Goal: Task Accomplishment & Management: Manage account settings

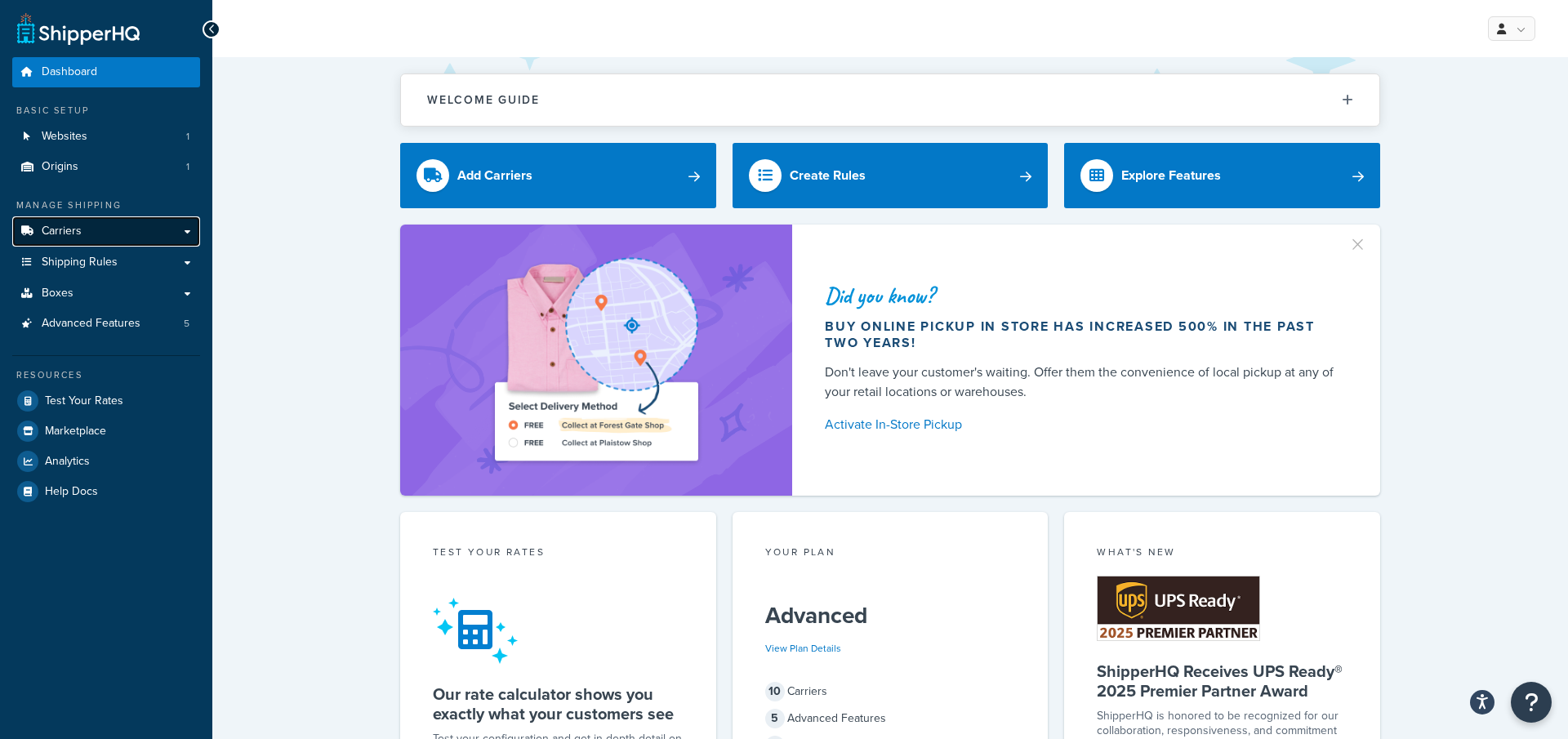
click at [87, 240] on link "Carriers" at bounding box center [106, 231] width 188 height 31
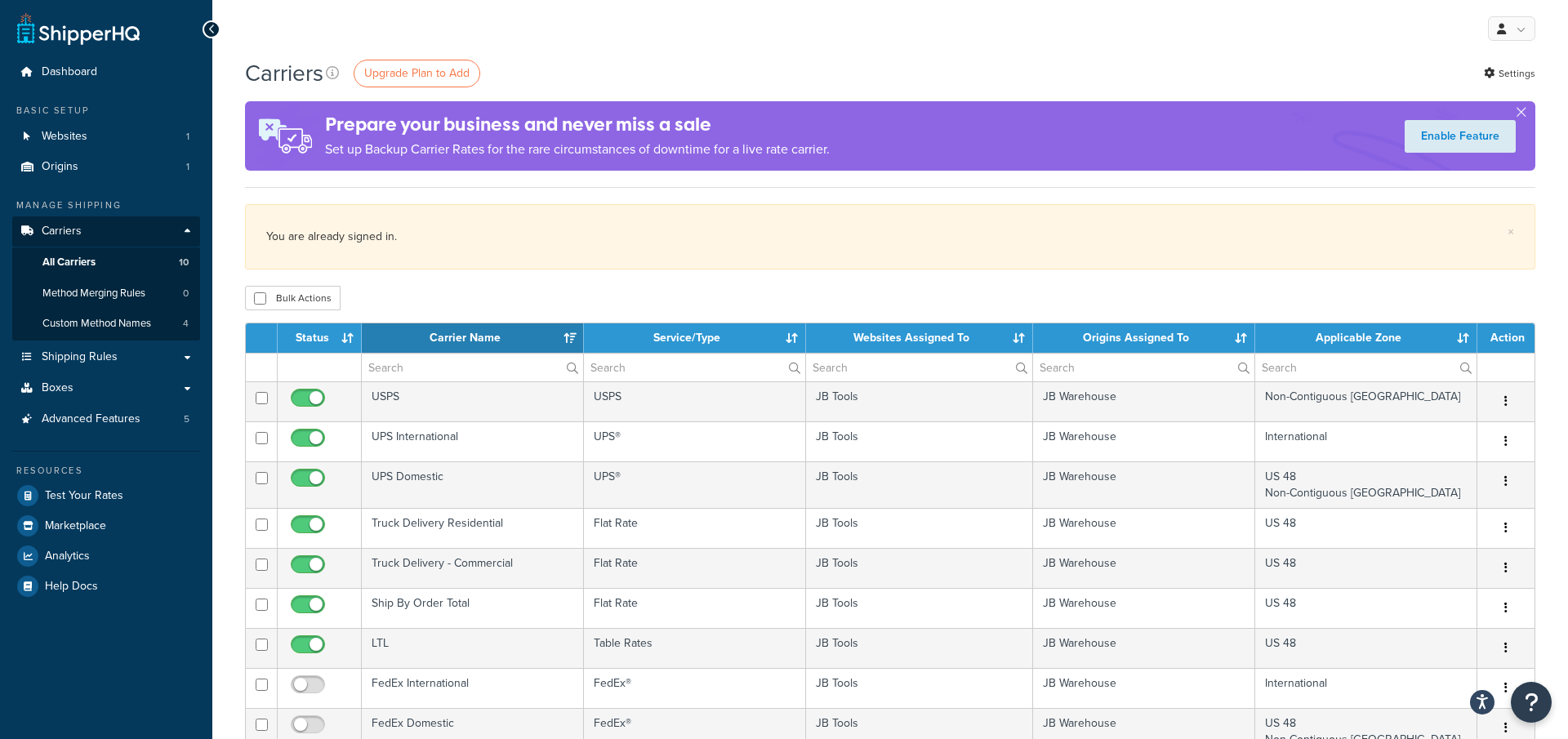
select select "15"
click at [147, 134] on link "Websites 1" at bounding box center [106, 136] width 188 height 31
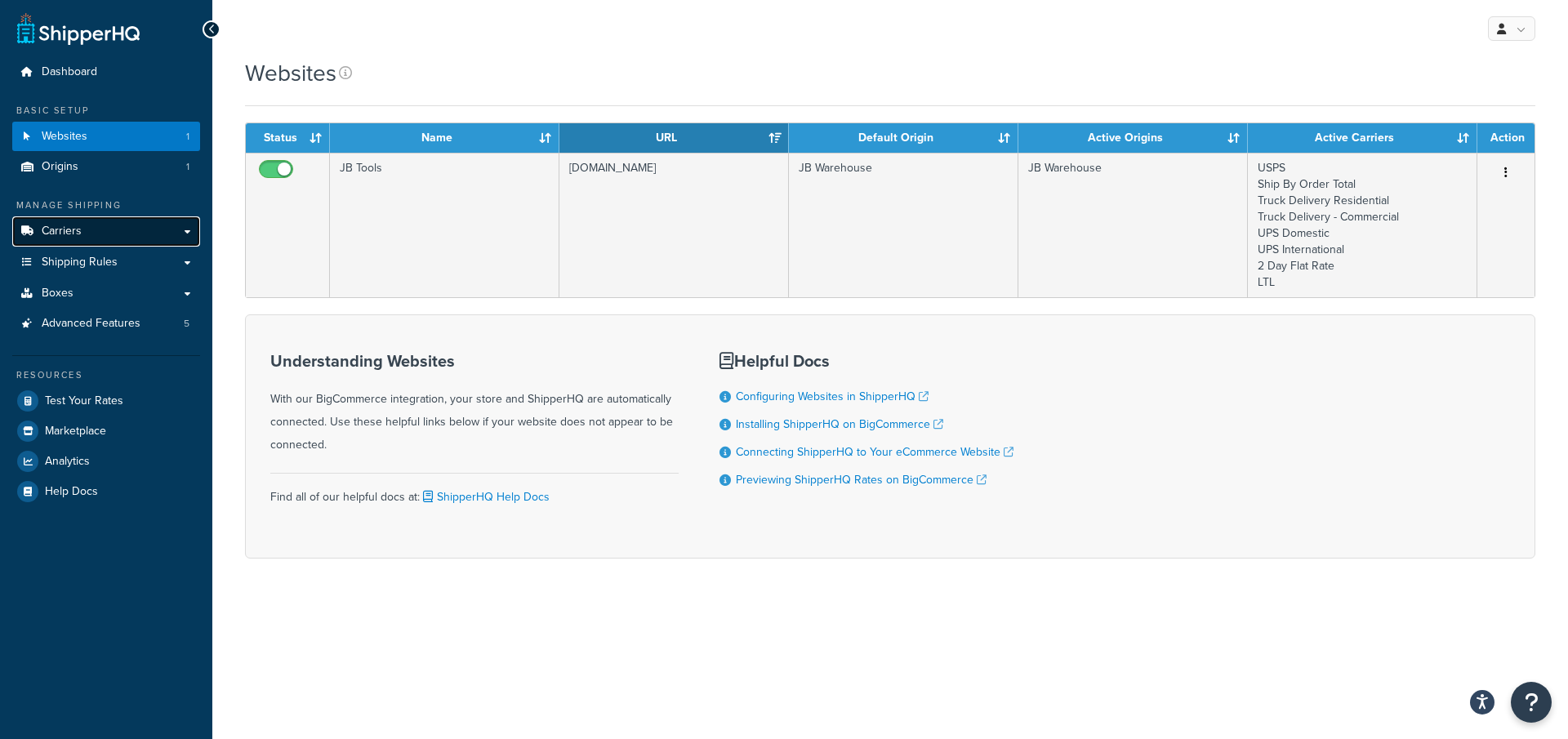
click at [158, 229] on link "Carriers" at bounding box center [106, 231] width 188 height 31
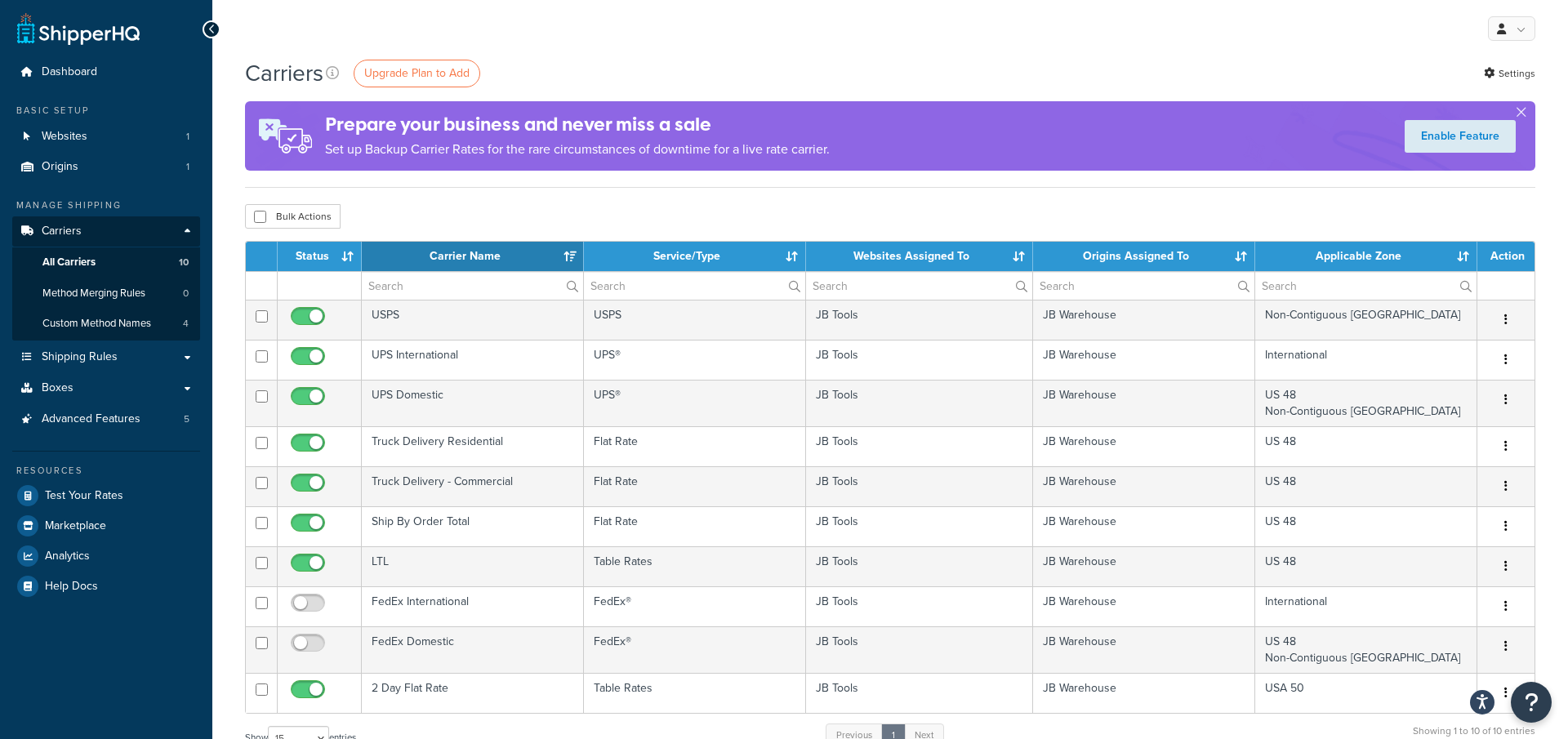
select select "15"
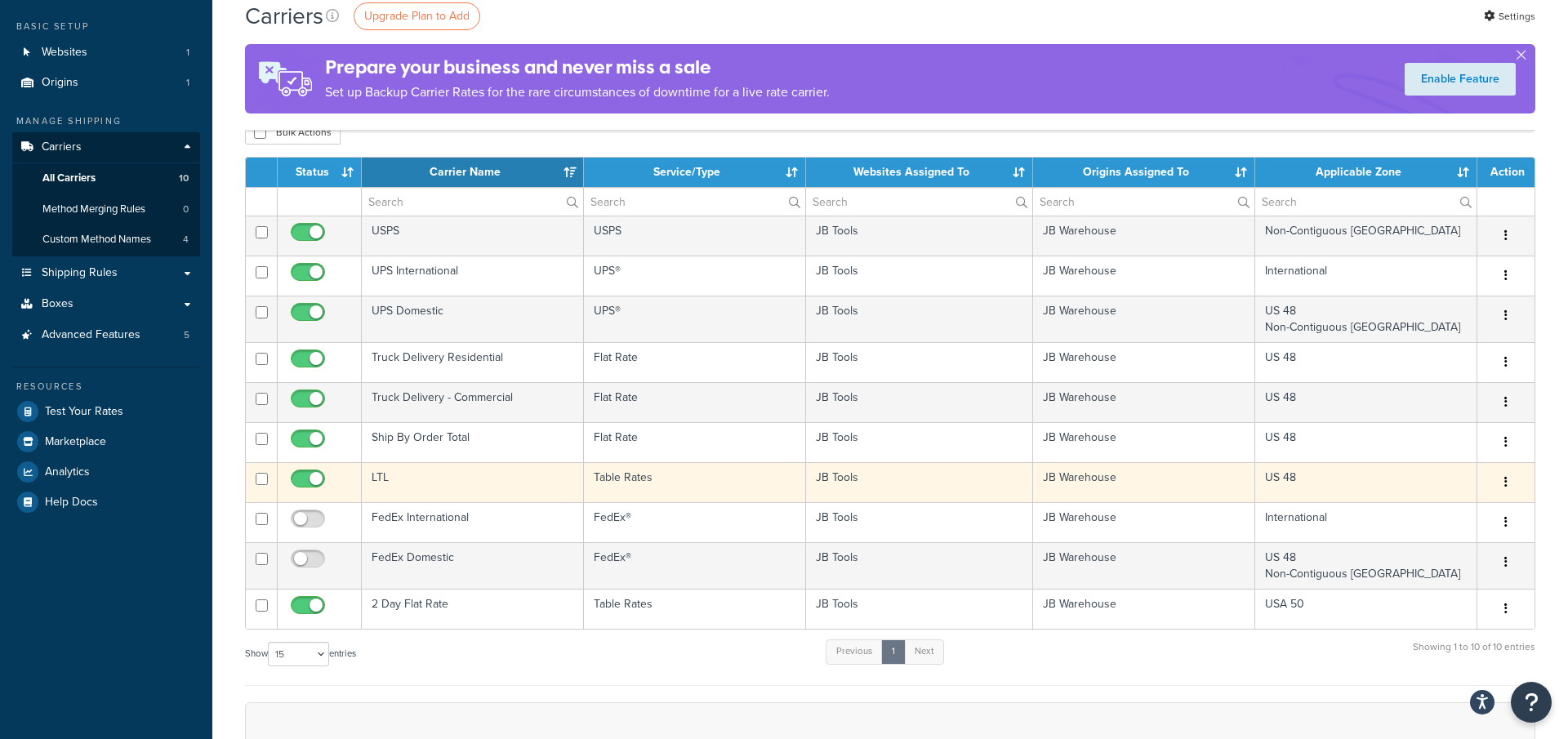
scroll to position [88, 0]
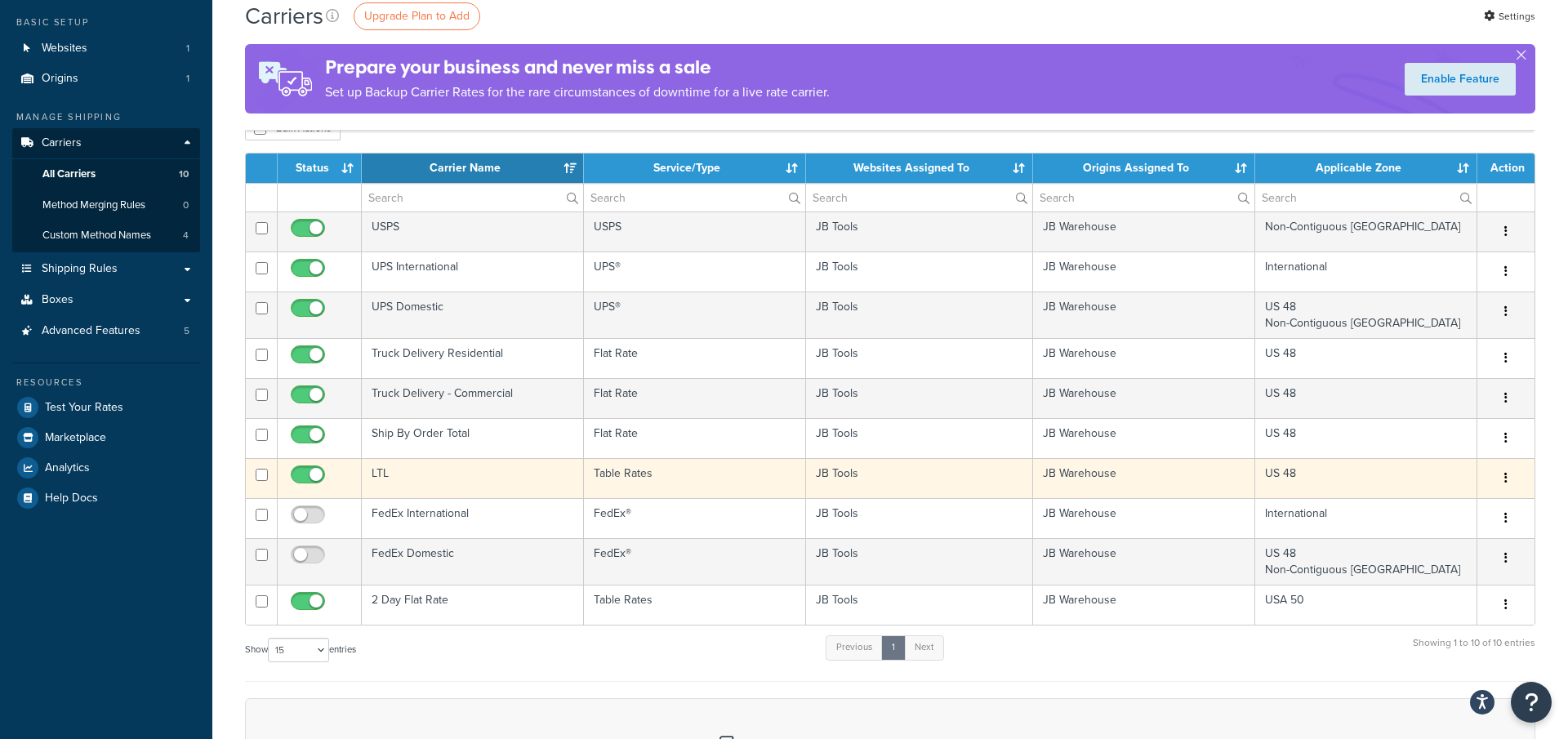
click at [505, 481] on td "LTL" at bounding box center [473, 477] width 222 height 40
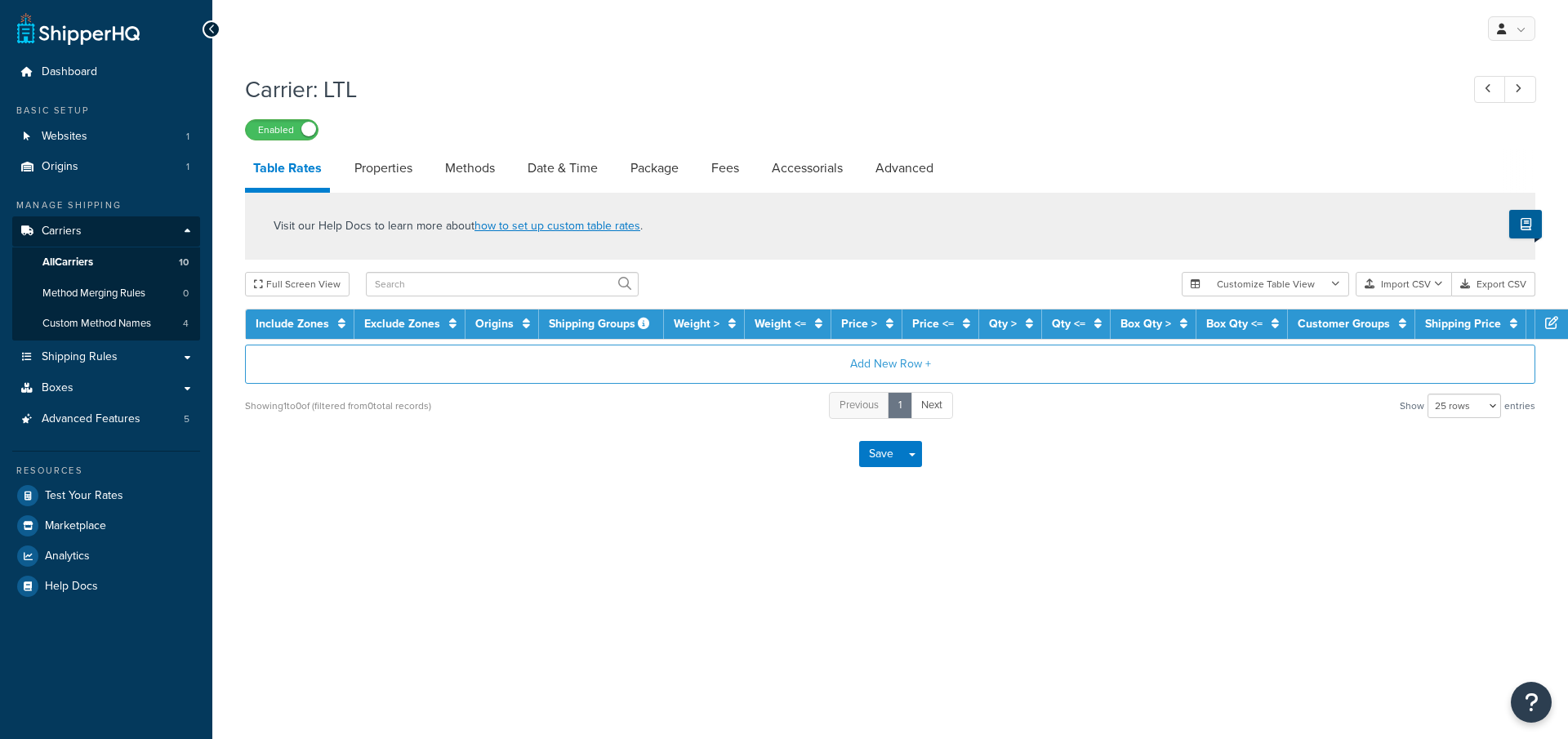
select select "25"
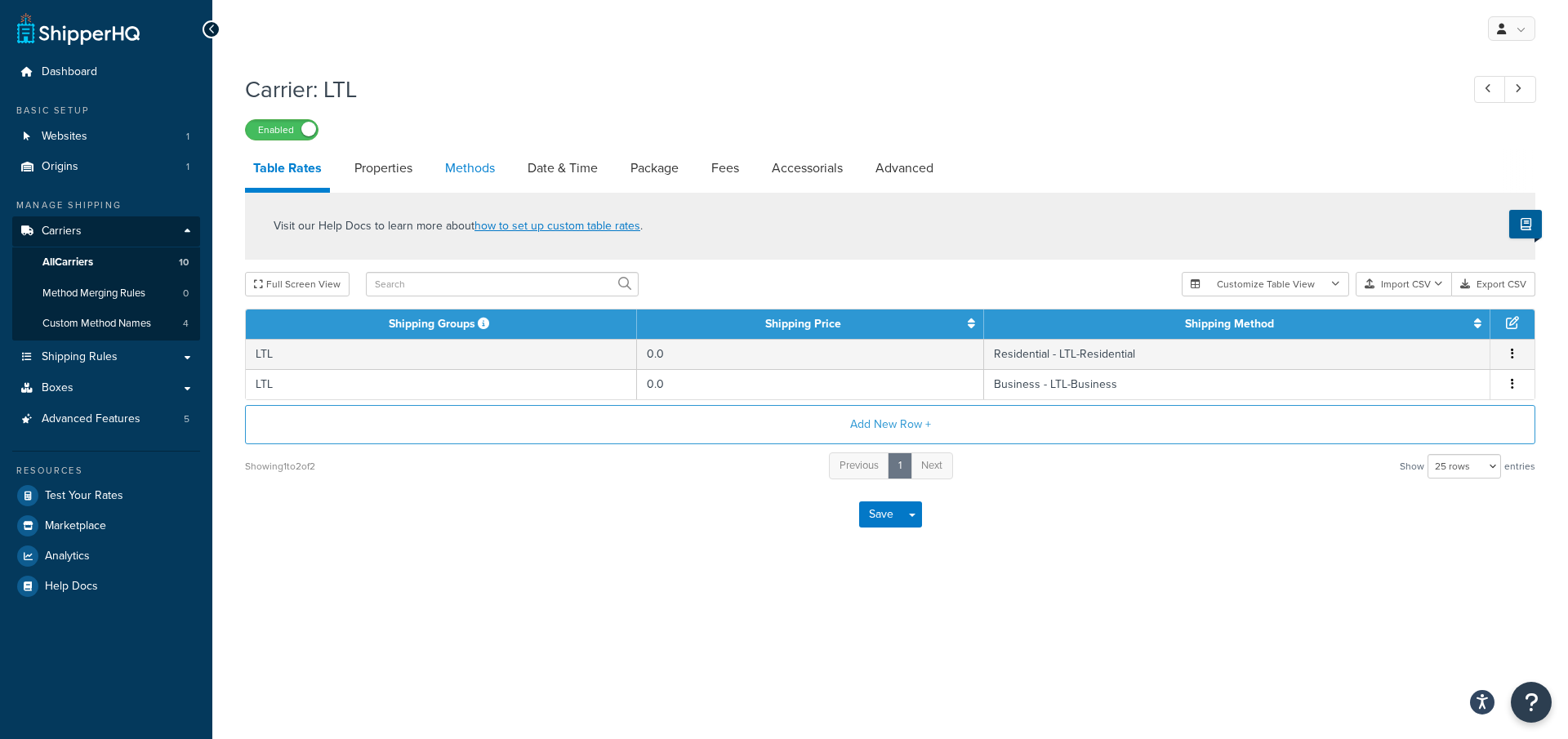
click at [470, 187] on link "Methods" at bounding box center [470, 168] width 66 height 39
select select "25"
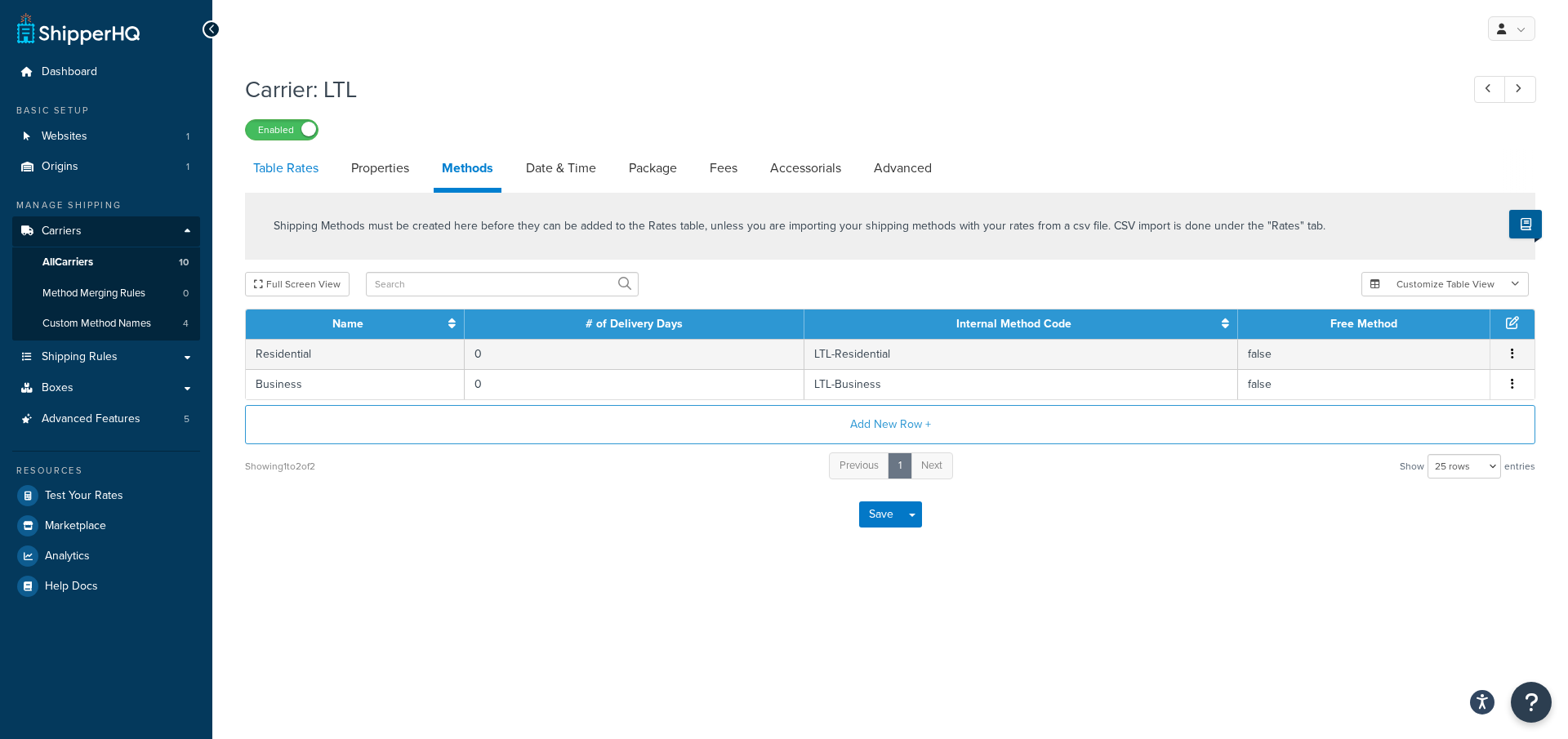
click at [275, 176] on link "Table Rates" at bounding box center [286, 168] width 82 height 39
select select "25"
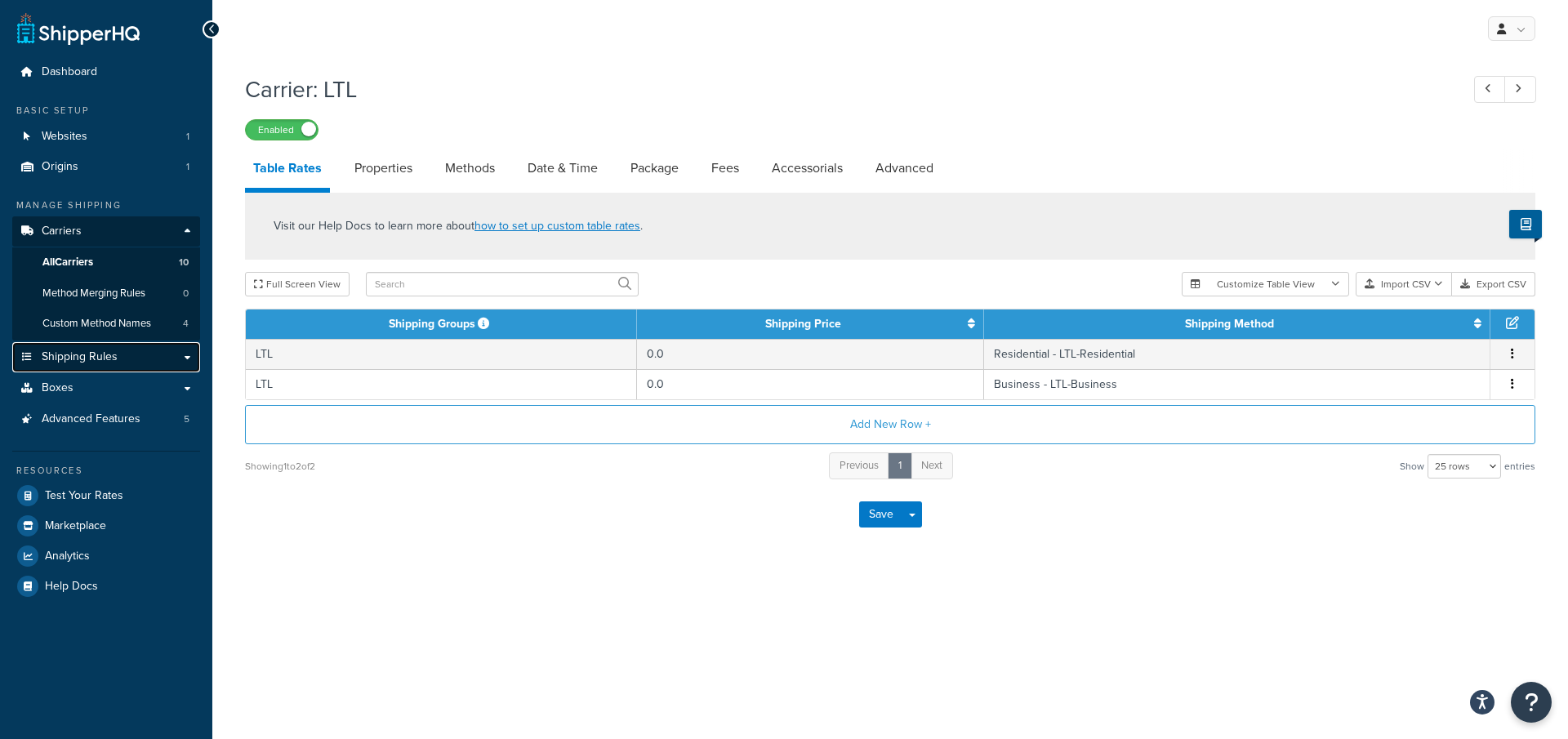
click at [152, 362] on link "Shipping Rules" at bounding box center [106, 357] width 188 height 31
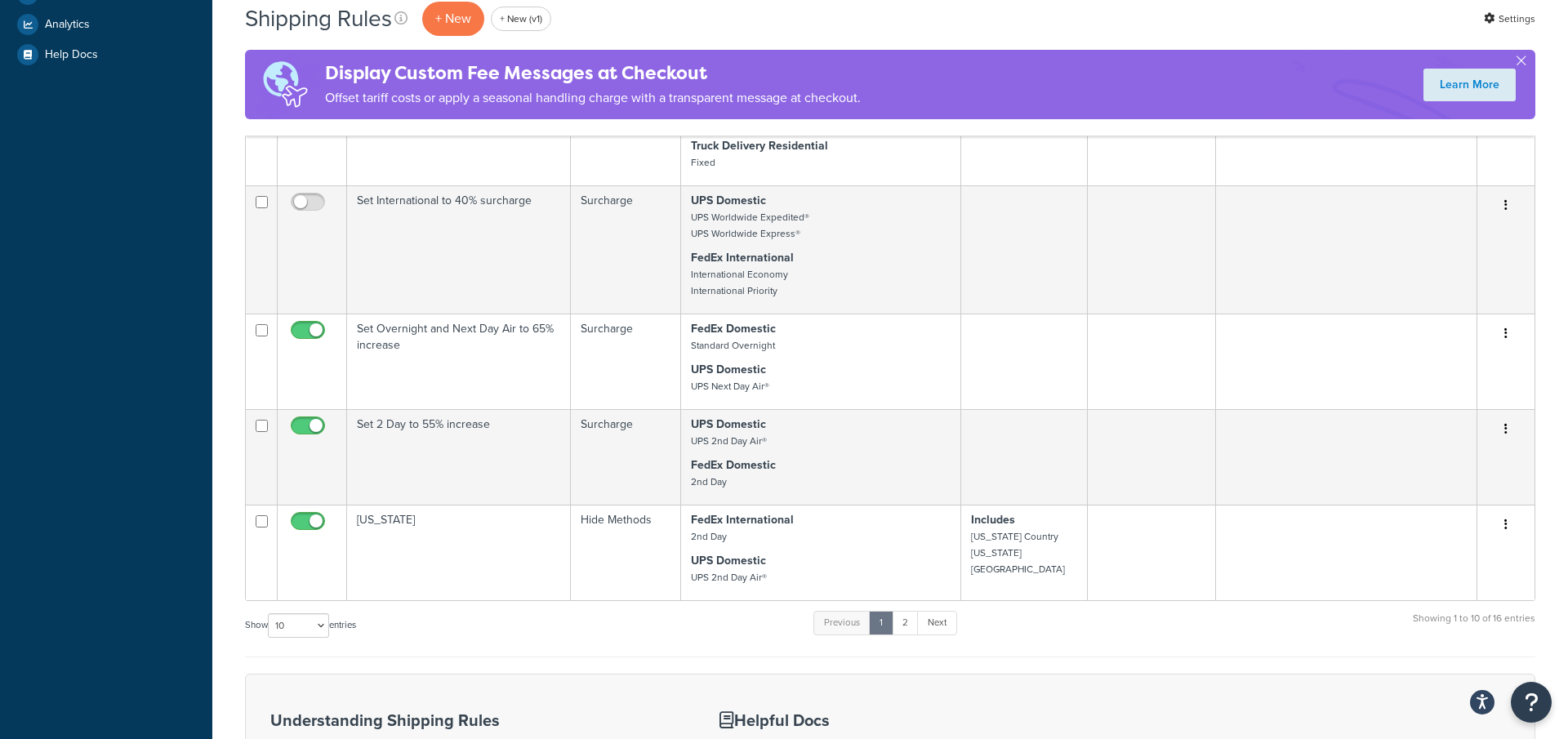
scroll to position [568, 0]
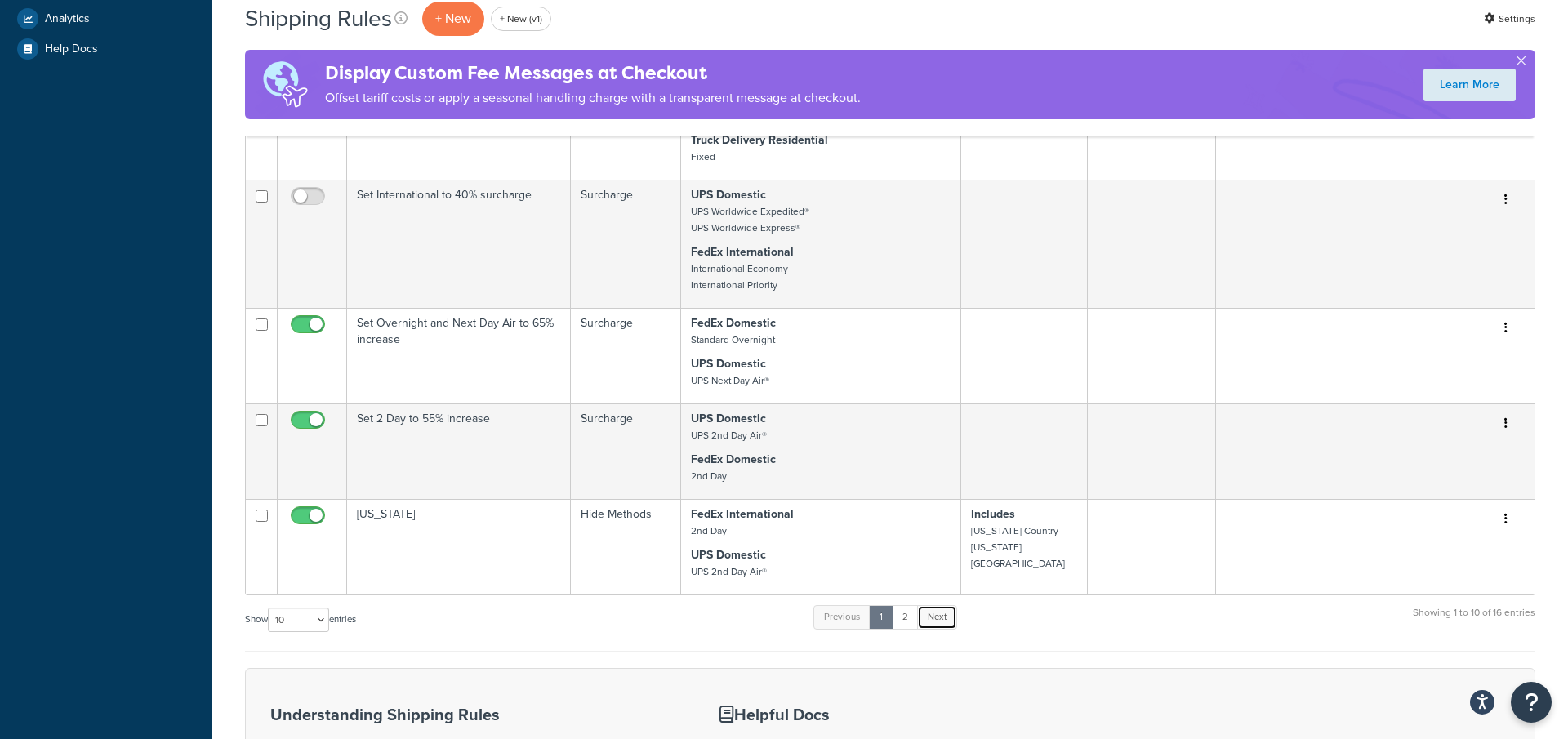
click at [937, 613] on link "Next" at bounding box center [937, 617] width 40 height 24
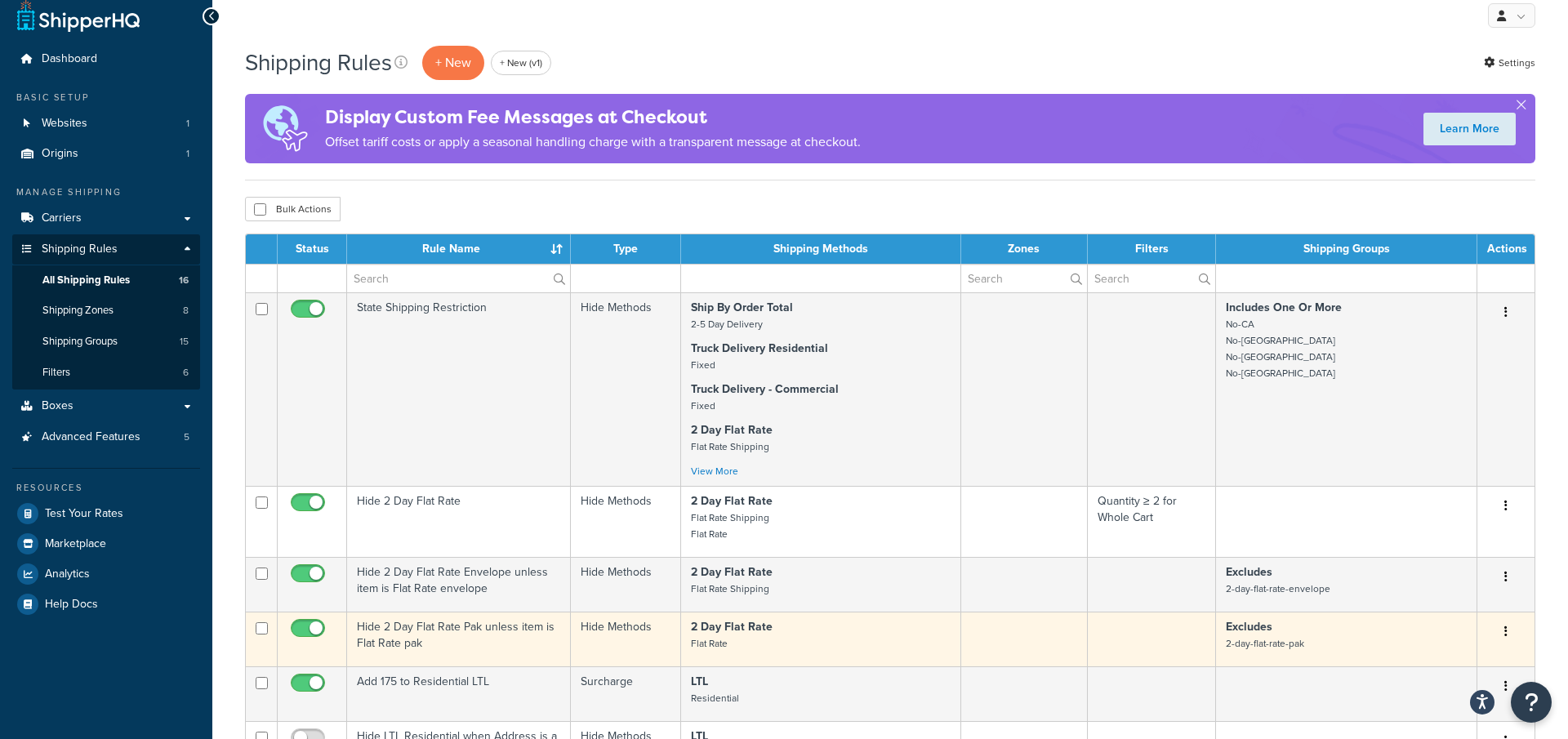
scroll to position [11, 0]
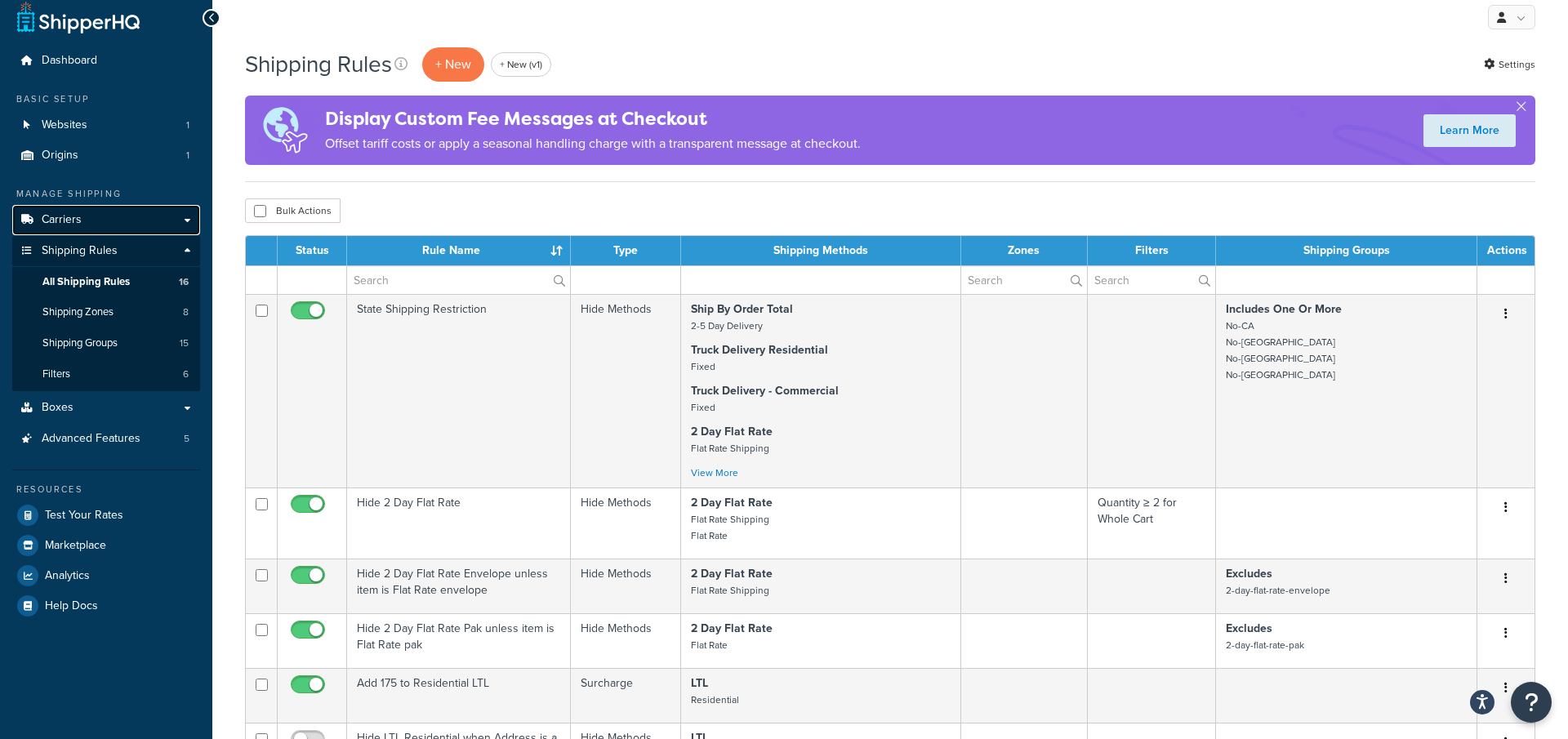
click at [169, 210] on link "Carriers" at bounding box center [106, 220] width 188 height 31
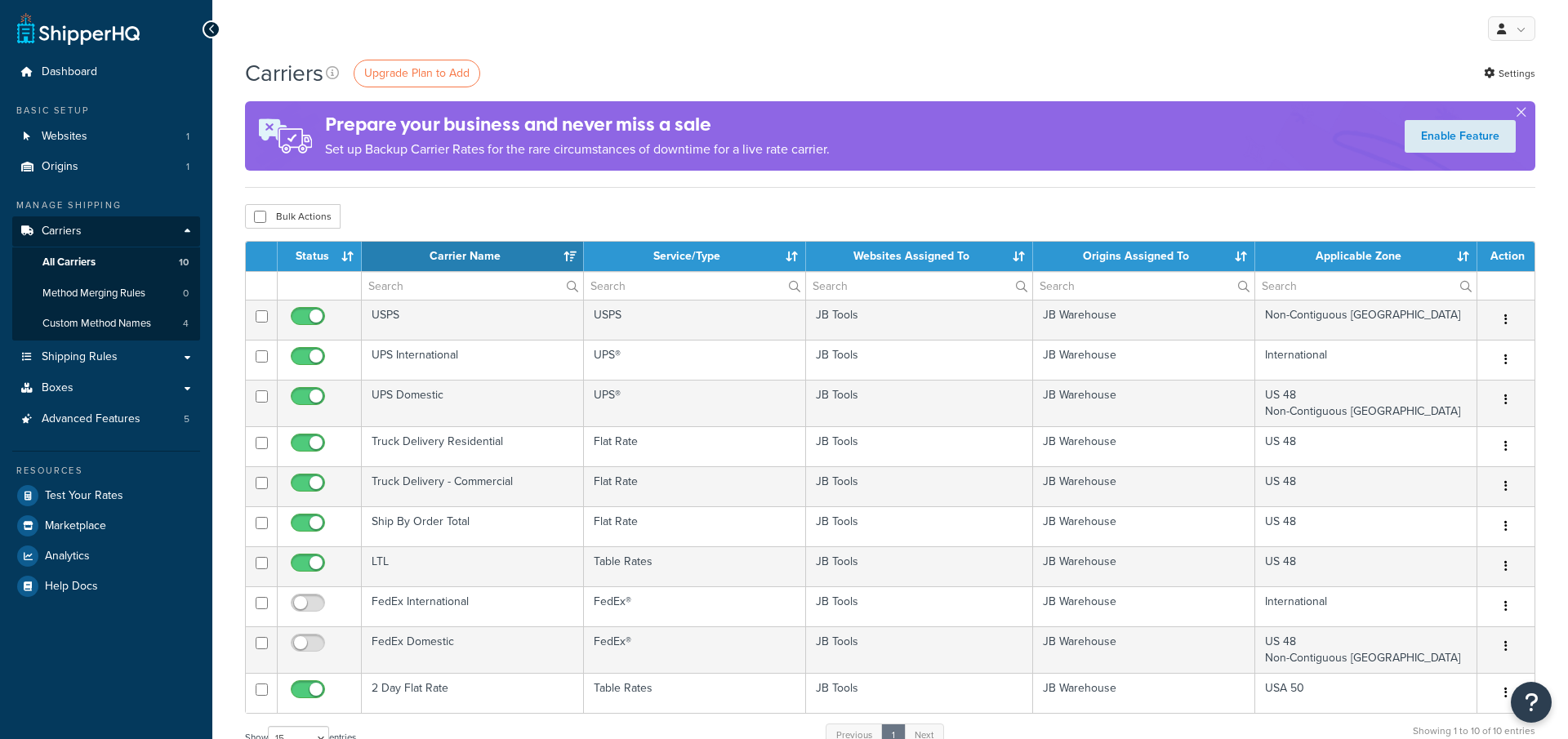
select select "15"
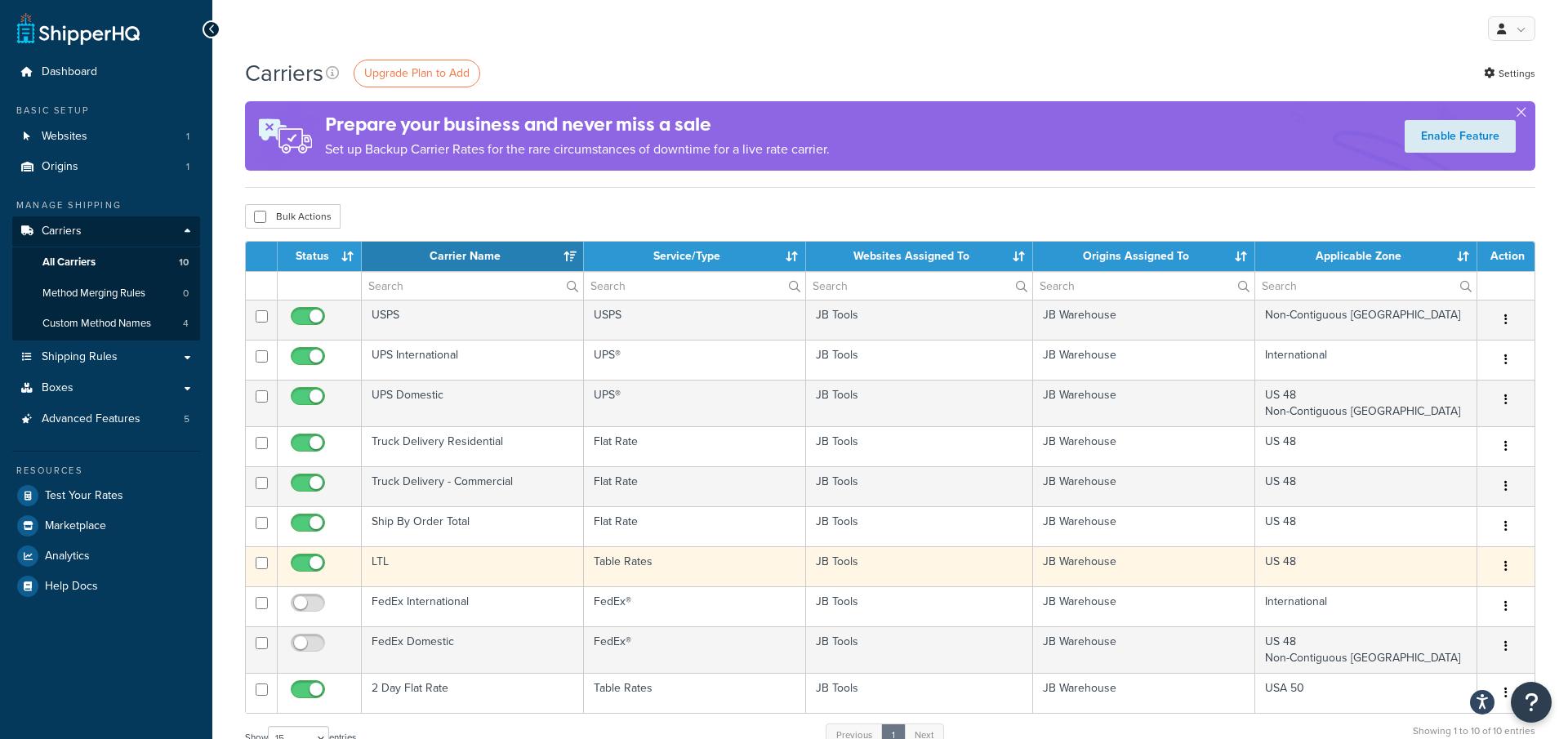
click at [480, 560] on td "LTL" at bounding box center [473, 565] width 222 height 40
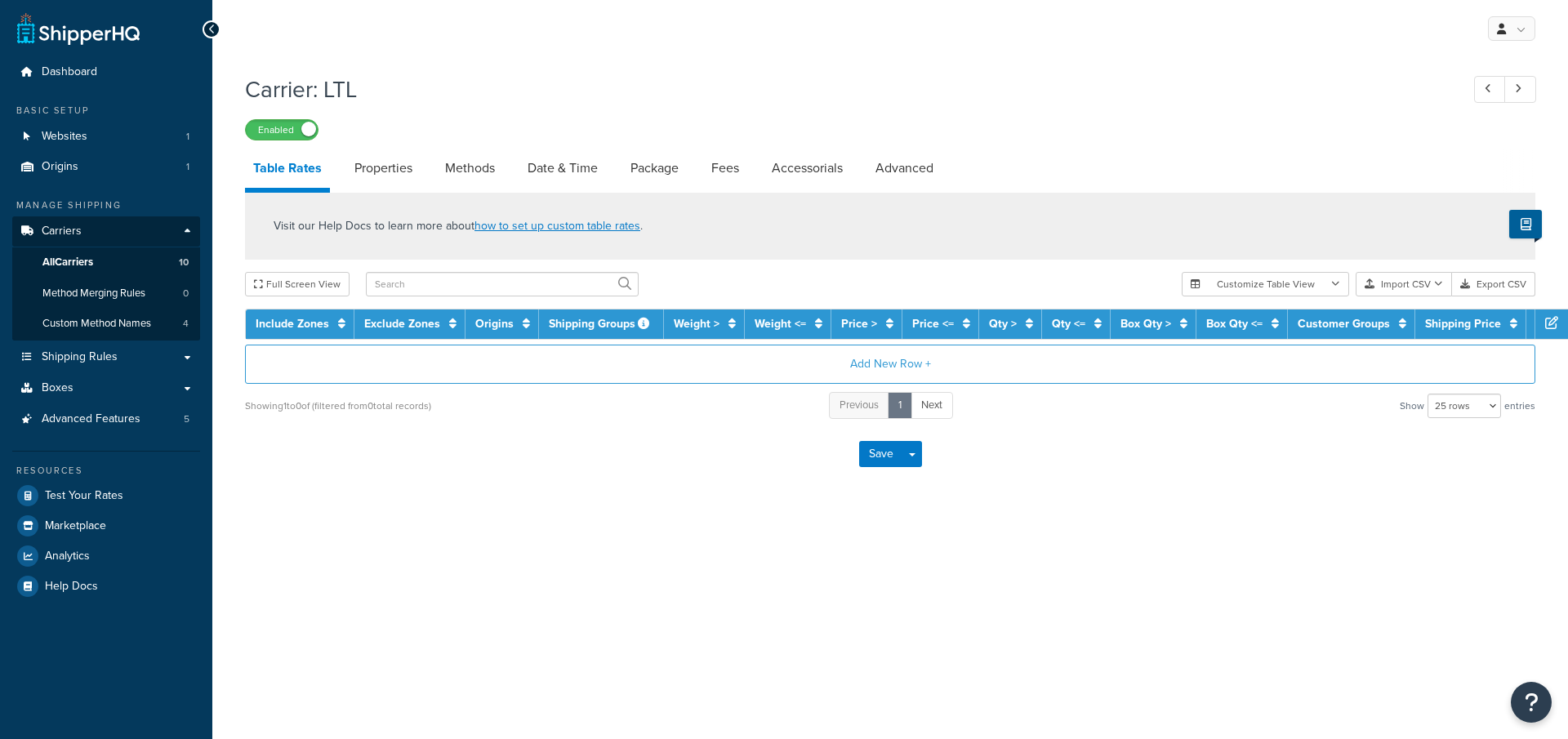
select select "25"
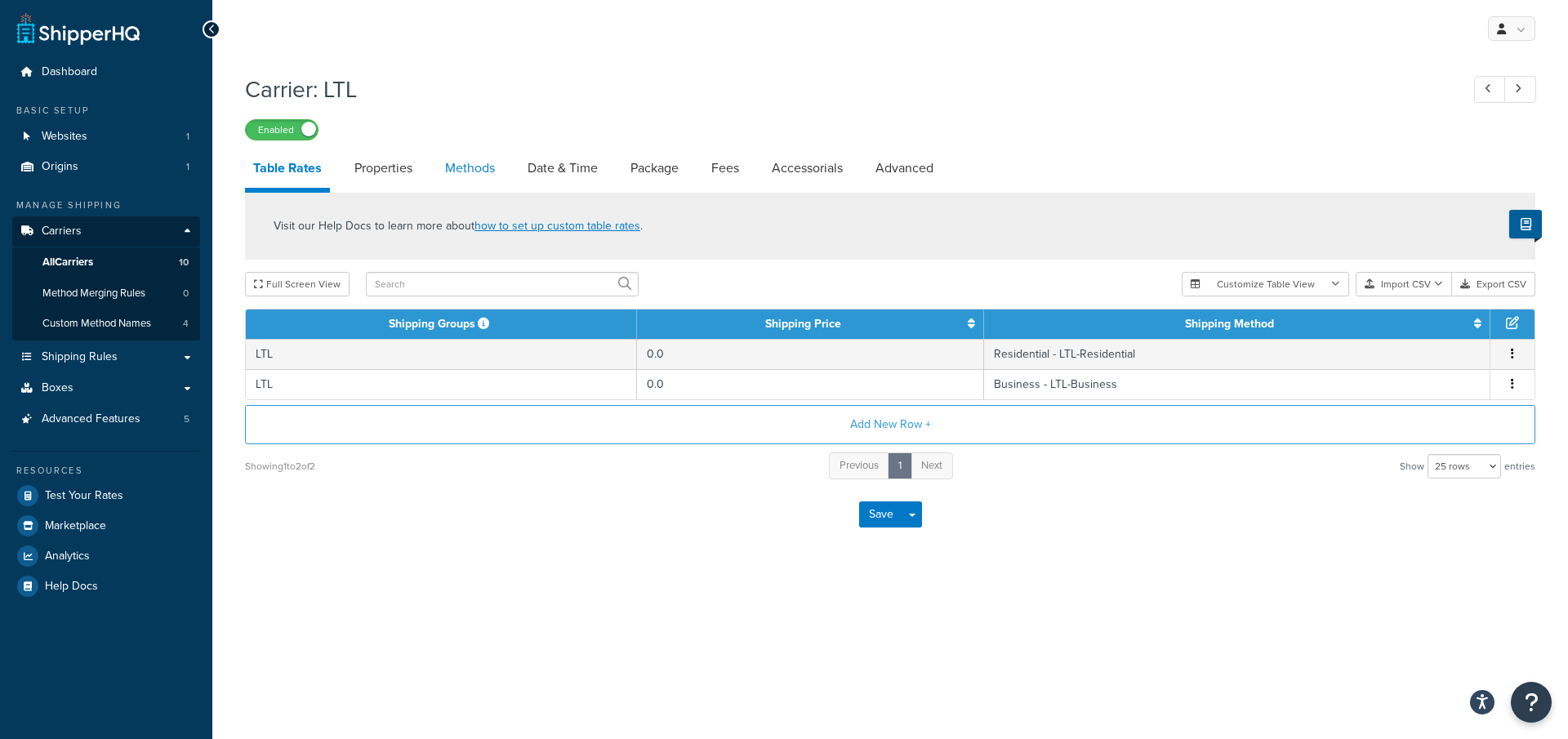
click at [470, 180] on link "Methods" at bounding box center [470, 168] width 66 height 39
select select "25"
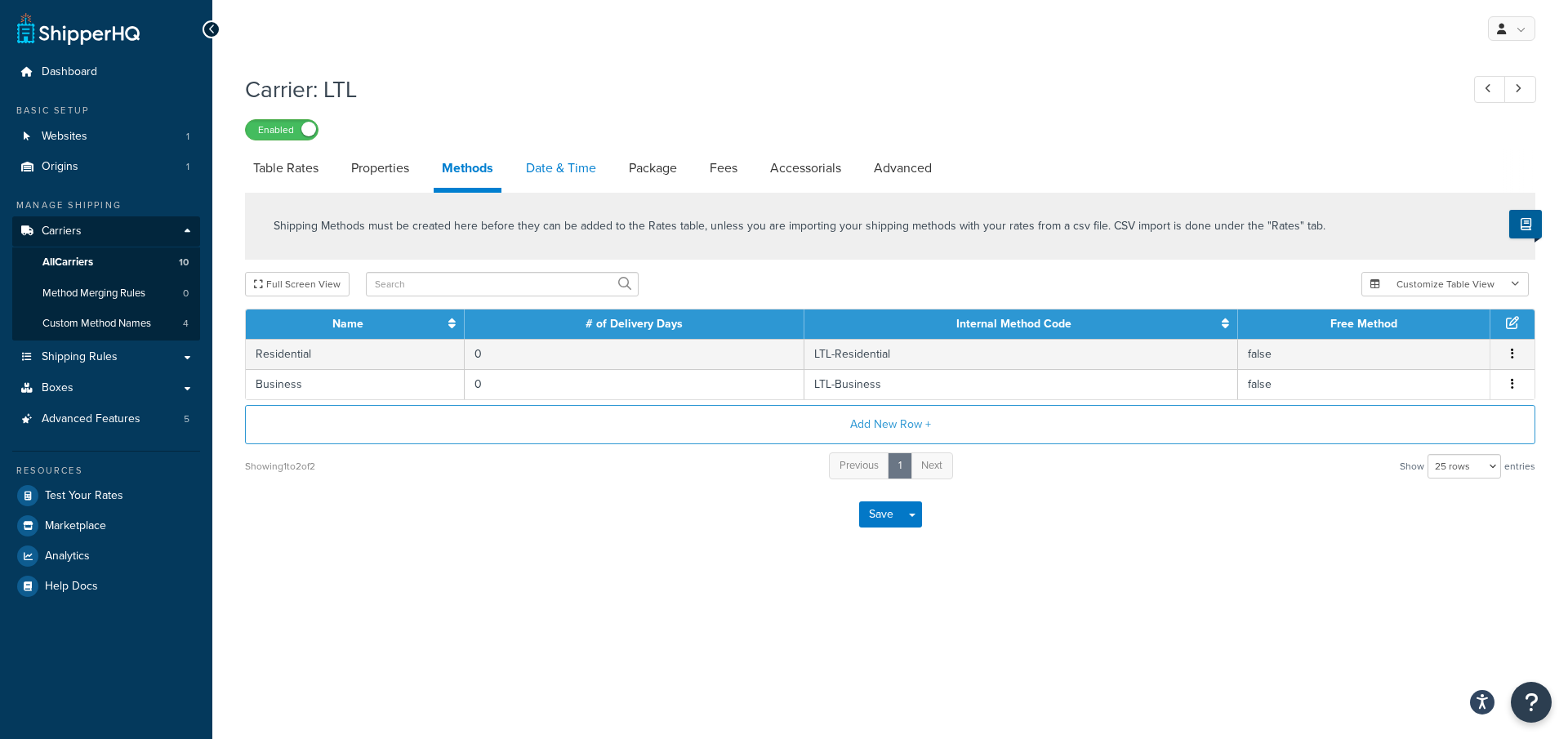
click at [586, 172] on link "Date & Time" at bounding box center [561, 168] width 86 height 39
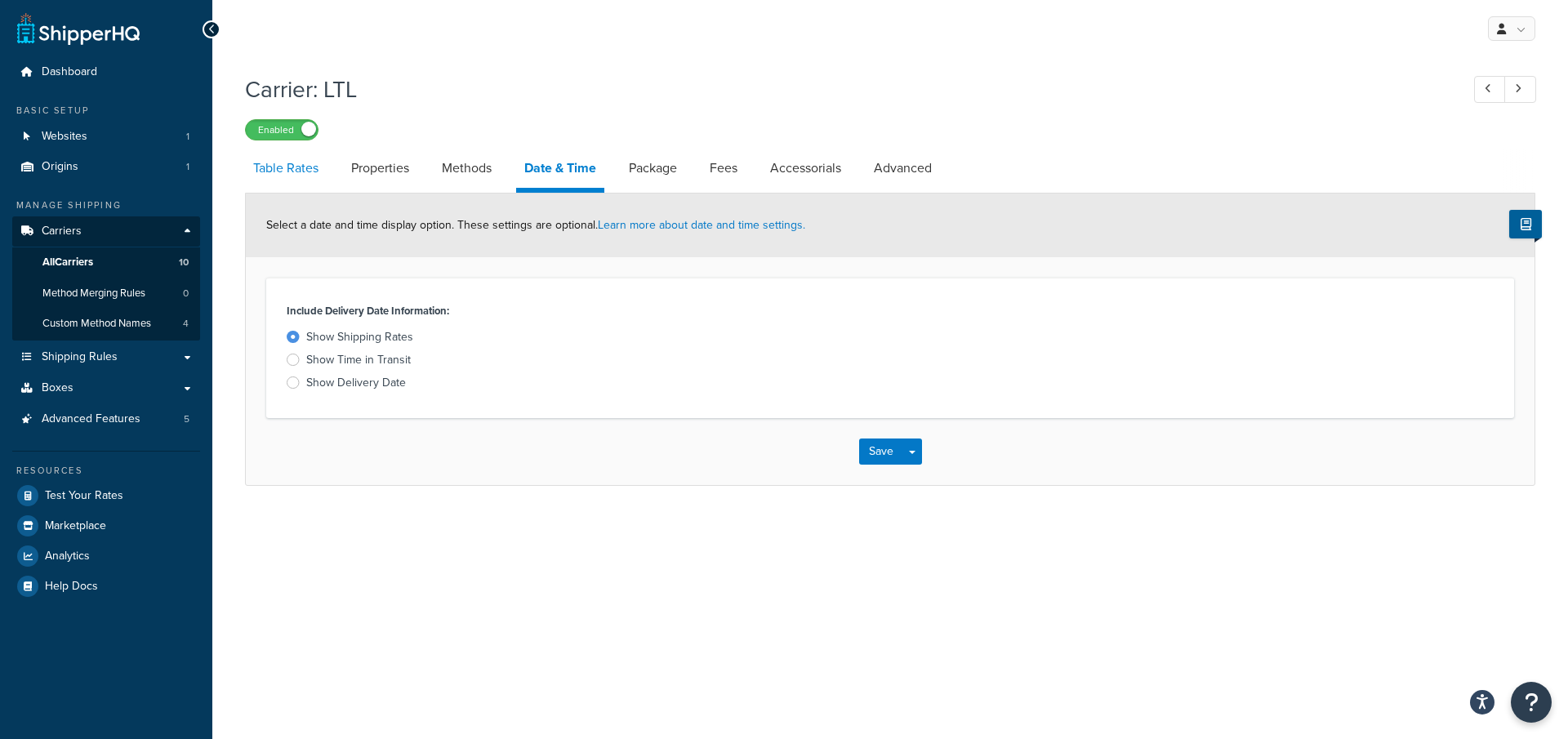
click at [275, 182] on link "Table Rates" at bounding box center [286, 168] width 82 height 39
select select "25"
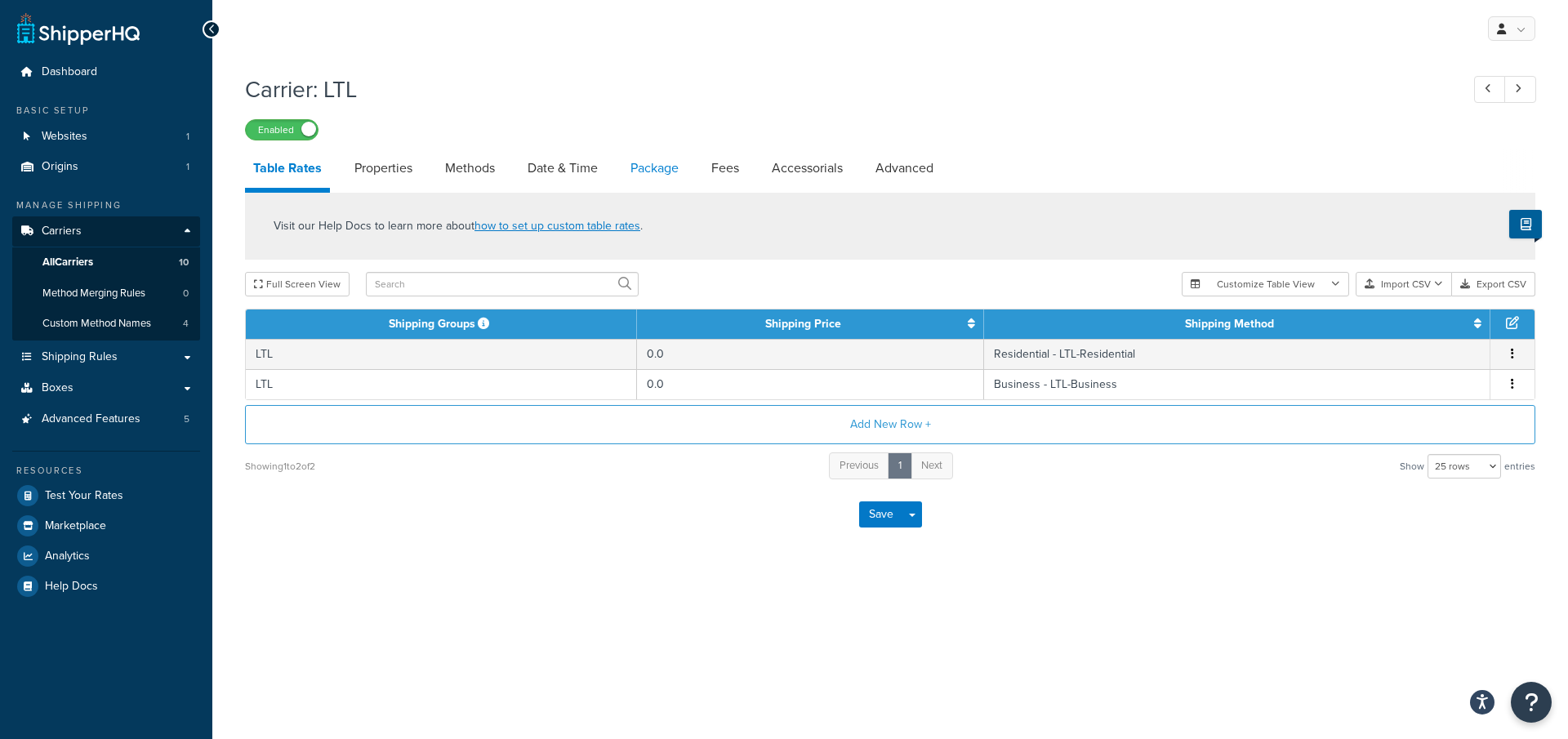
click at [665, 166] on link "Package" at bounding box center [654, 168] width 64 height 39
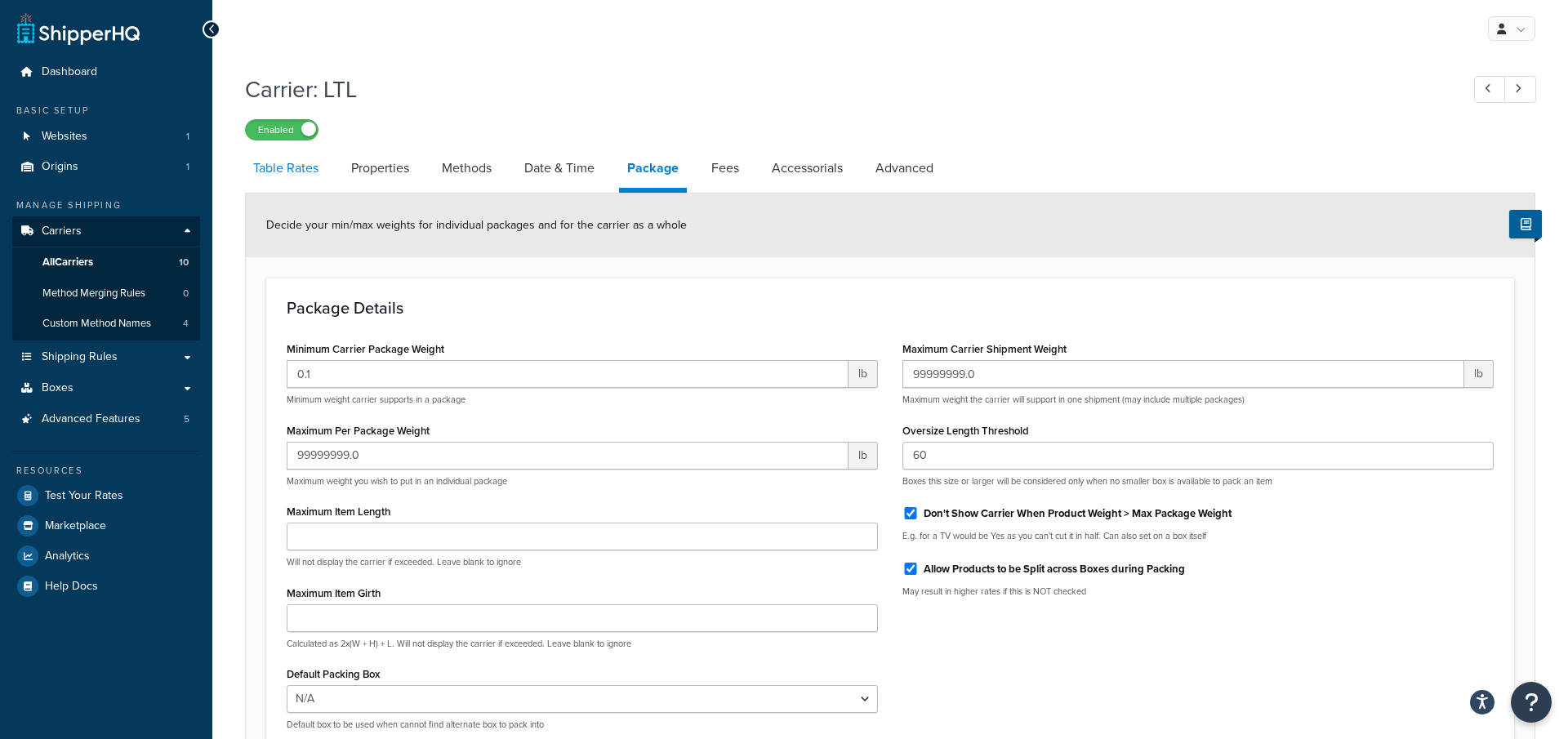
click at [288, 183] on link "Table Rates" at bounding box center [286, 168] width 82 height 39
select select "25"
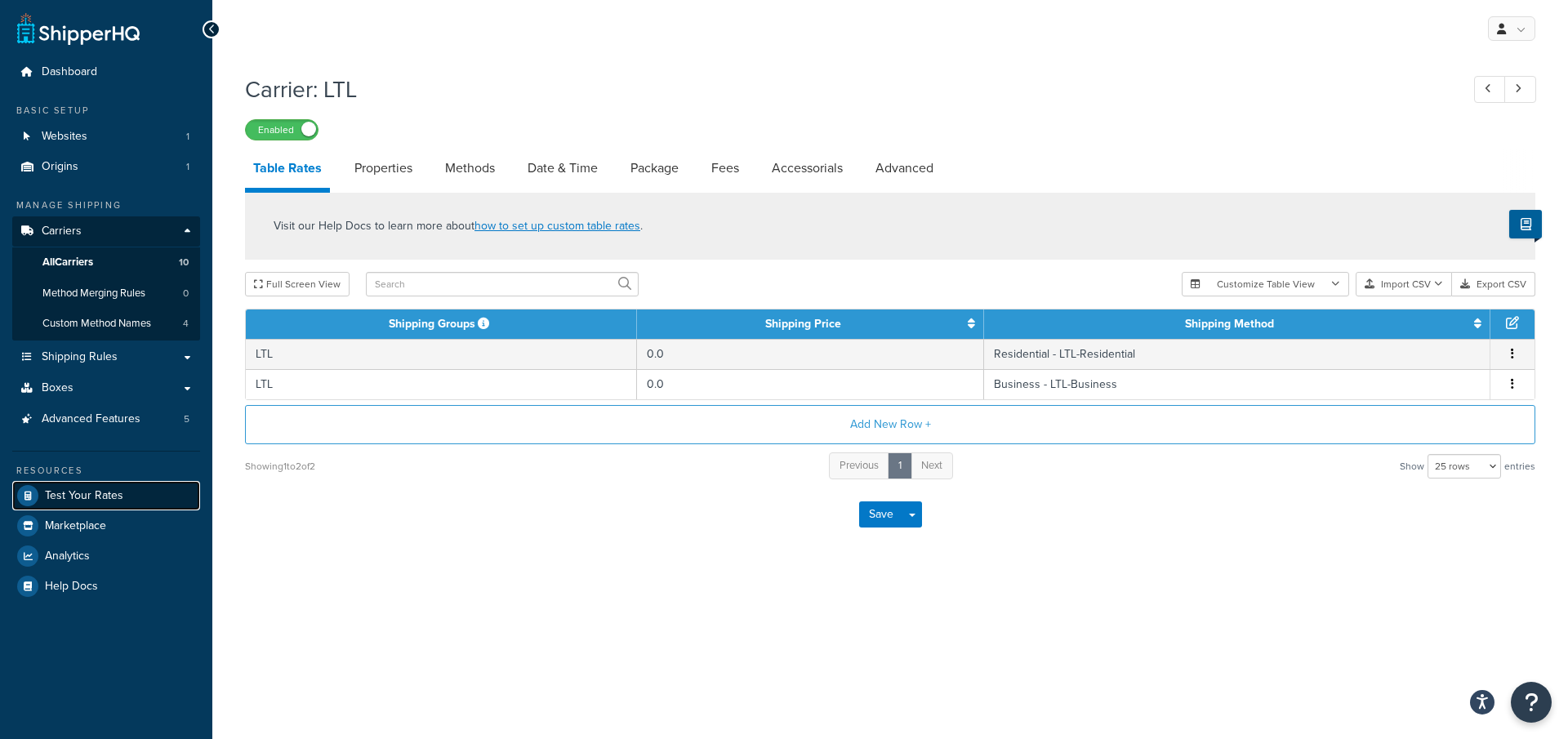
click at [140, 488] on link "Test Your Rates" at bounding box center [106, 496] width 188 height 30
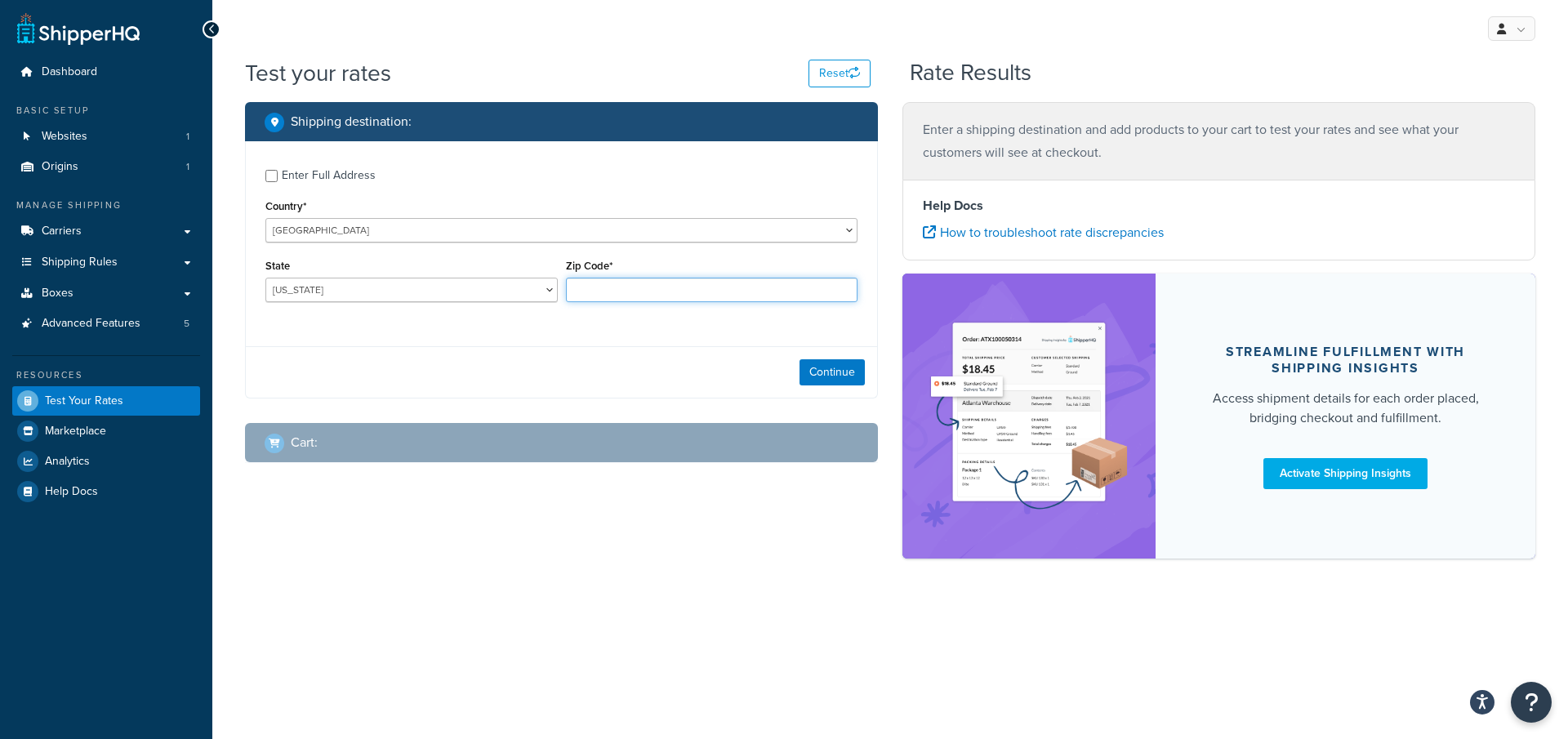
click at [631, 295] on input "Zip Code*" at bounding box center [712, 290] width 292 height 24
type input "35005"
click at [841, 372] on button "Continue" at bounding box center [832, 372] width 65 height 26
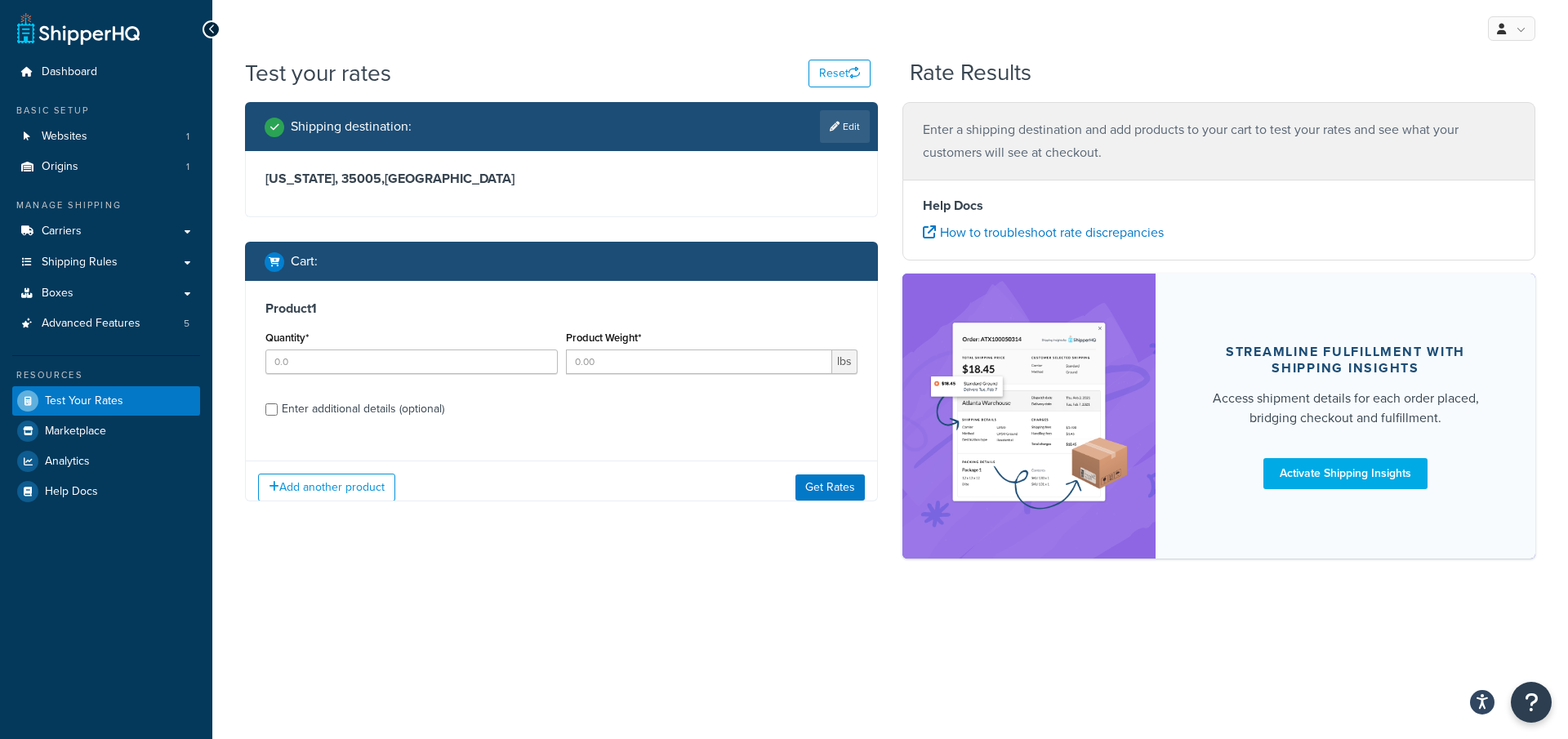
click at [473, 348] on div "Quantity*" at bounding box center [411, 350] width 292 height 47
click at [473, 353] on input "1" at bounding box center [411, 361] width 292 height 24
type input "1"
click at [840, 498] on button "Get Rates" at bounding box center [830, 487] width 70 height 26
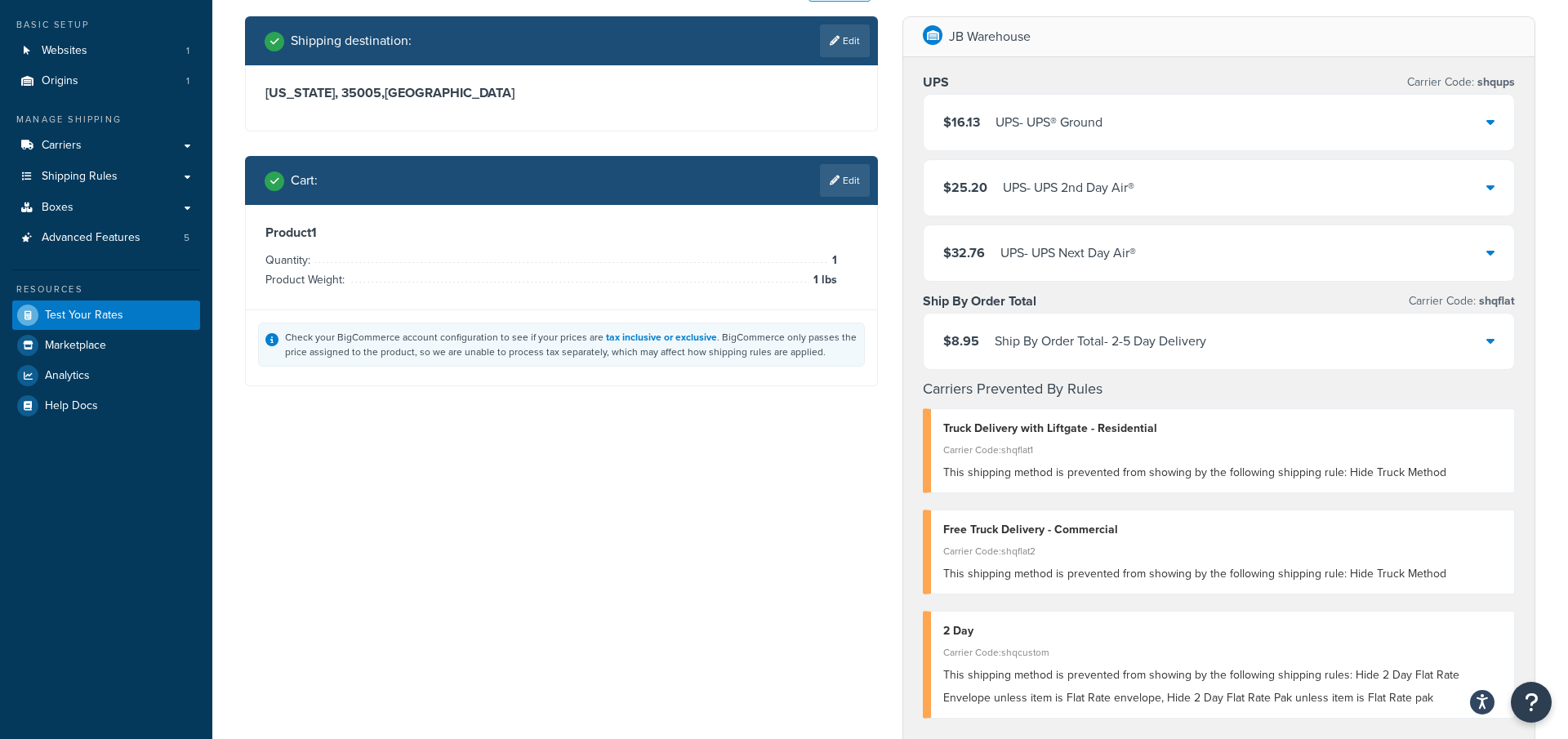
scroll to position [75, 0]
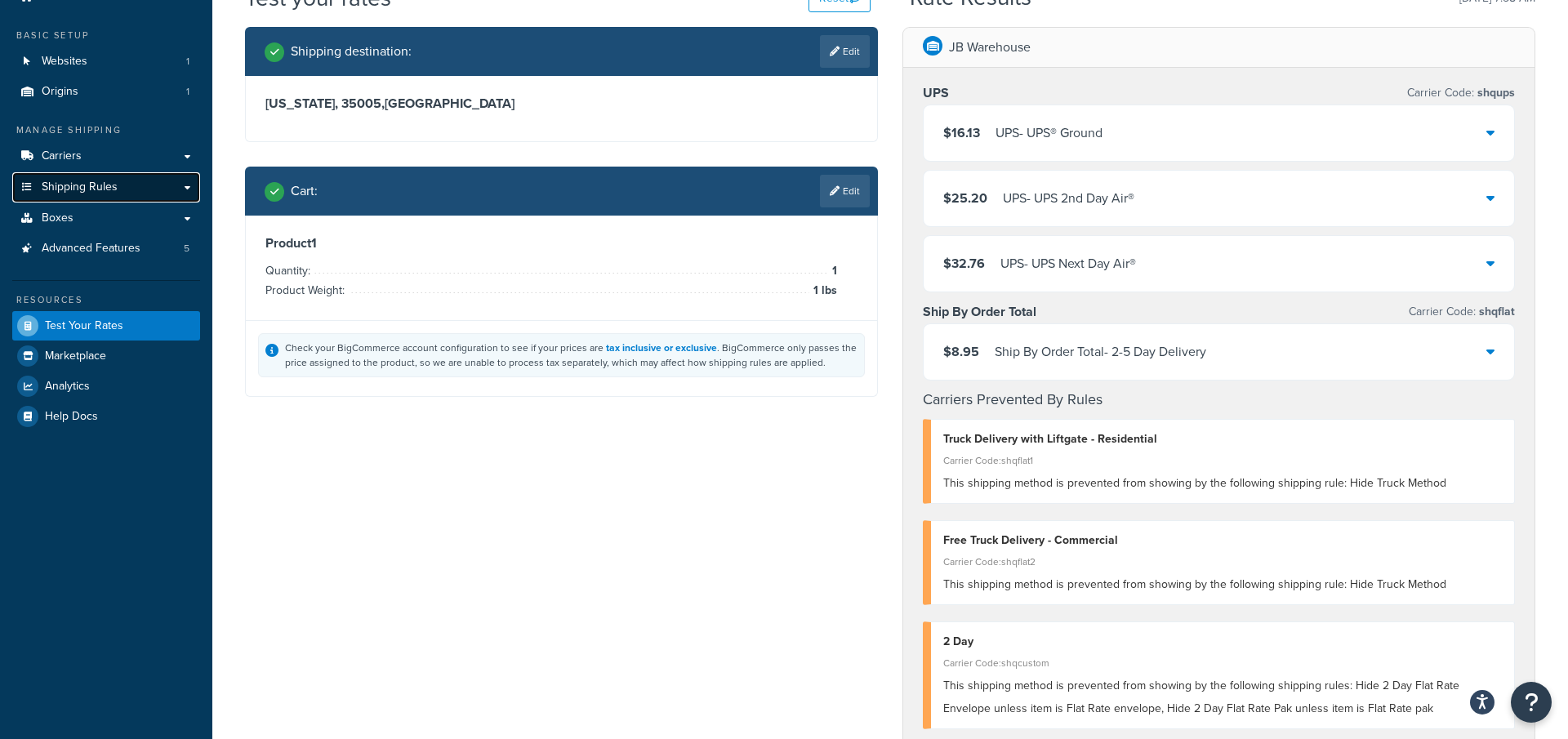
click at [152, 192] on link "Shipping Rules" at bounding box center [106, 188] width 188 height 31
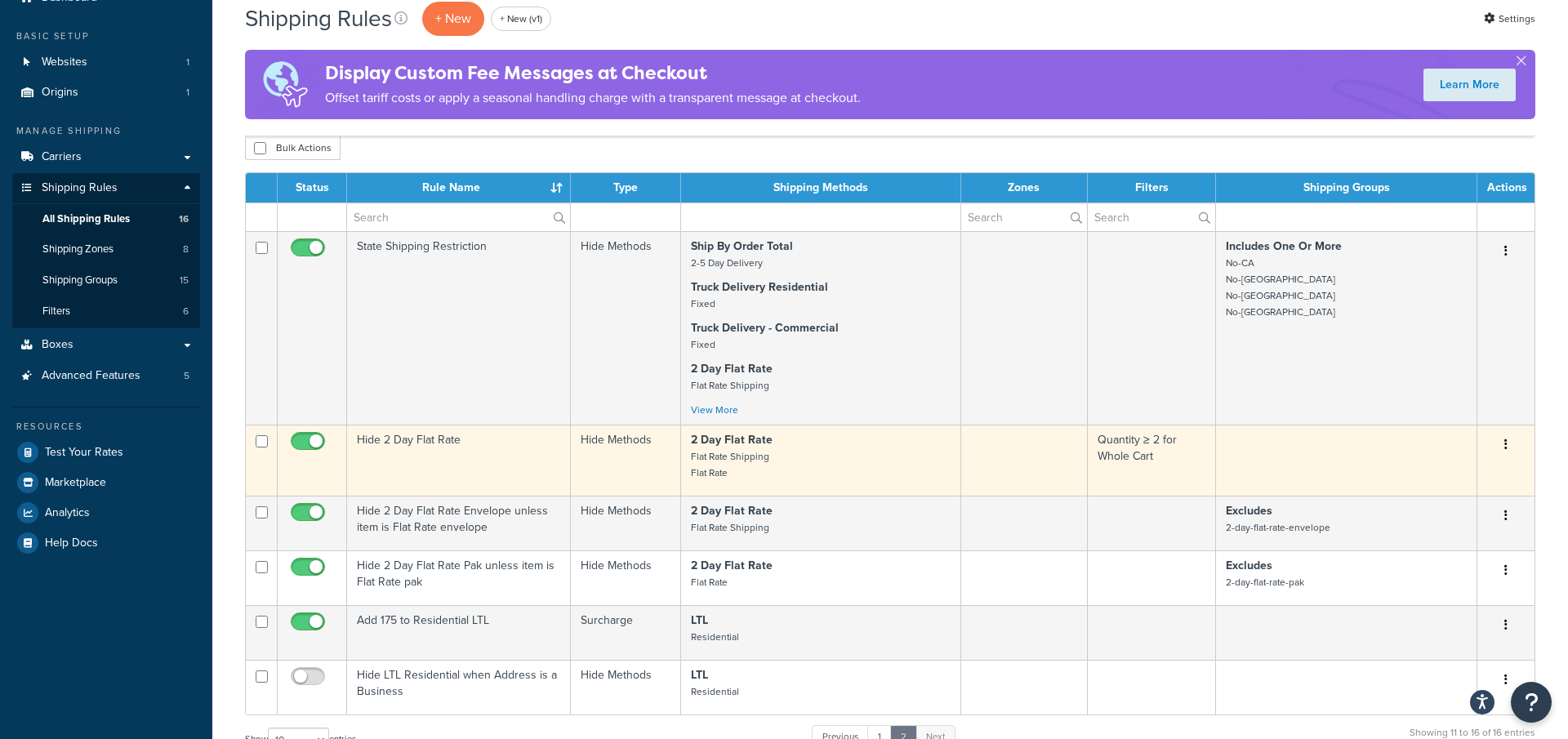
scroll to position [82, 0]
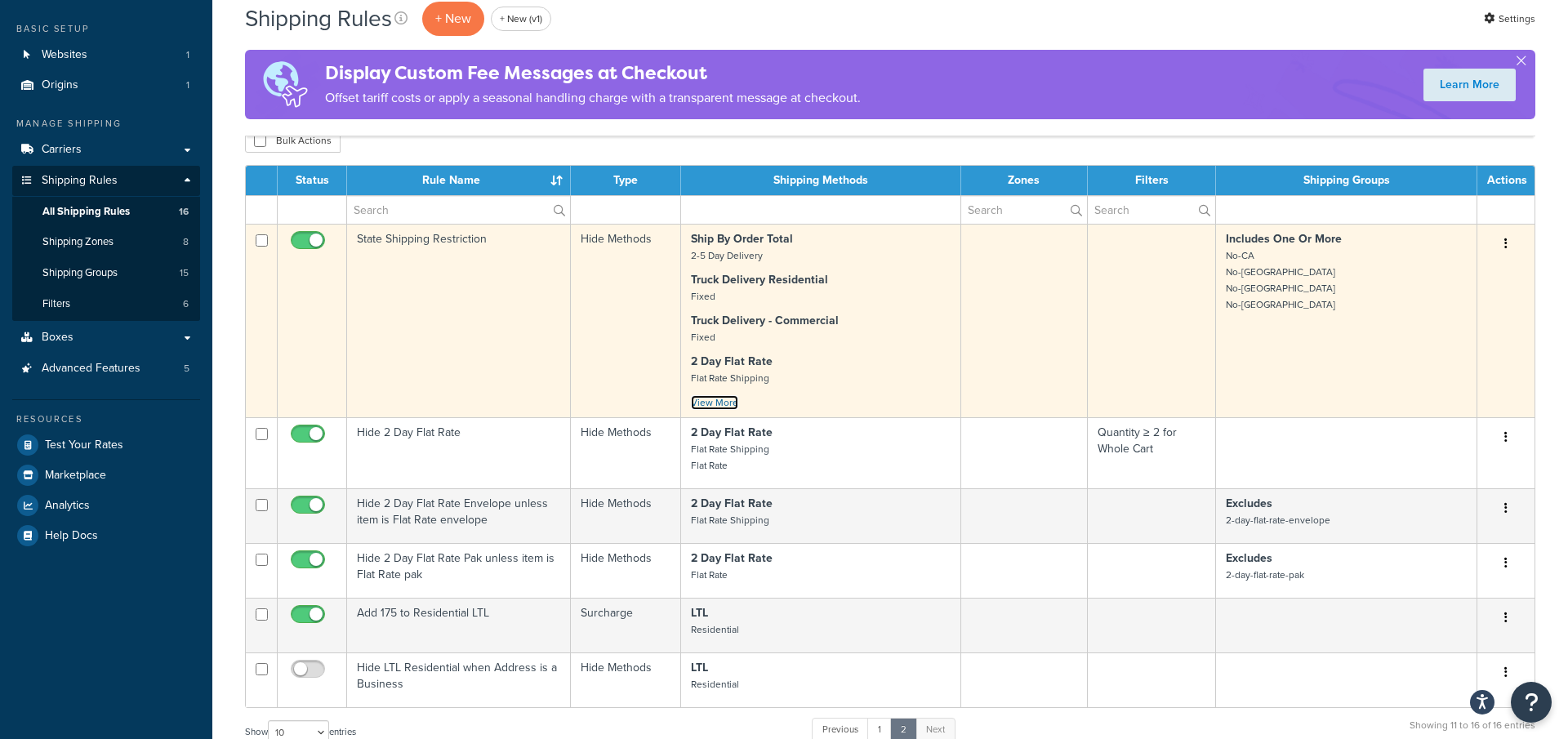
click at [711, 401] on link "View More" at bounding box center [714, 403] width 47 height 15
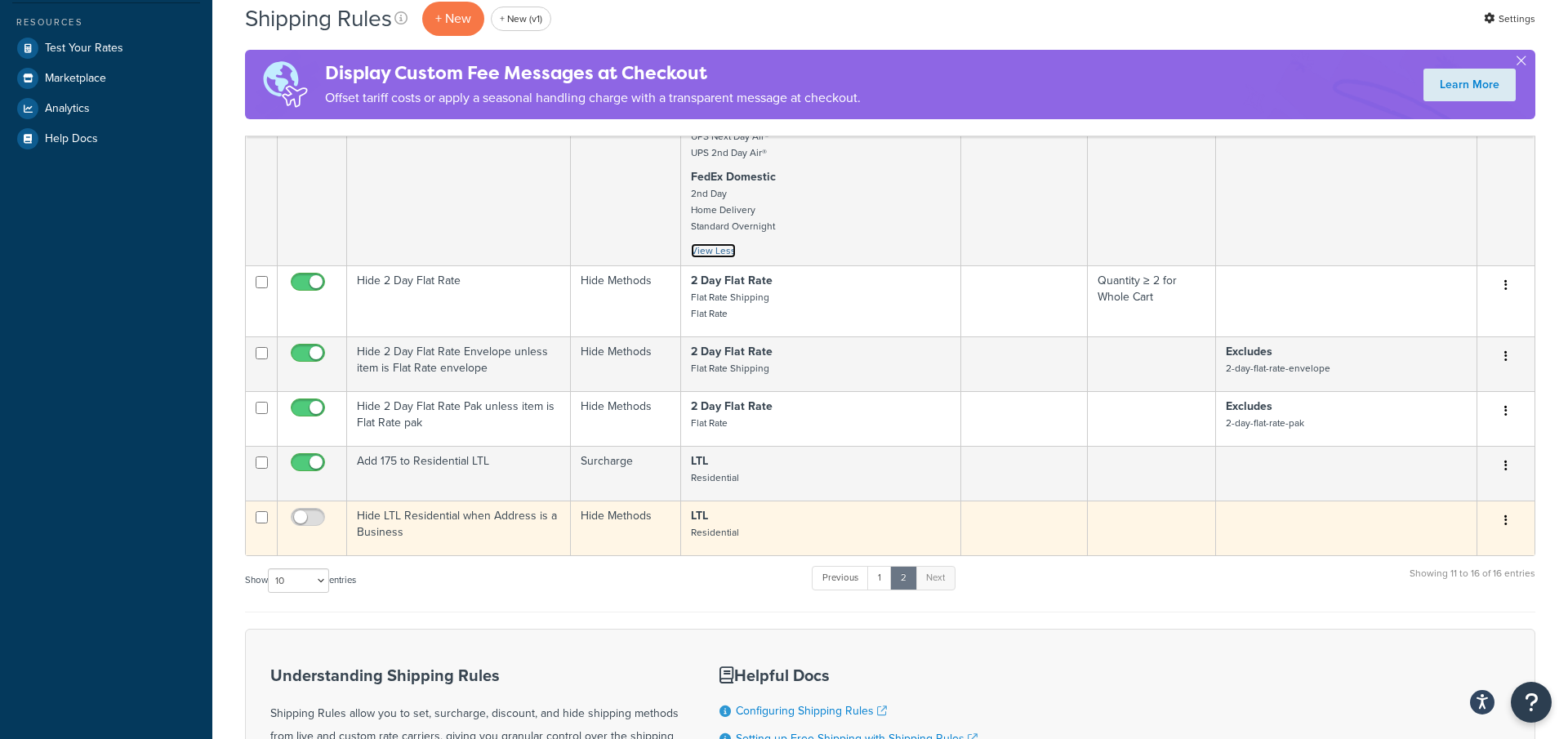
scroll to position [534, 0]
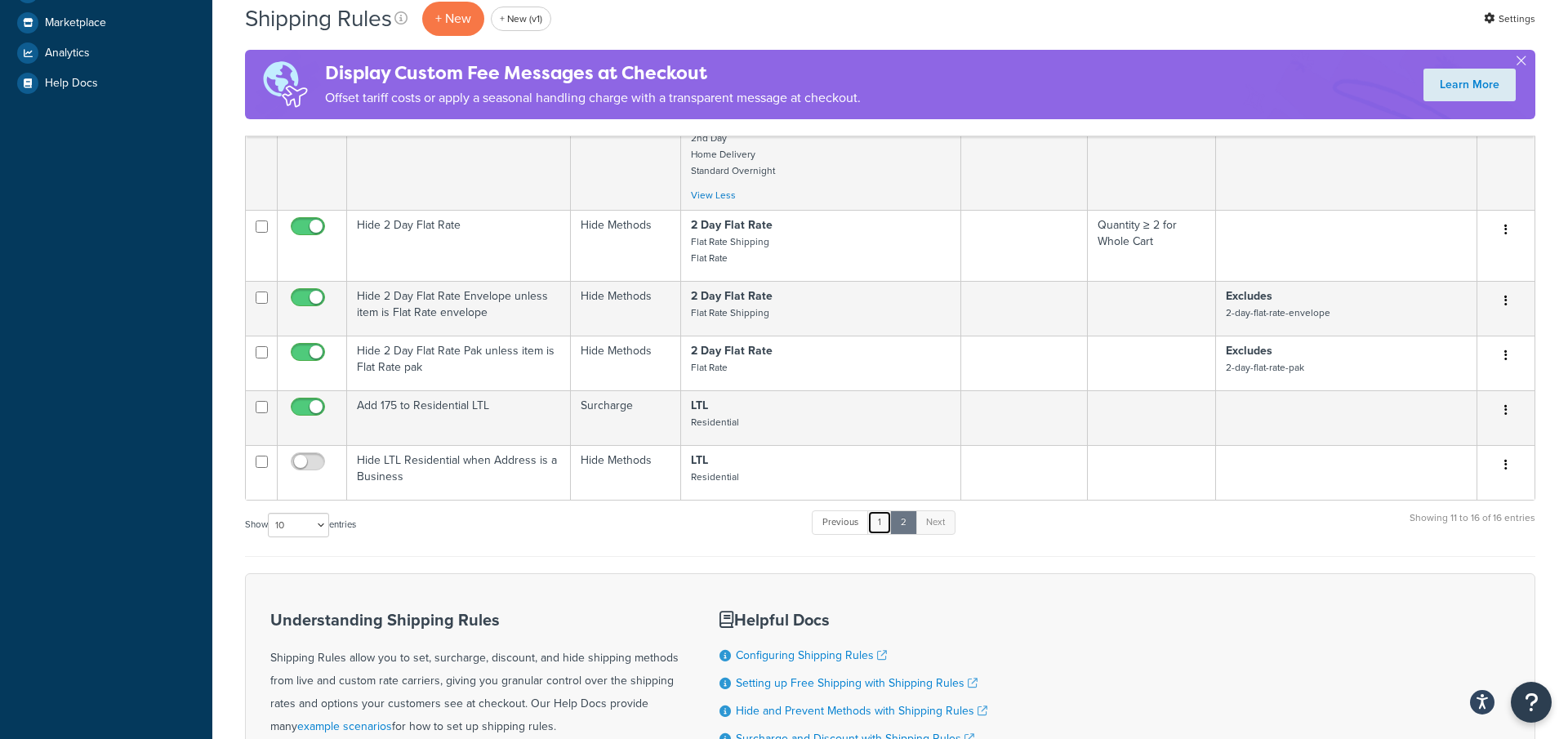
click at [882, 517] on link "1" at bounding box center [879, 523] width 24 height 24
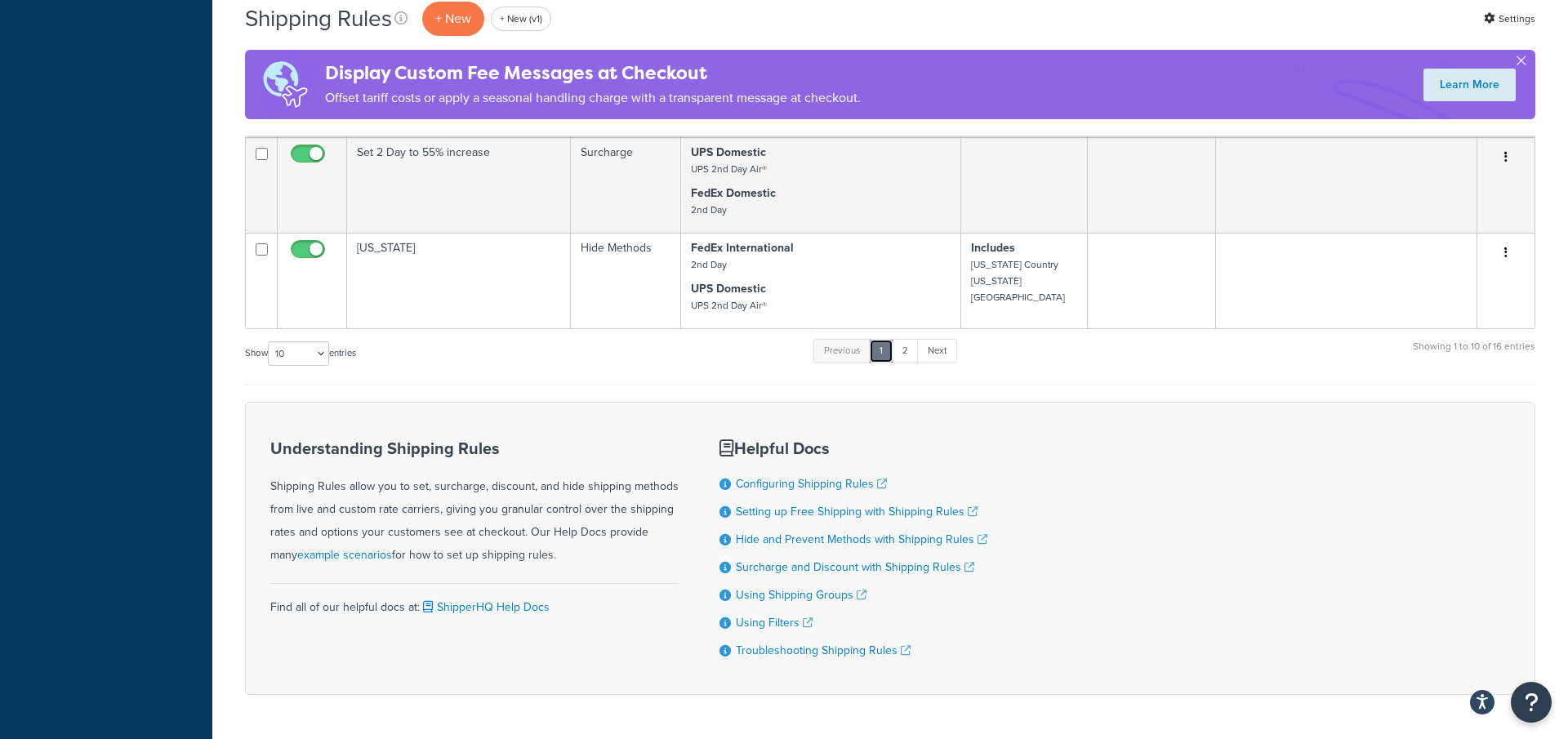
scroll to position [861, 0]
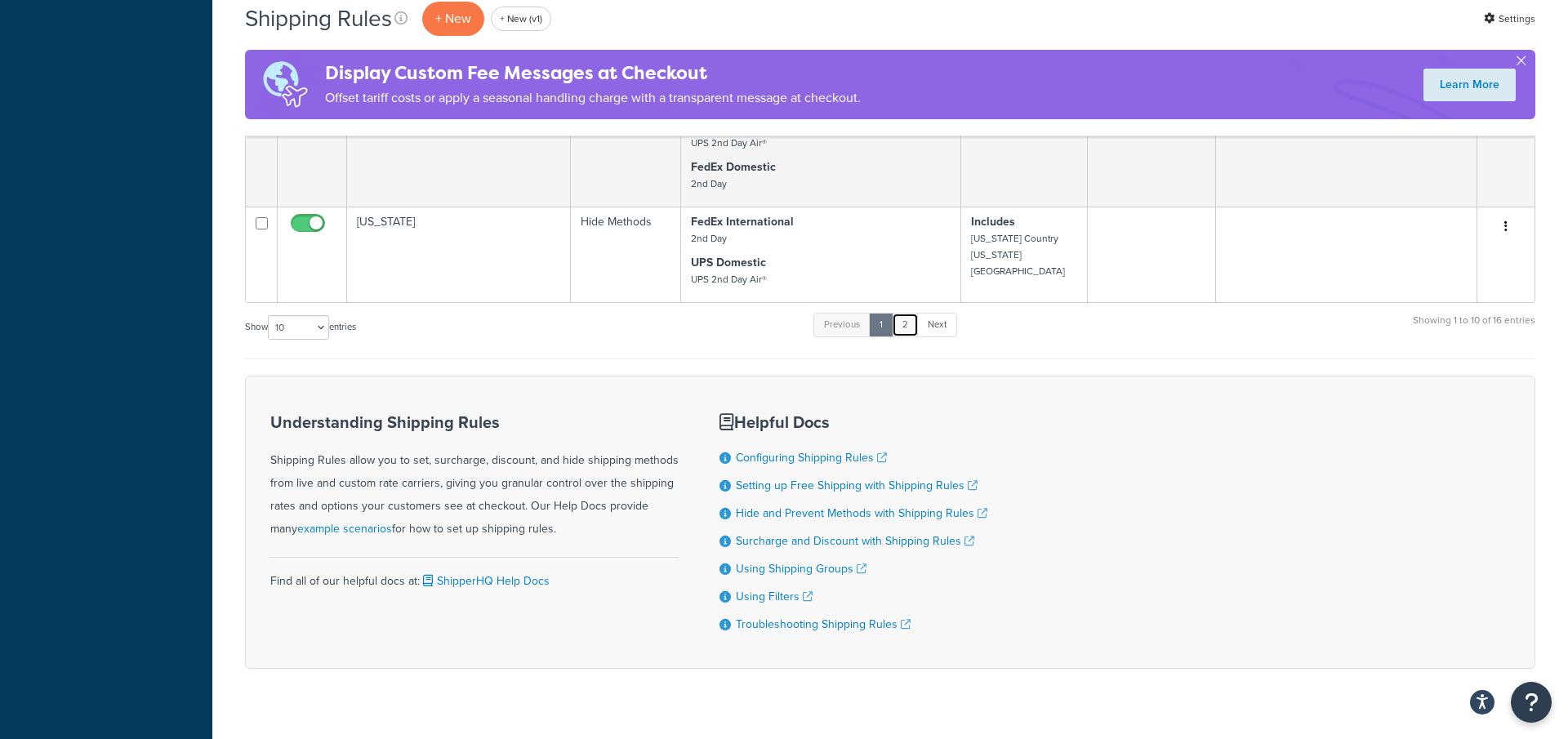
click at [907, 318] on link "2" at bounding box center [904, 325] width 27 height 24
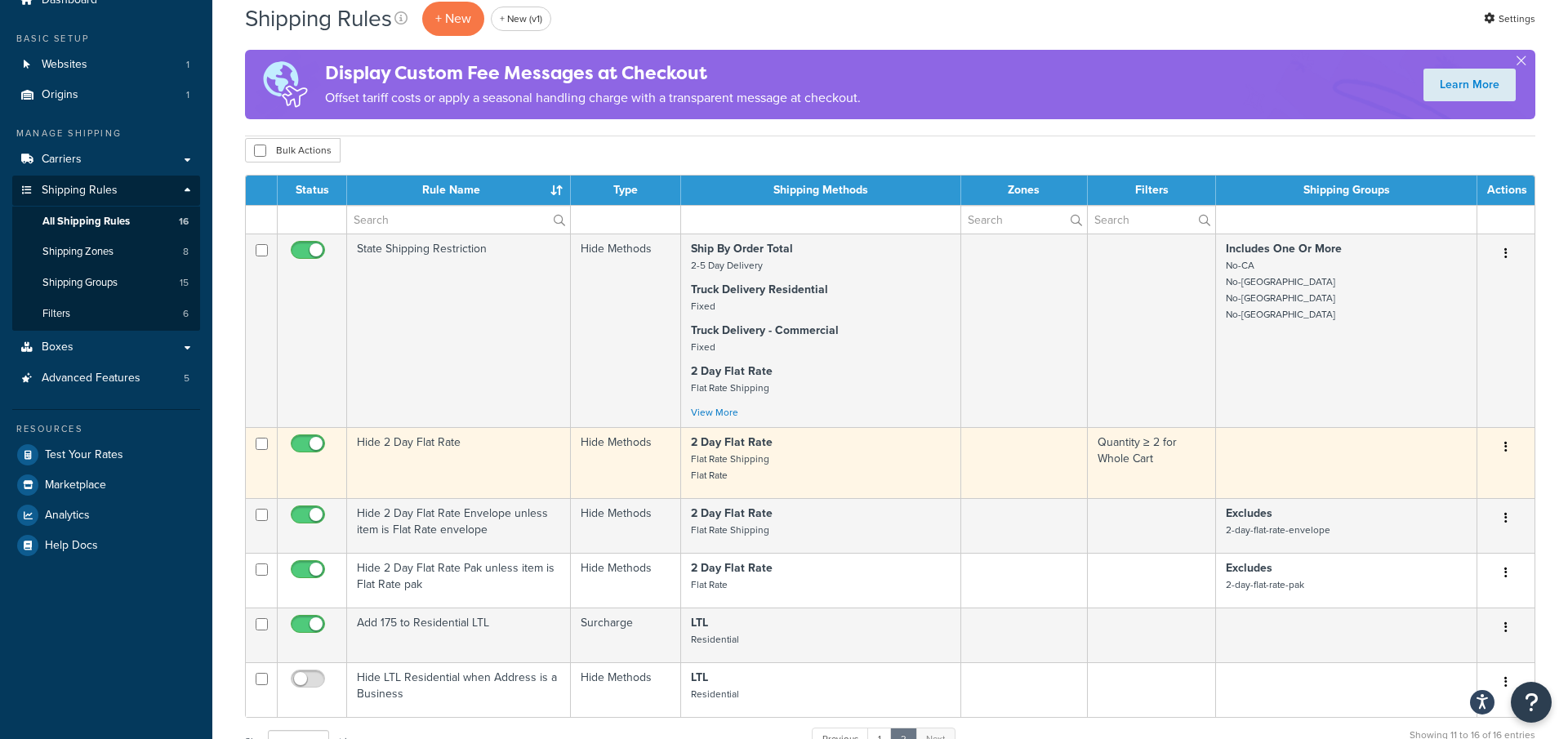
scroll to position [60, 0]
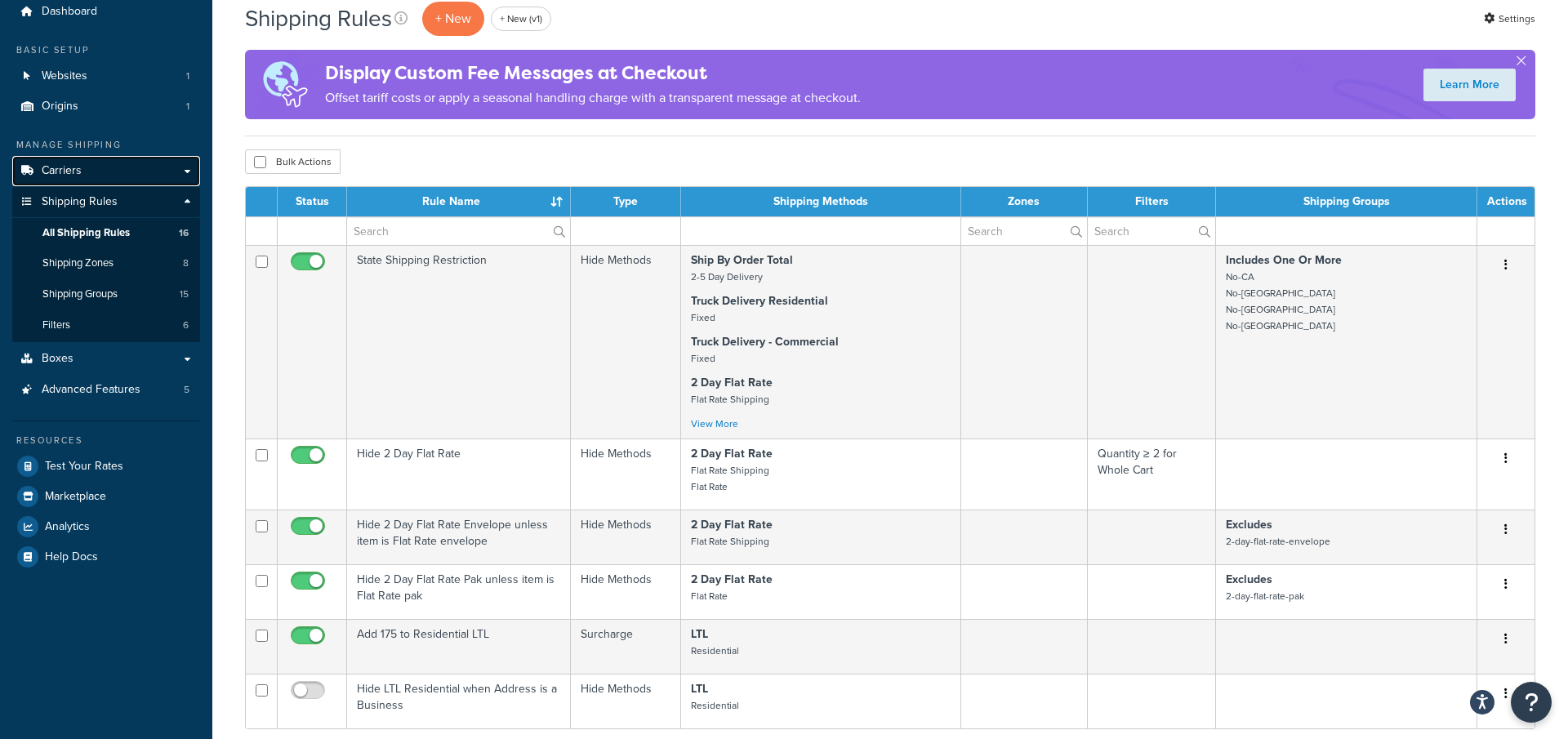
click at [149, 173] on link "Carriers" at bounding box center [106, 171] width 188 height 31
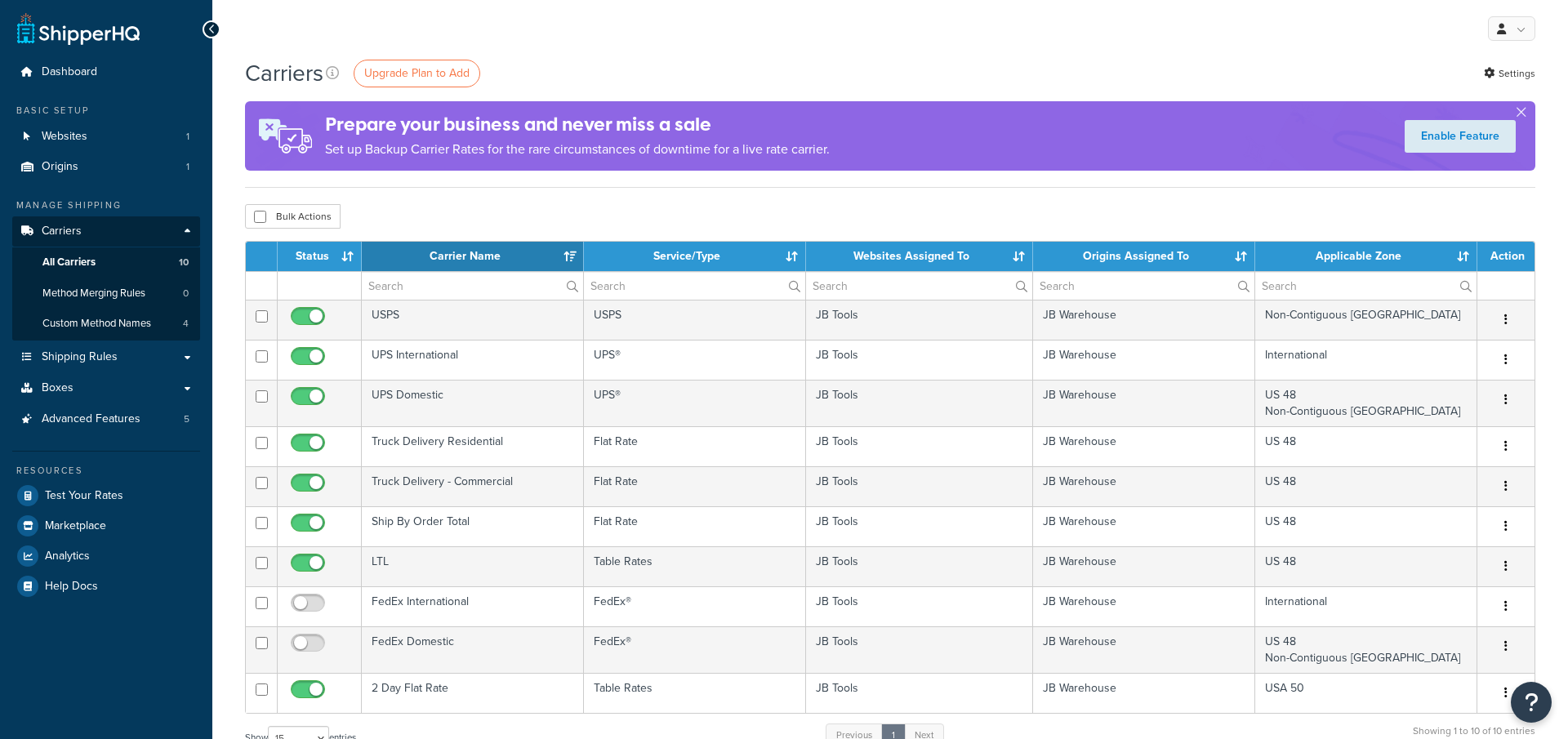
select select "15"
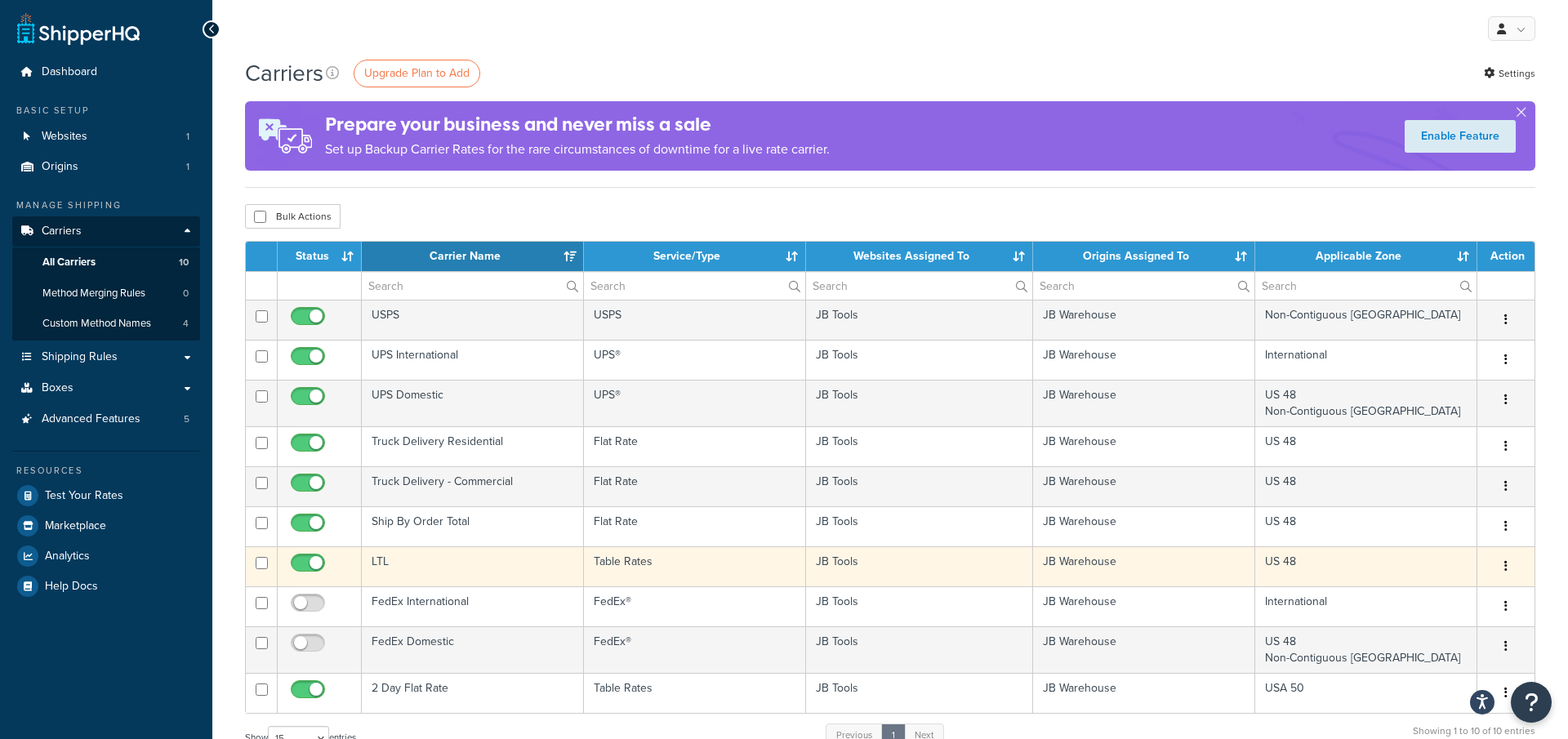
click at [454, 559] on td "LTL" at bounding box center [473, 565] width 222 height 40
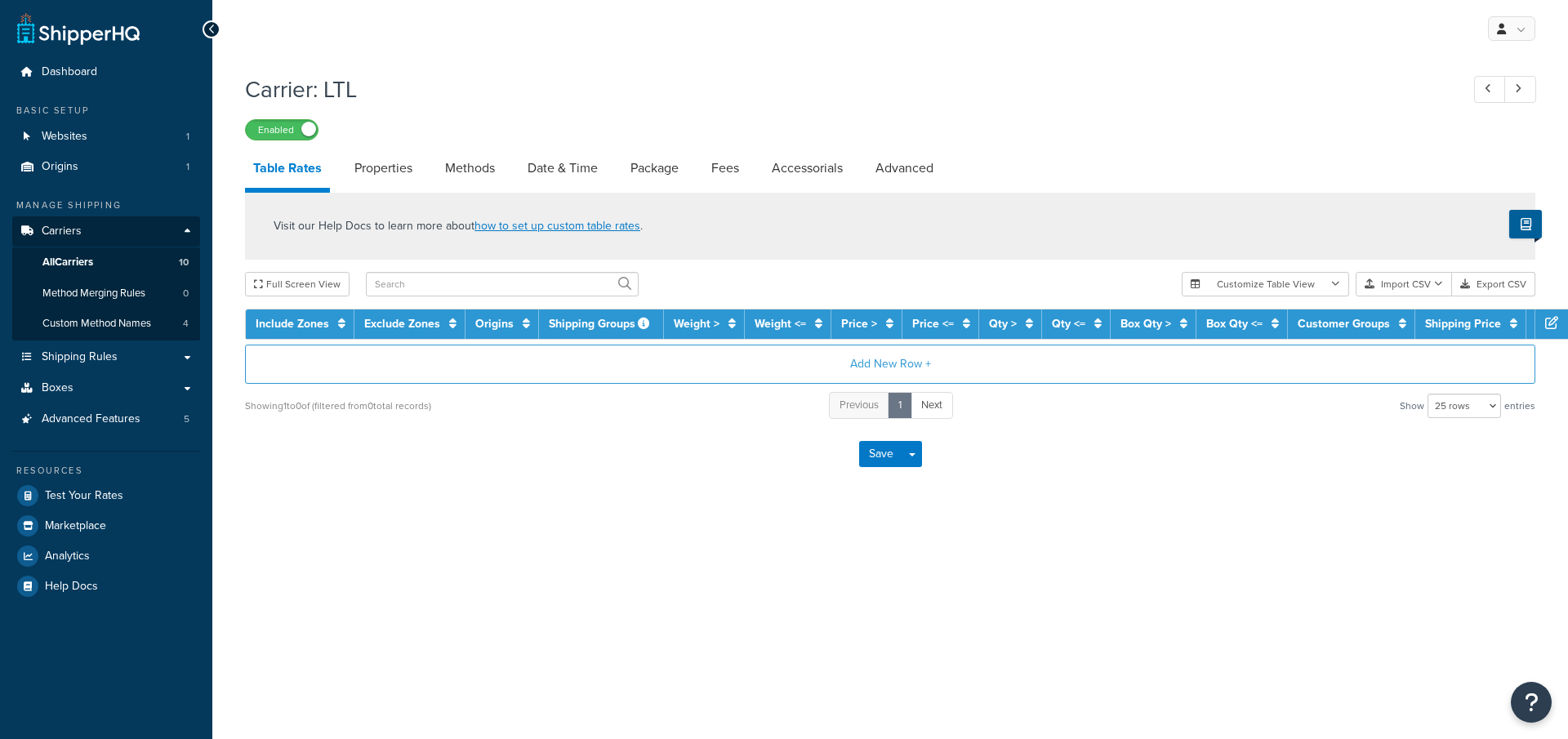
select select "25"
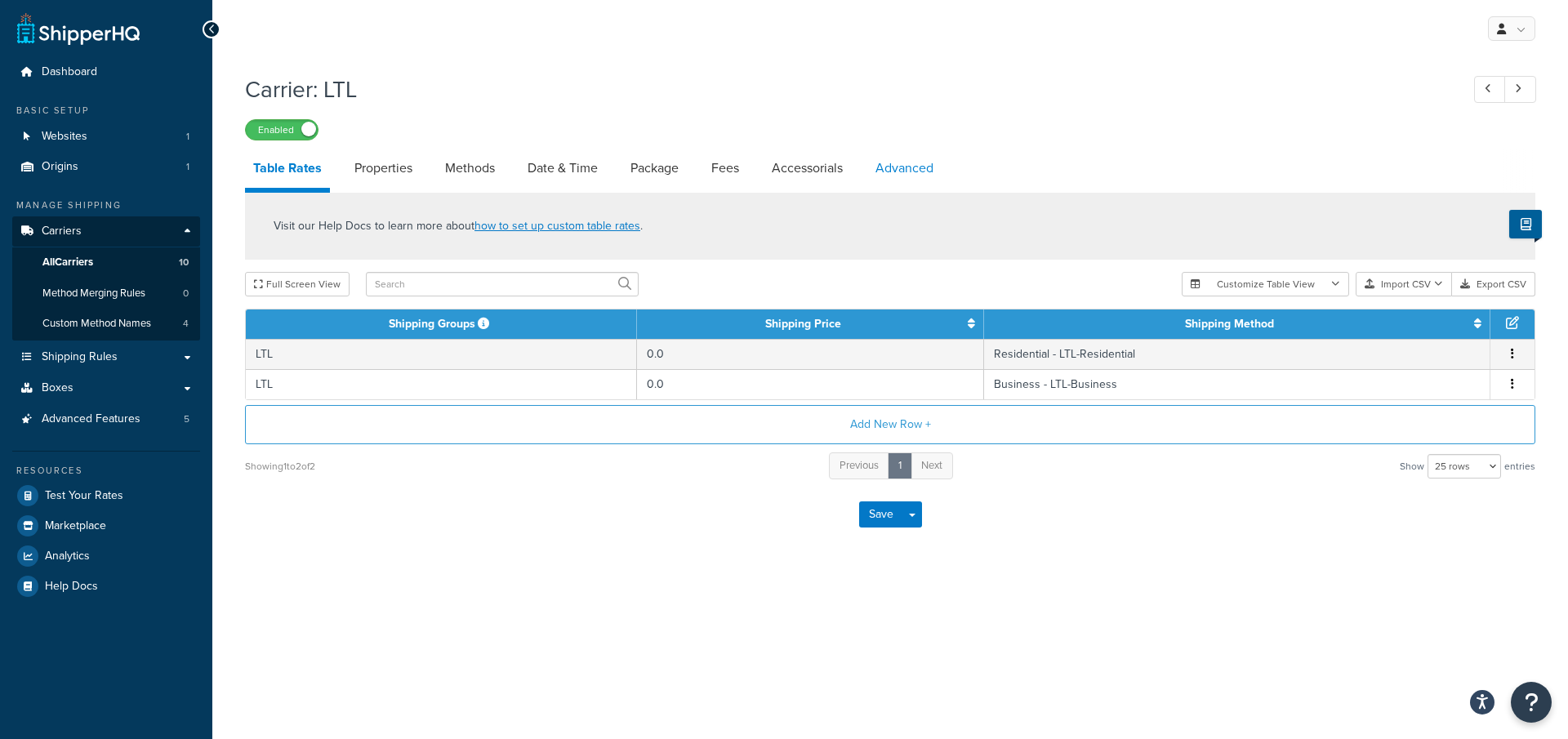
click at [906, 154] on link "Advanced" at bounding box center [904, 168] width 74 height 39
select select "false"
select select "residential"
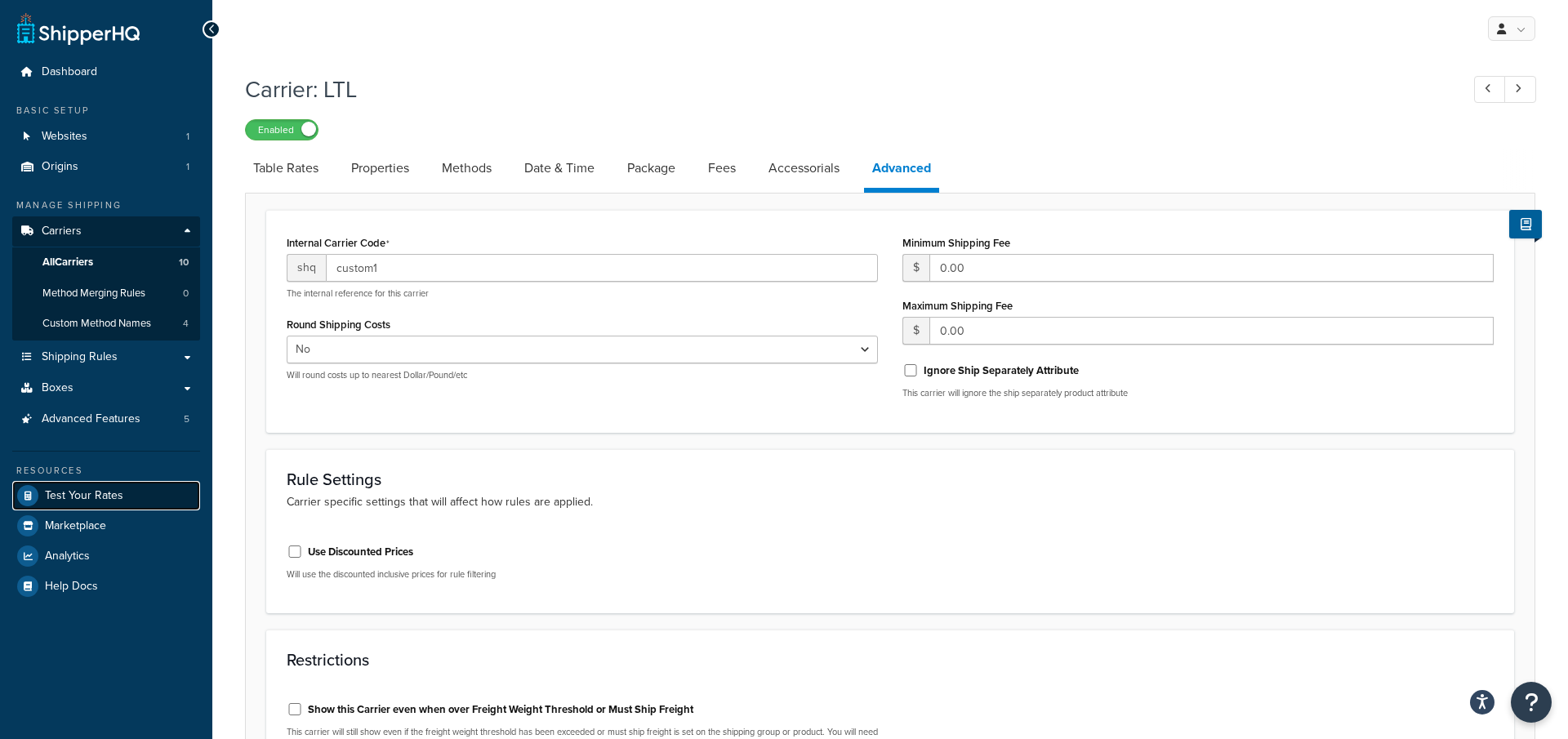
click at [144, 494] on link "Test Your Rates" at bounding box center [106, 496] width 188 height 30
click at [143, 495] on link "Test Your Rates" at bounding box center [106, 496] width 188 height 30
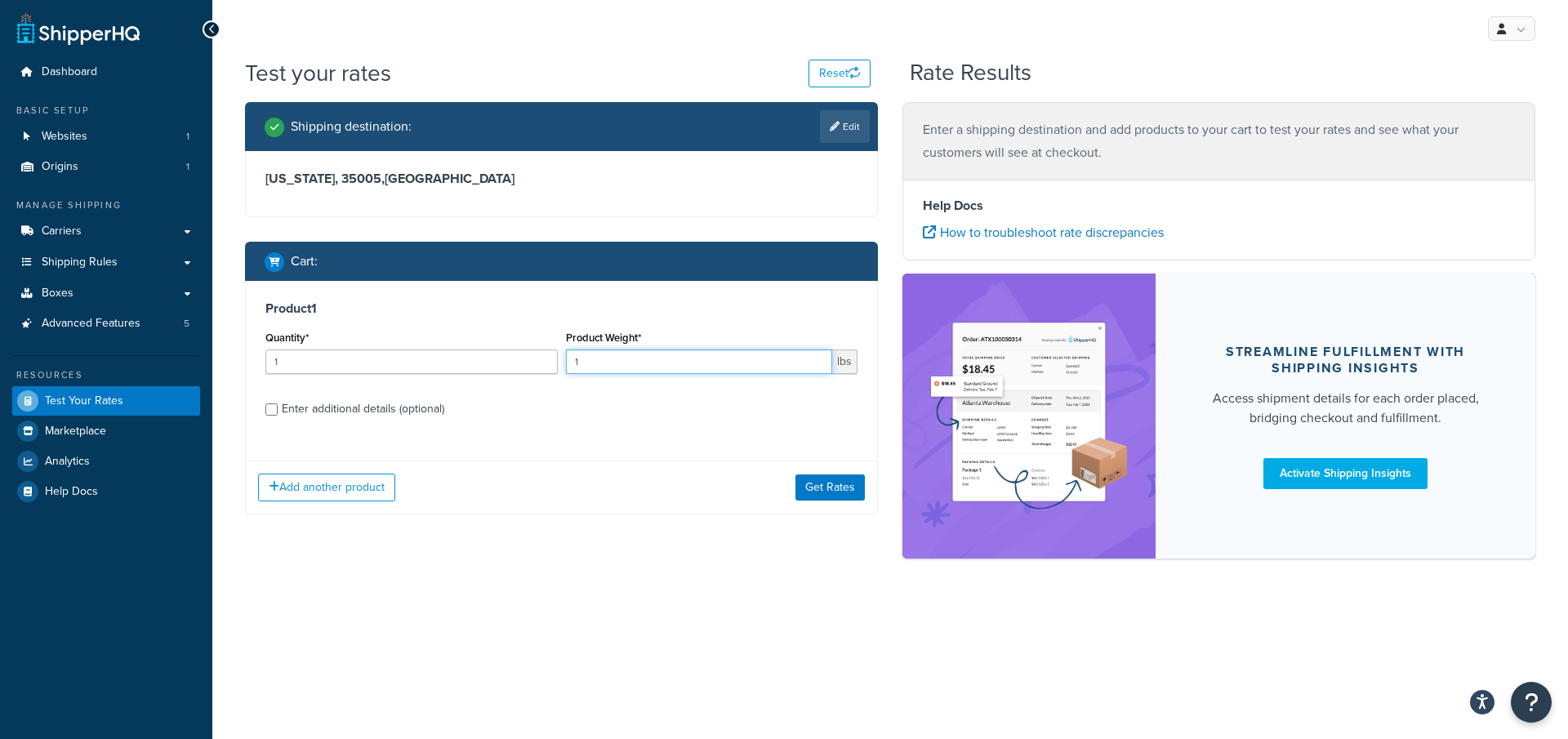
click at [688, 365] on input "1" at bounding box center [700, 361] width 267 height 24
type input "12"
click at [822, 488] on button "Get Rates" at bounding box center [830, 487] width 70 height 26
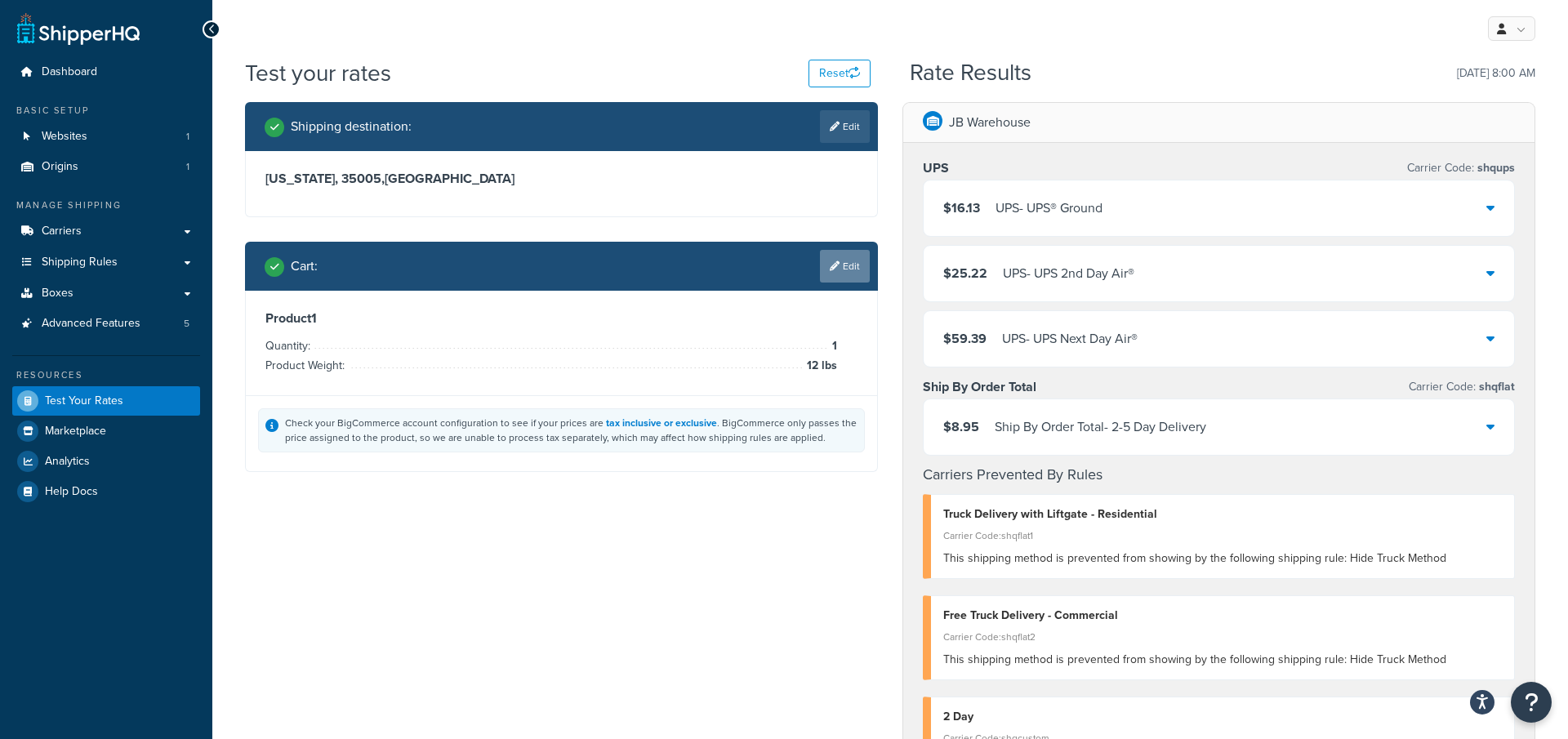
click at [856, 271] on link "Edit" at bounding box center [845, 266] width 50 height 32
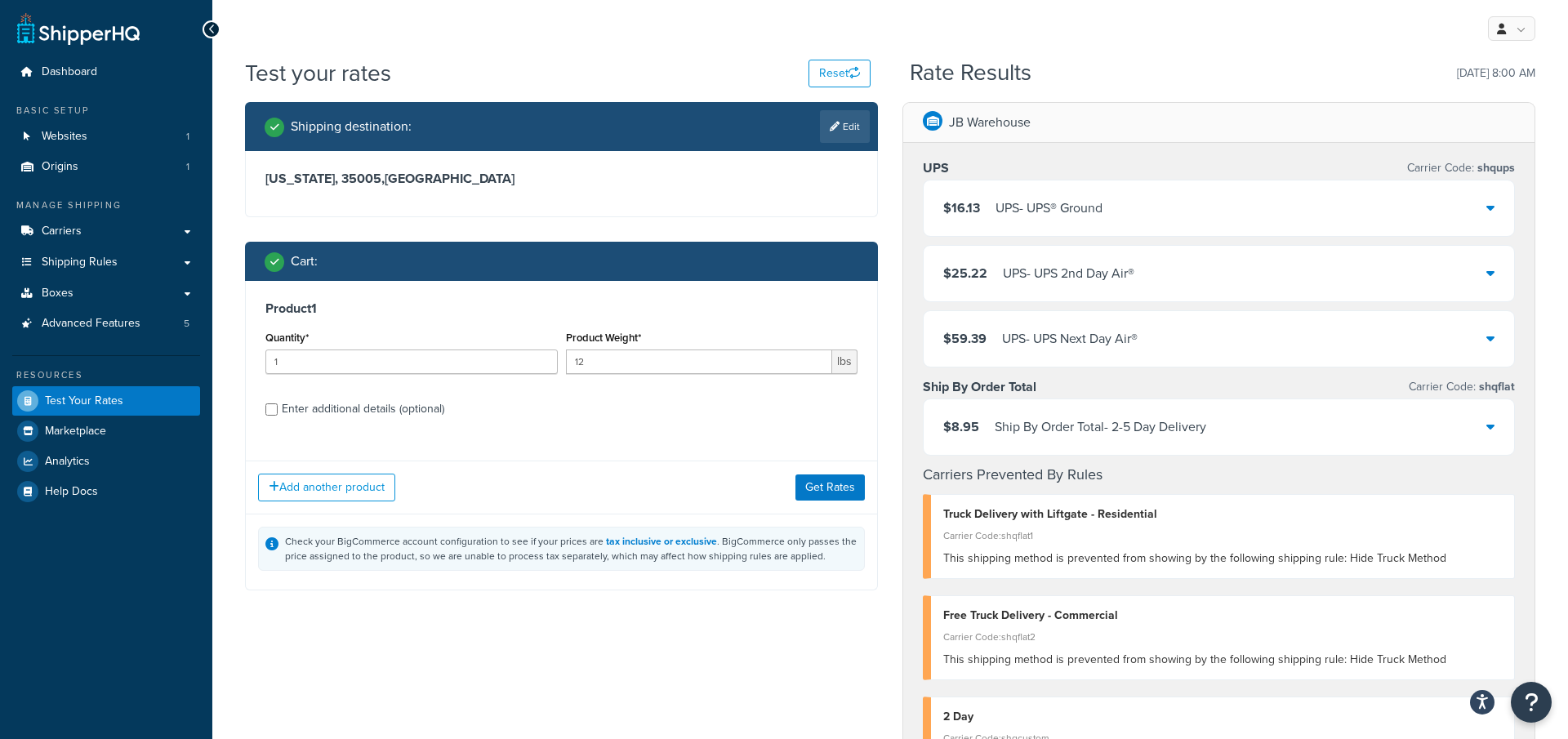
click at [337, 406] on div "Enter additional details (optional)" at bounding box center [362, 408] width 162 height 23
click at [278, 406] on input "Enter additional details (optional)" at bounding box center [271, 408] width 12 height 12
checkbox input "true"
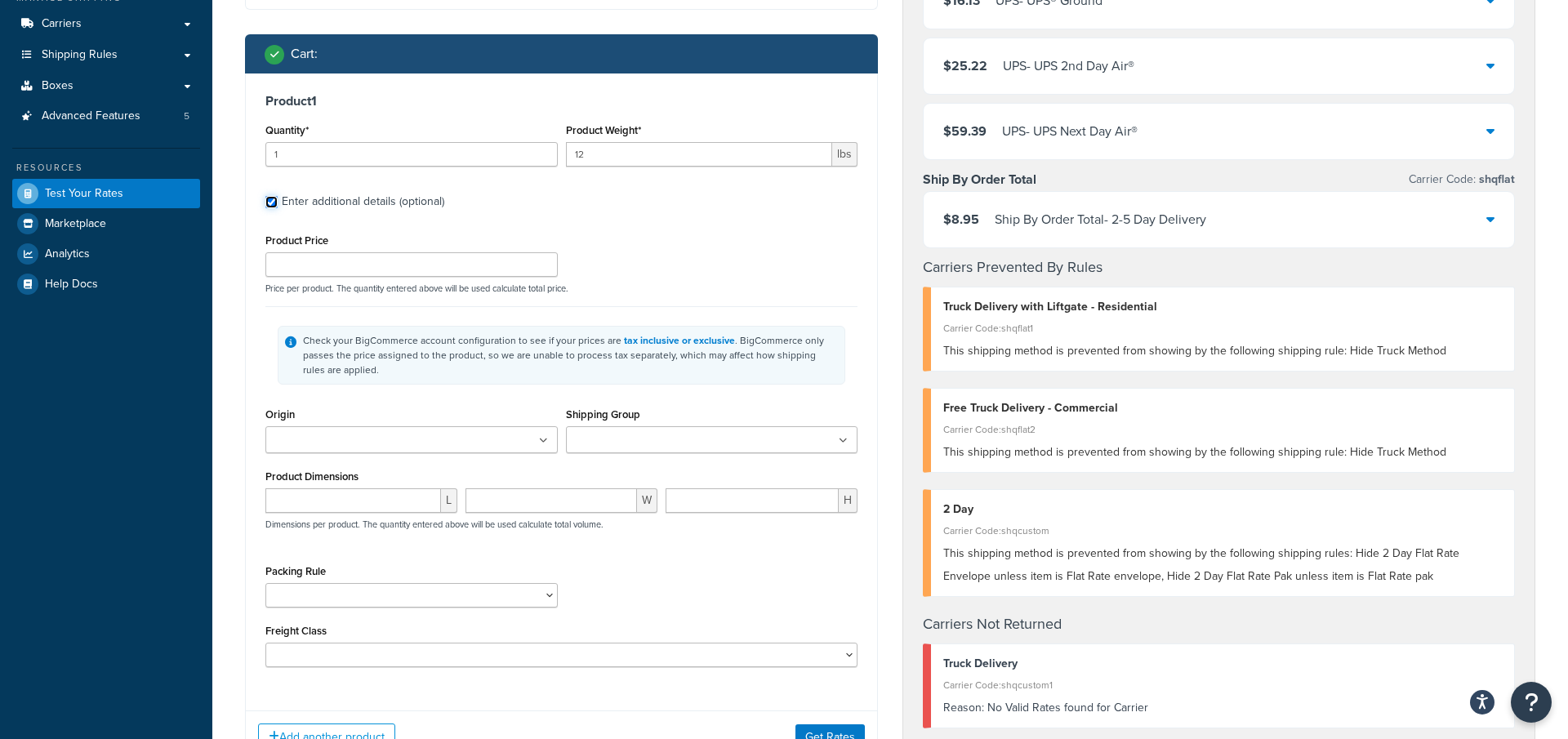
scroll to position [227, 0]
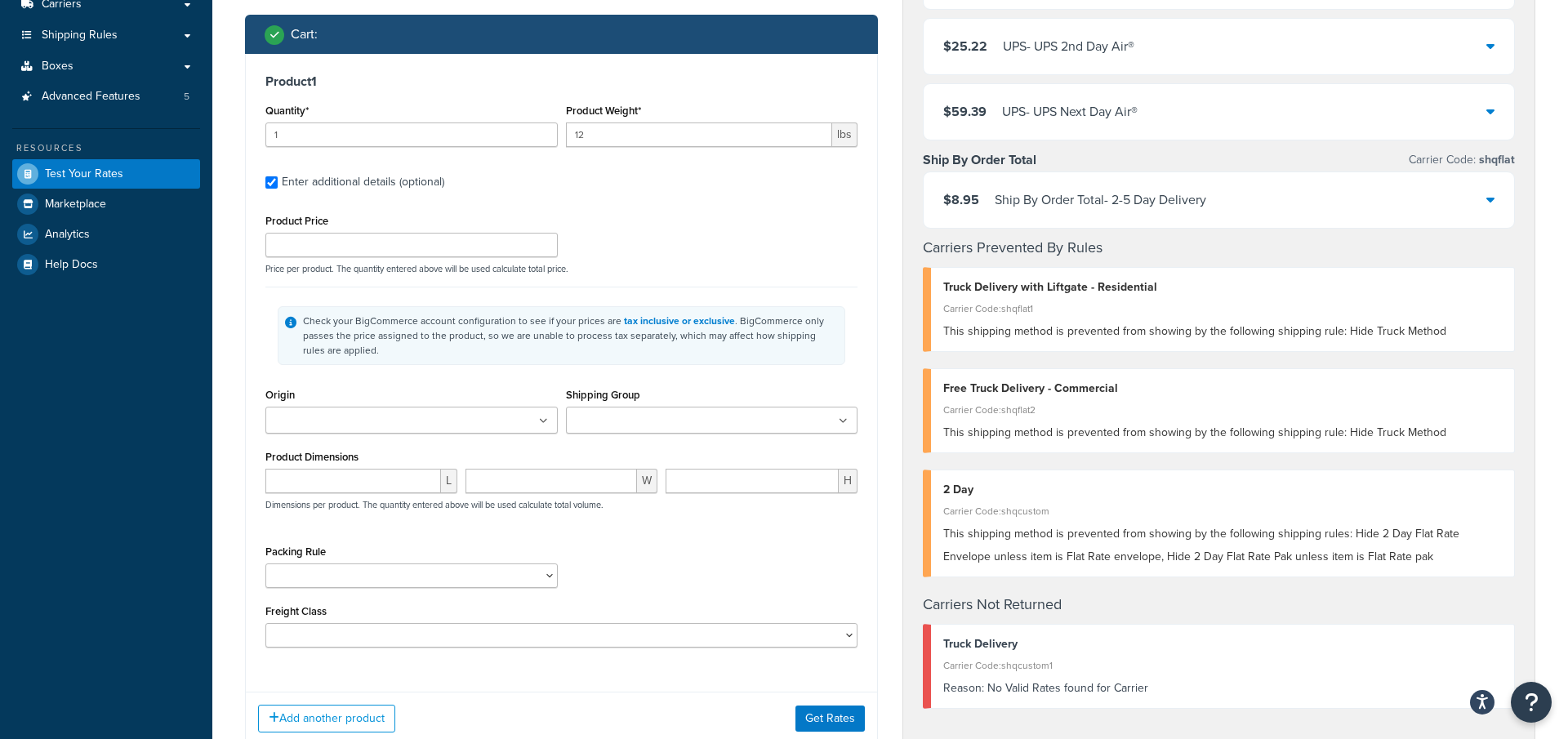
click at [666, 427] on input "Shipping Group" at bounding box center [643, 421] width 145 height 18
type input "ltl"
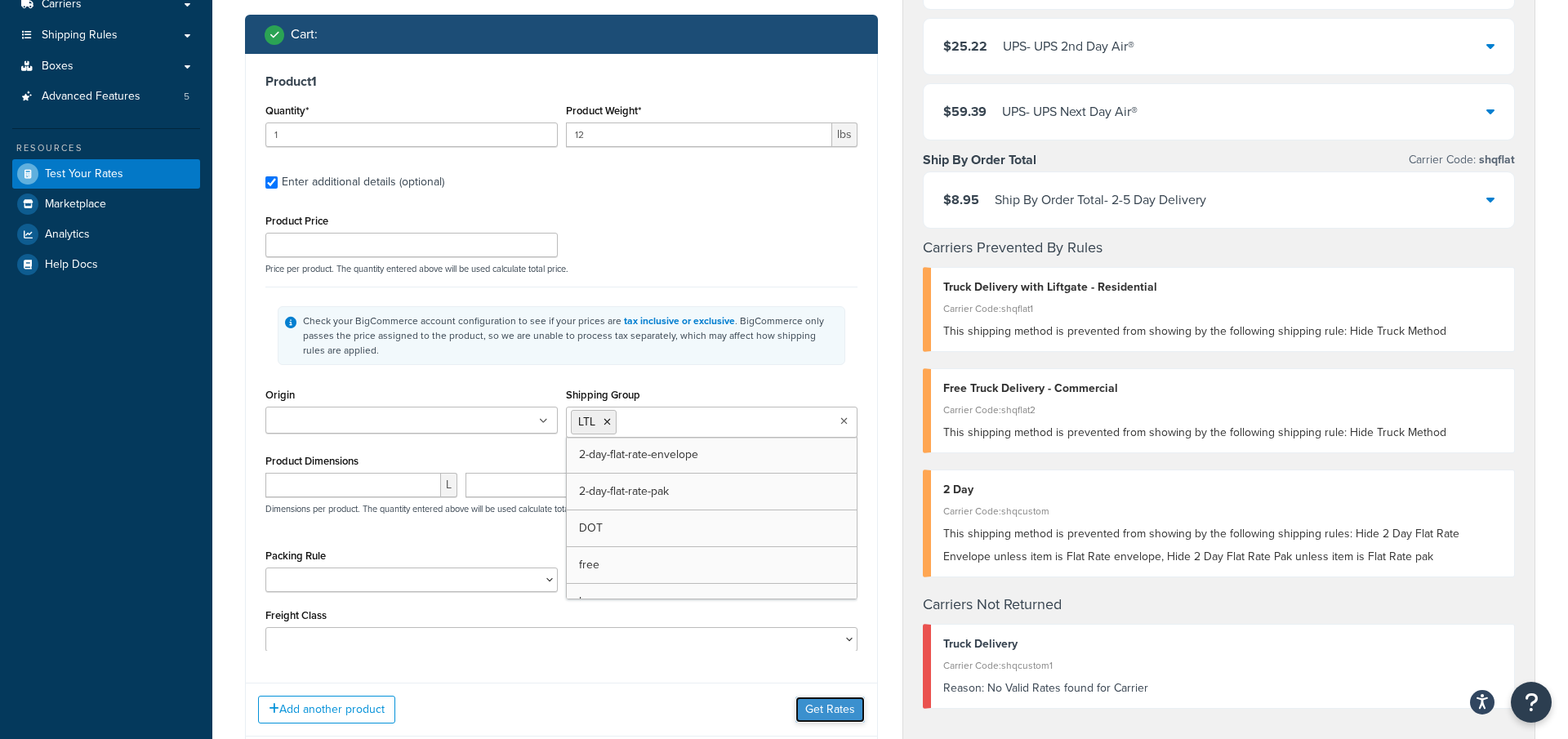
click at [860, 697] on div "Add another product Get Rates" at bounding box center [562, 708] width 631 height 53
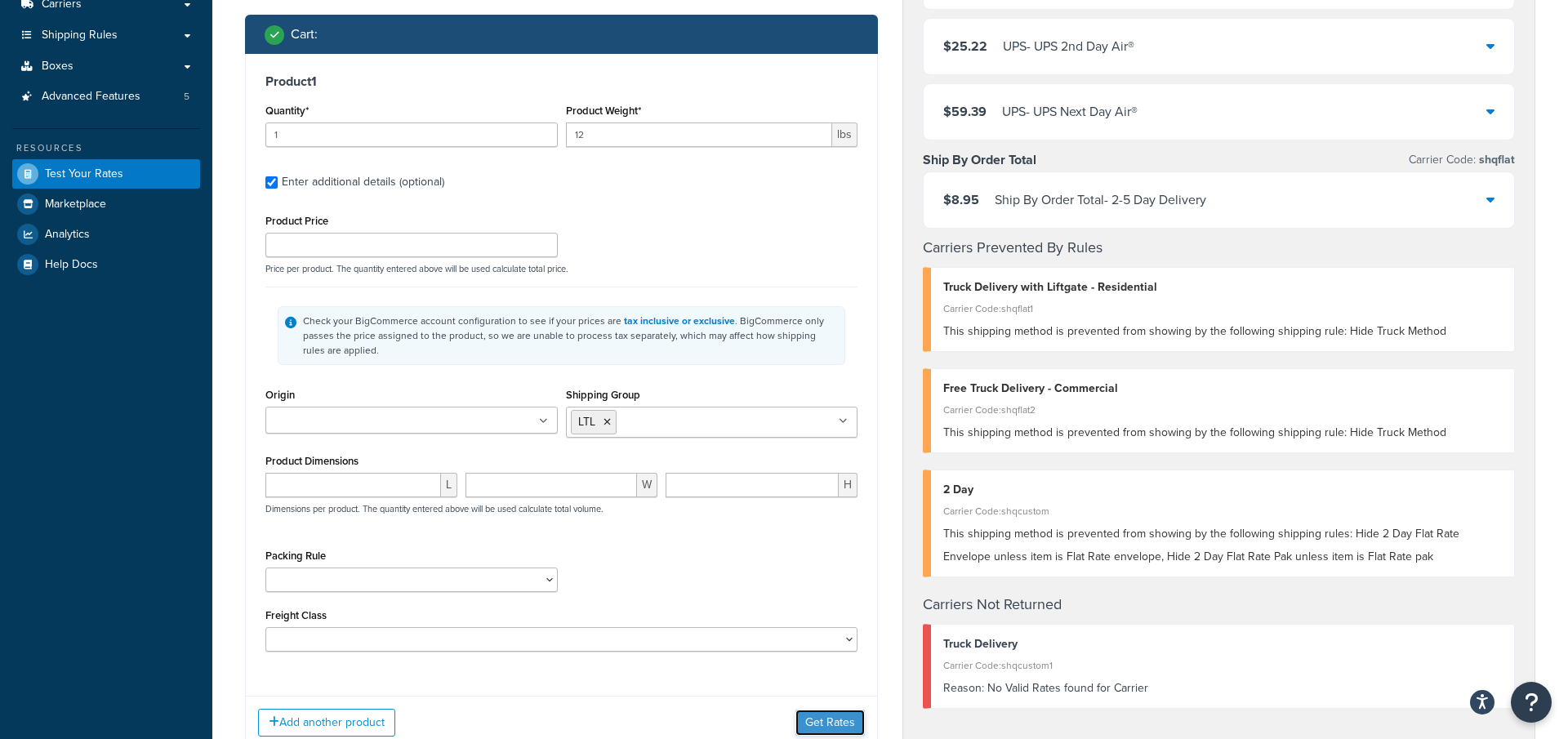
click at [839, 711] on button "Get Rates" at bounding box center [830, 722] width 70 height 26
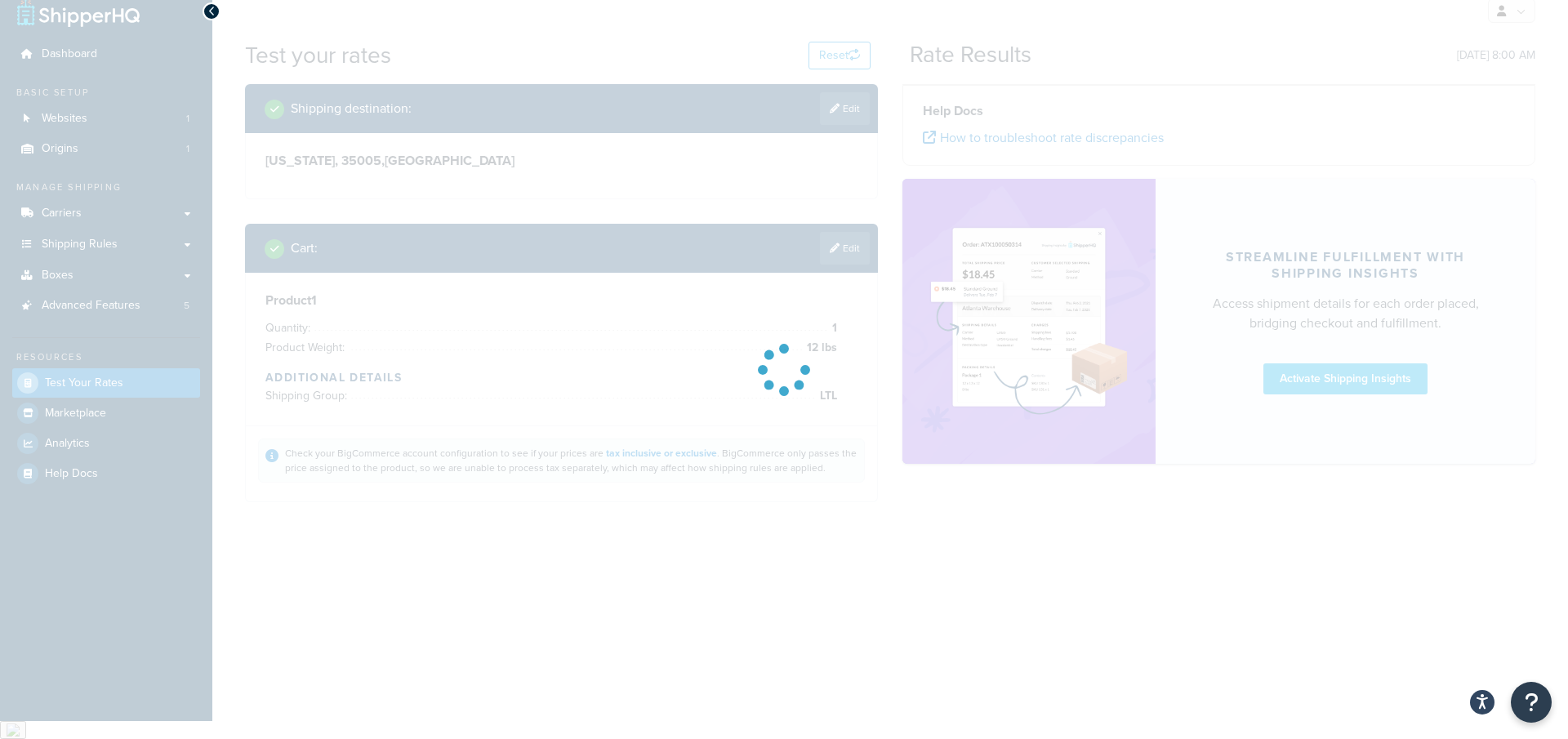
scroll to position [0, 0]
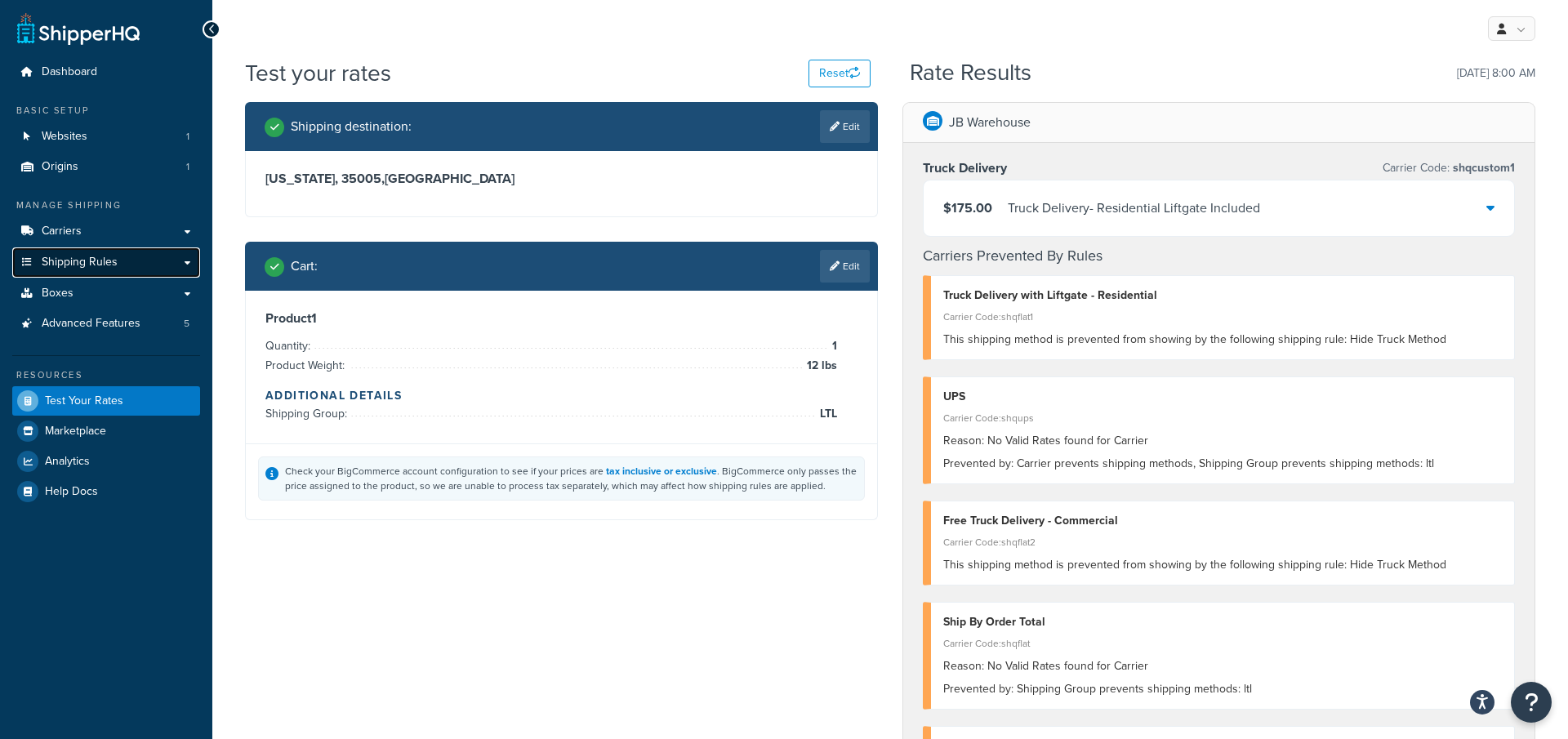
click at [104, 270] on link "Shipping Rules" at bounding box center [106, 262] width 188 height 31
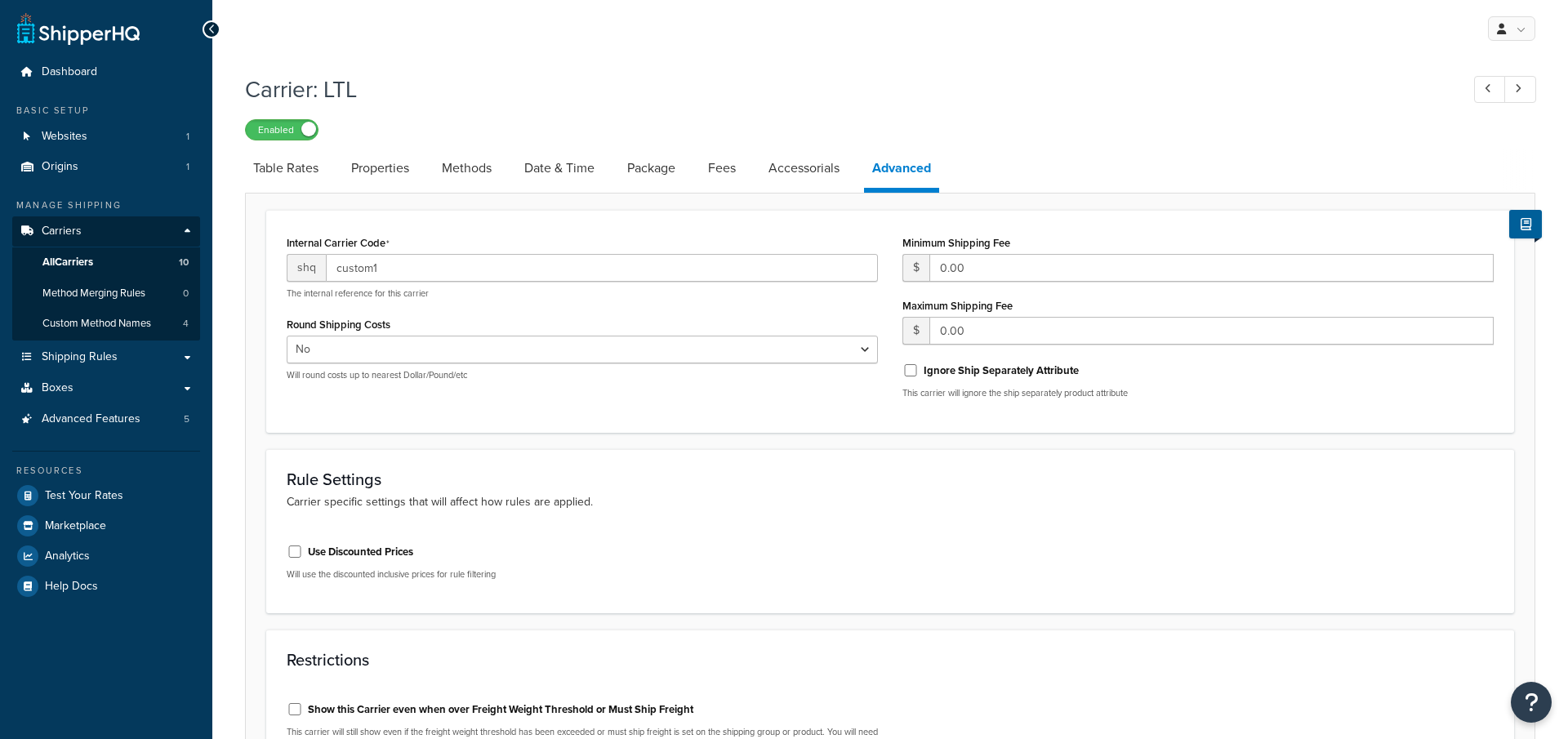
select select "false"
select select "residential"
click at [296, 176] on link "Table Rates" at bounding box center [286, 168] width 82 height 39
select select "25"
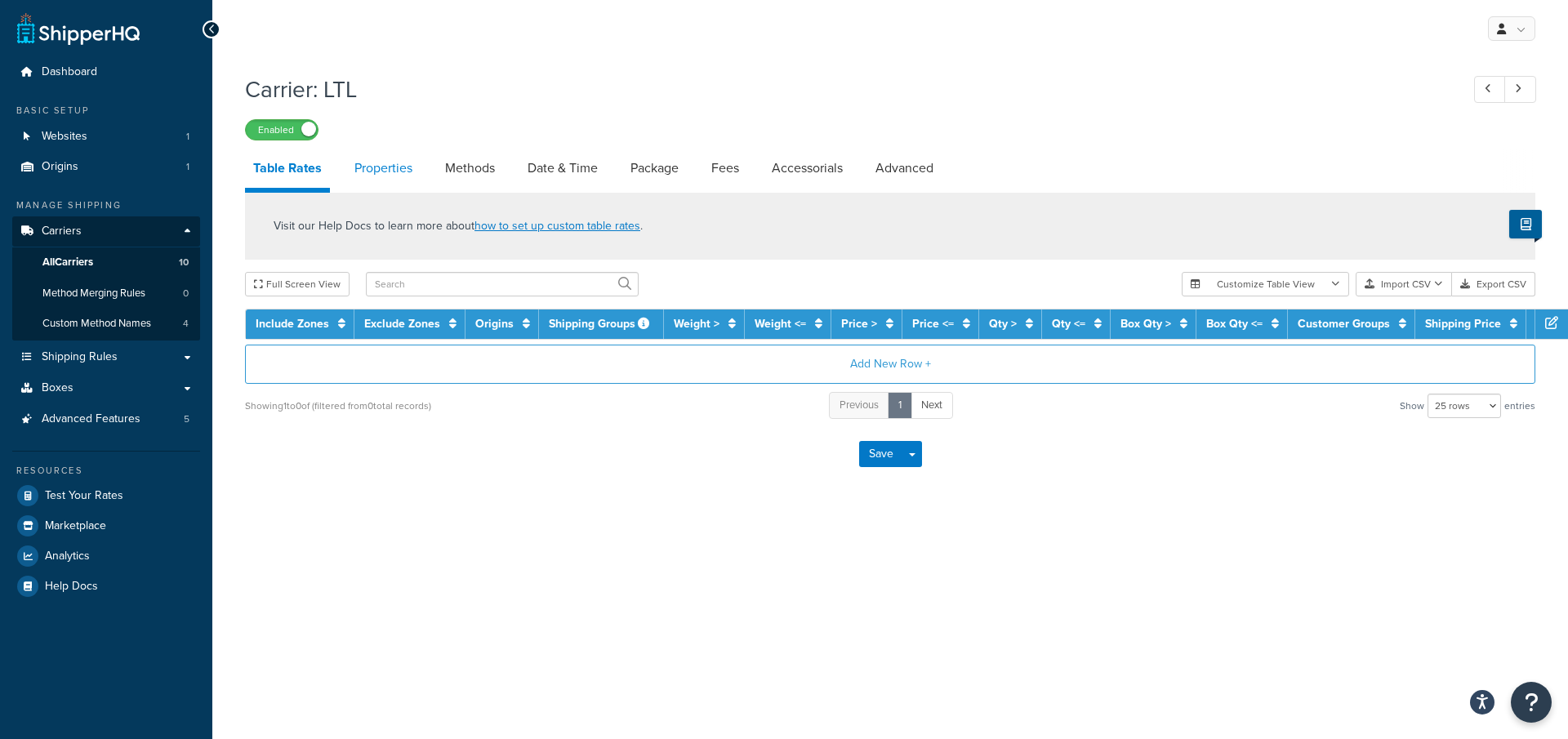
click at [393, 175] on link "Properties" at bounding box center [383, 168] width 74 height 39
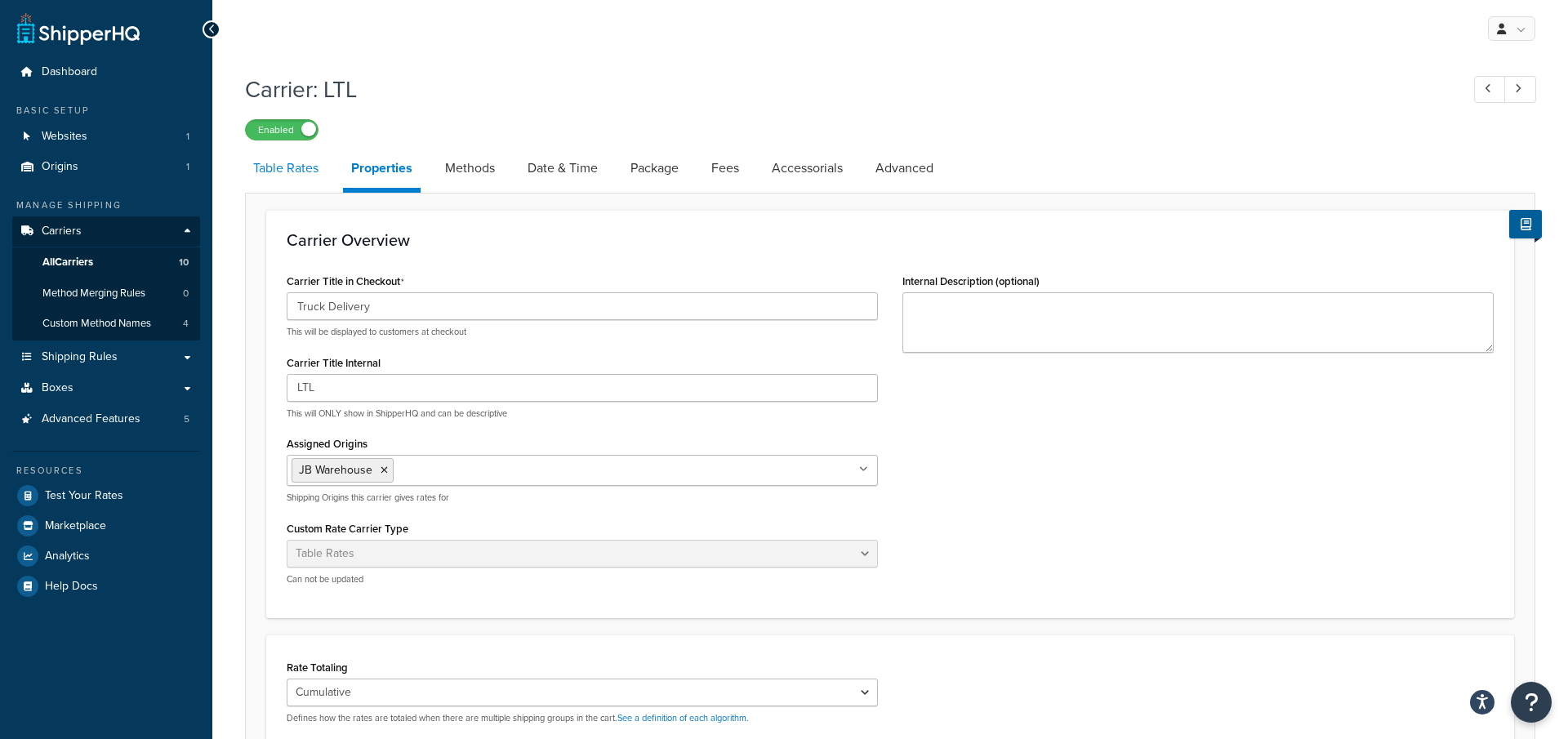
click at [306, 179] on link "Table Rates" at bounding box center [286, 168] width 82 height 39
select select "25"
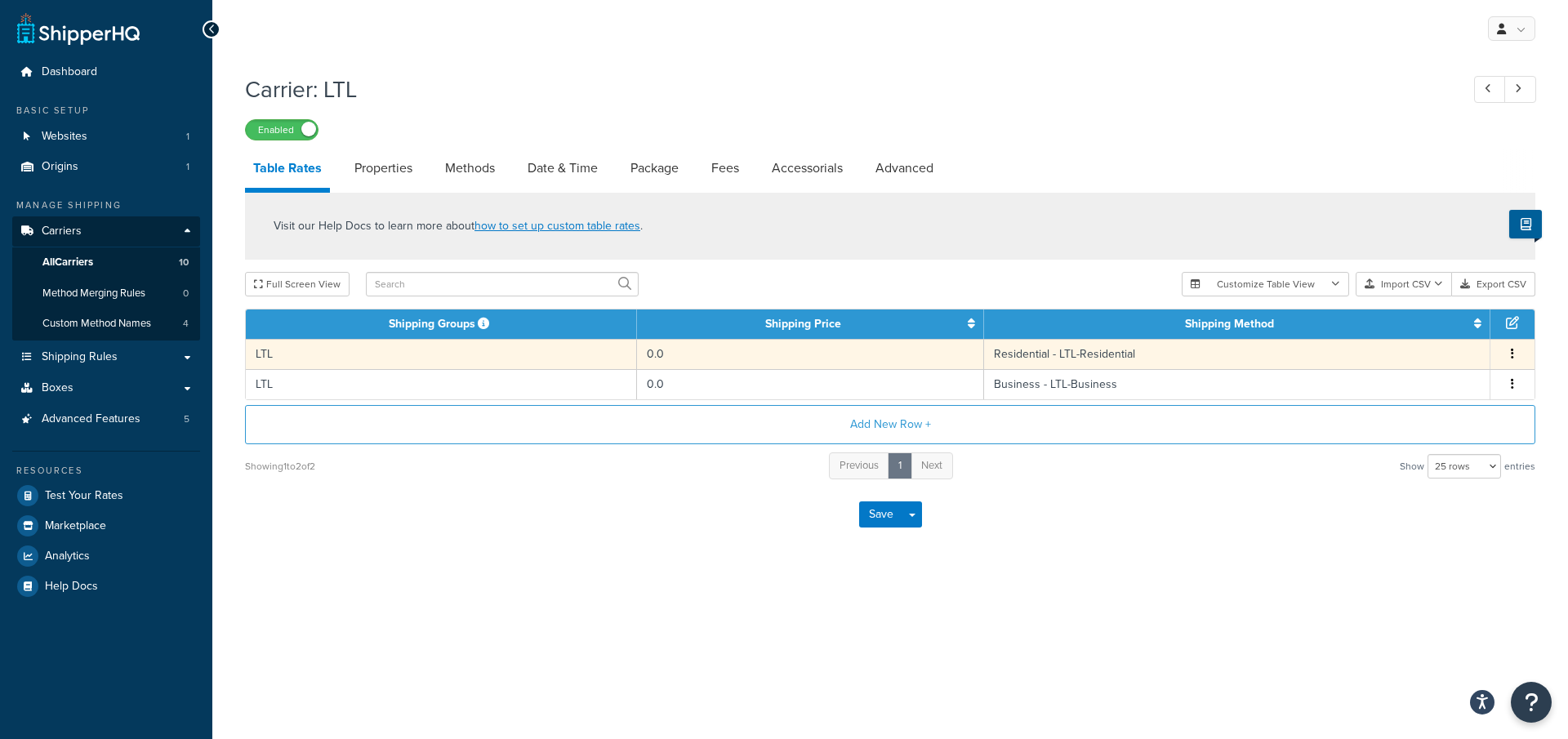
click at [639, 360] on td "0.0" at bounding box center [810, 354] width 348 height 31
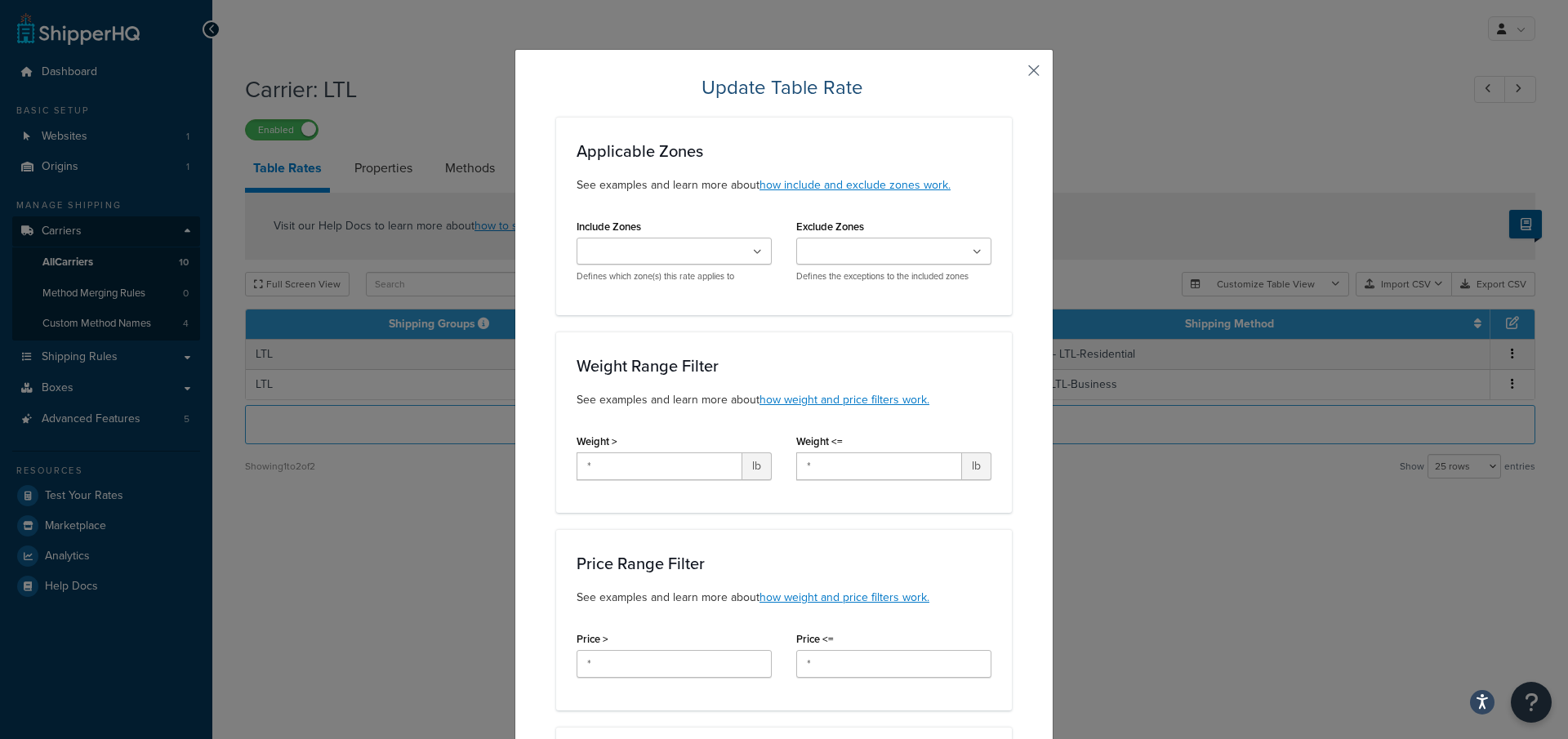
click at [1012, 74] on button "button" at bounding box center [1009, 76] width 4 height 4
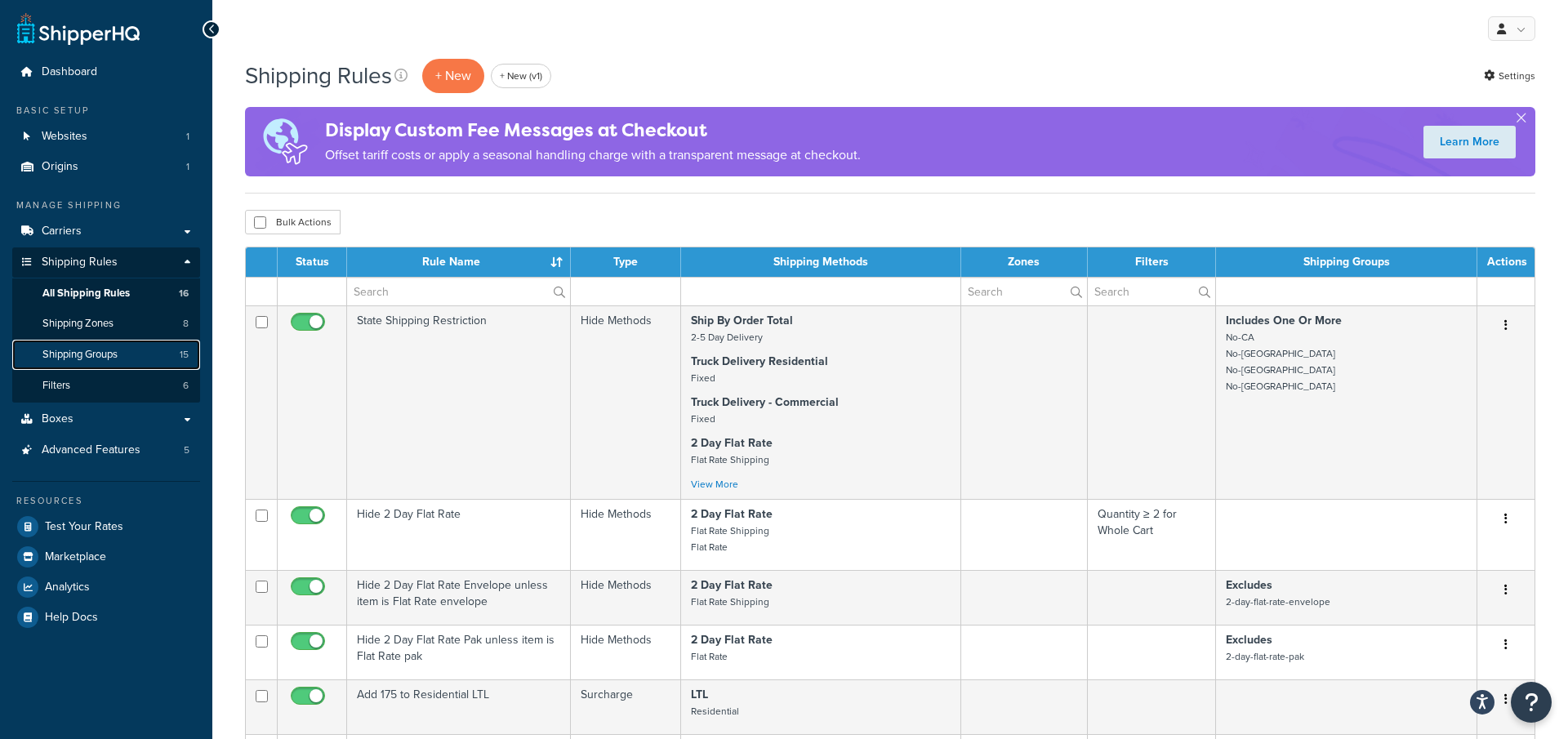
click at [140, 349] on link "Shipping Groups 15" at bounding box center [106, 355] width 188 height 31
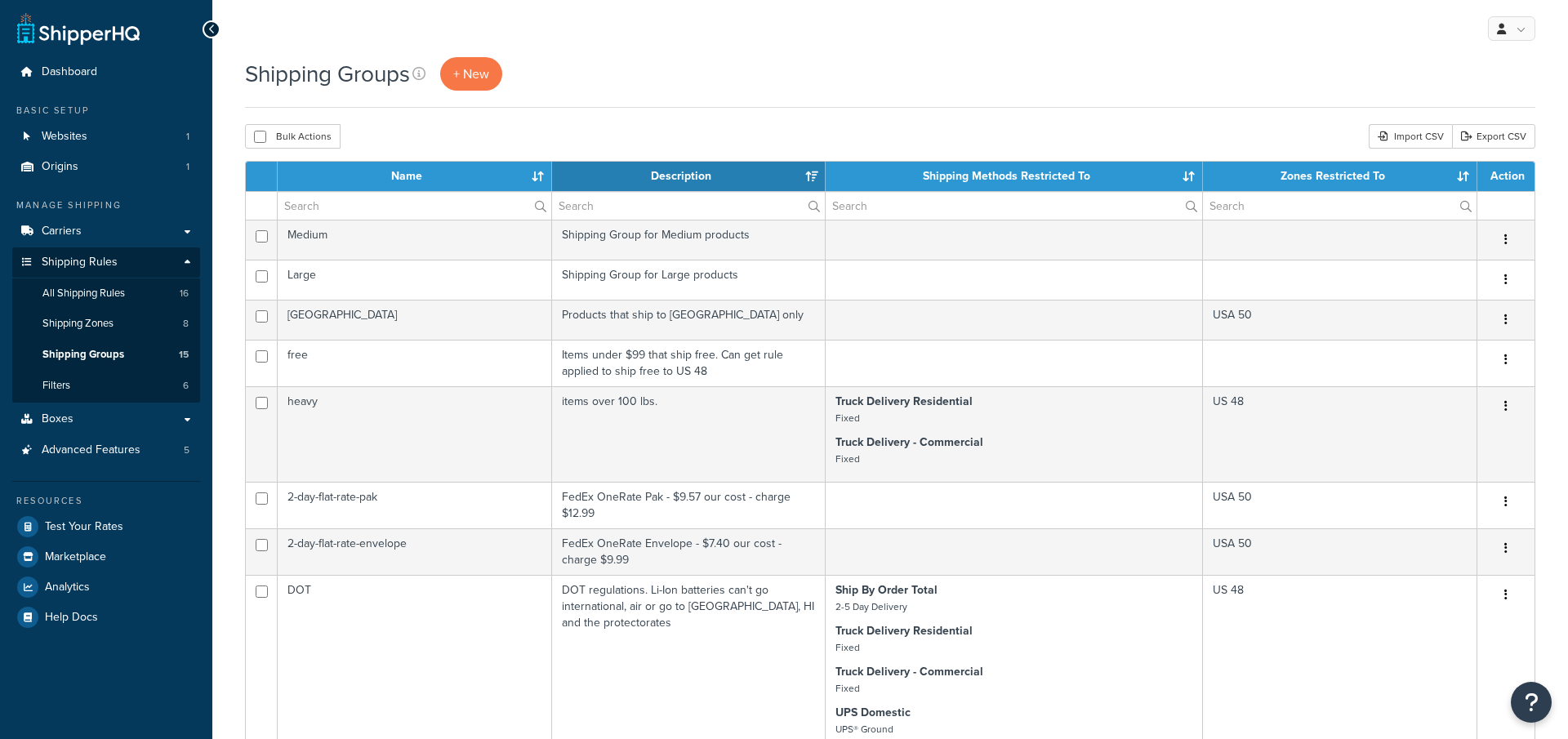
select select "15"
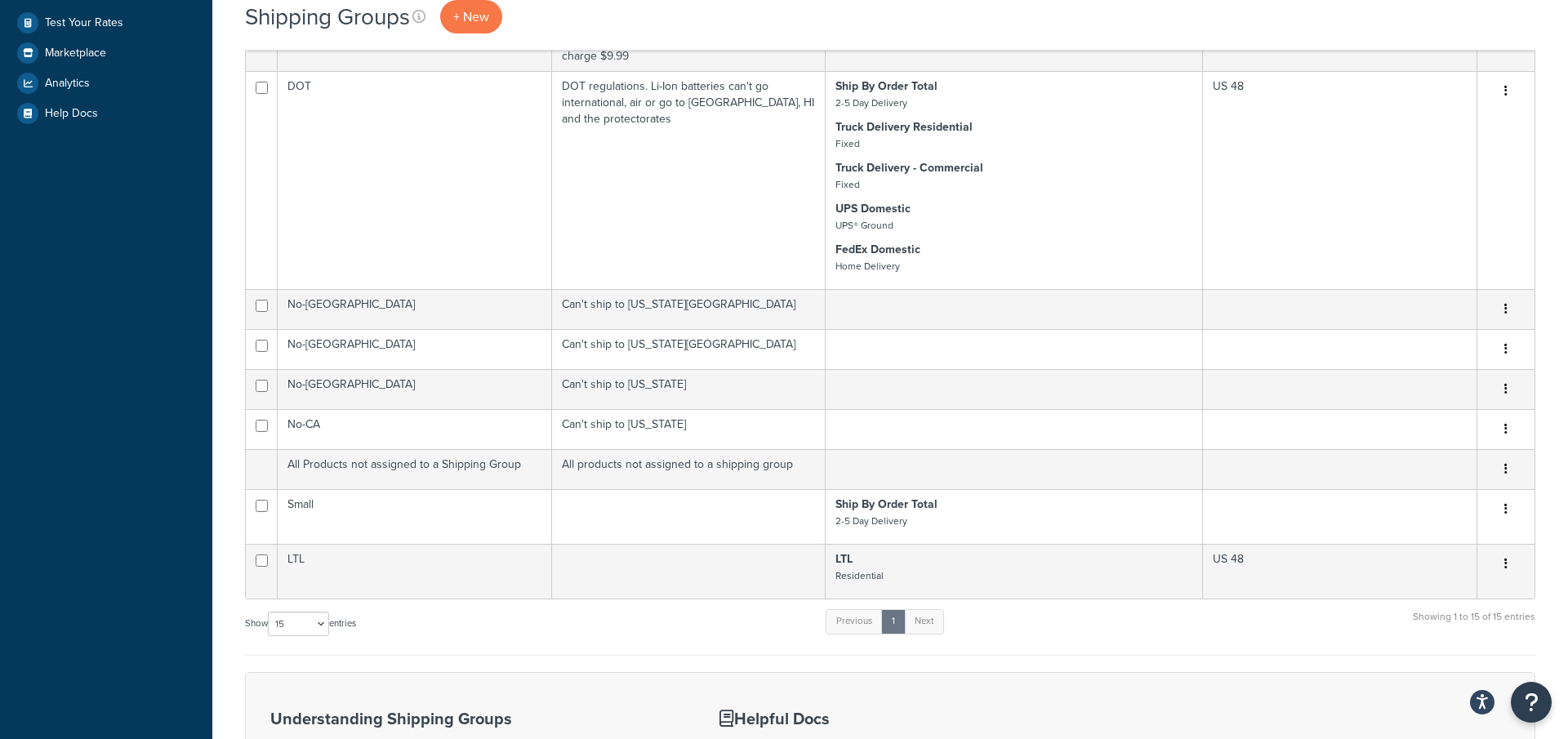
scroll to position [532, 0]
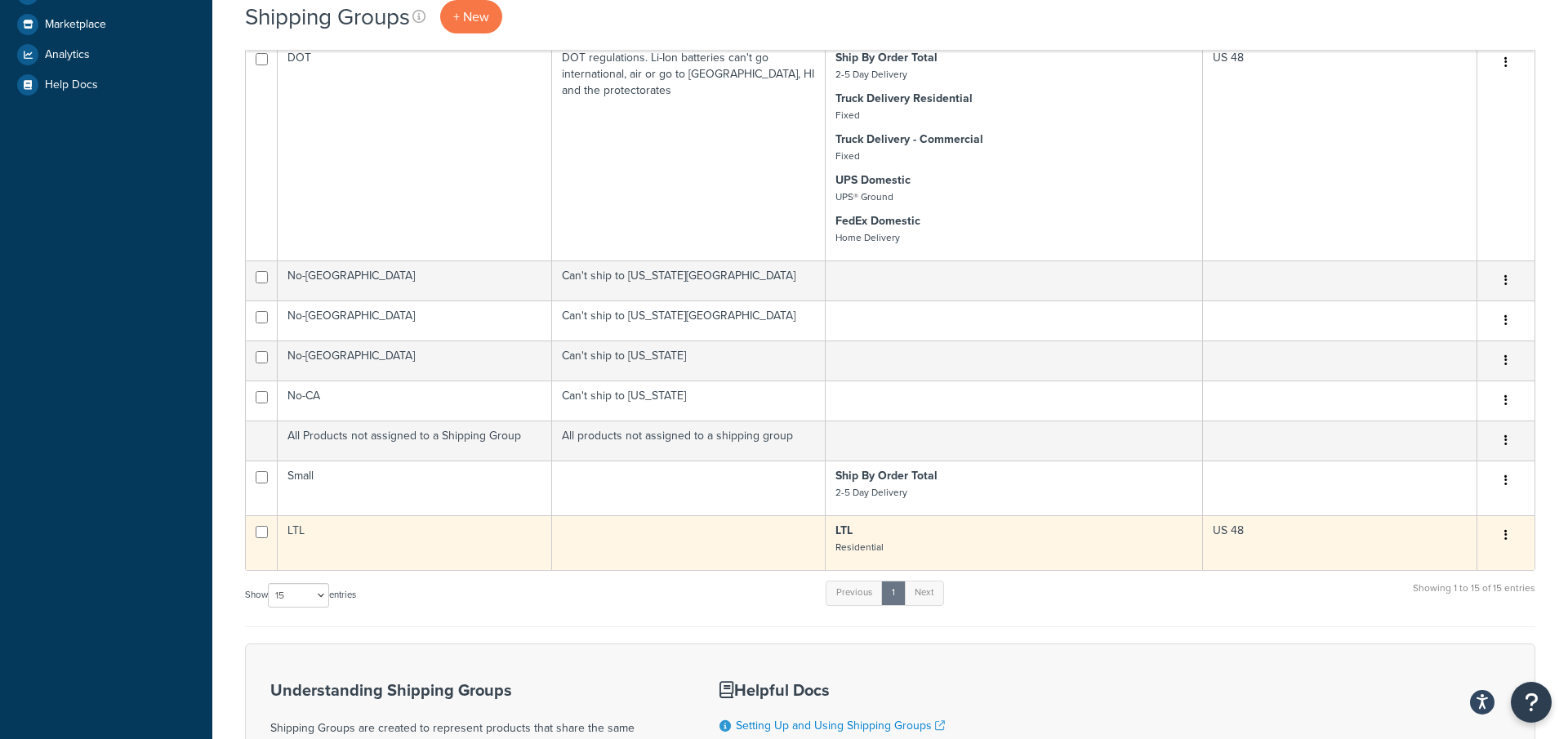
click at [501, 538] on td "LTL" at bounding box center [415, 542] width 275 height 55
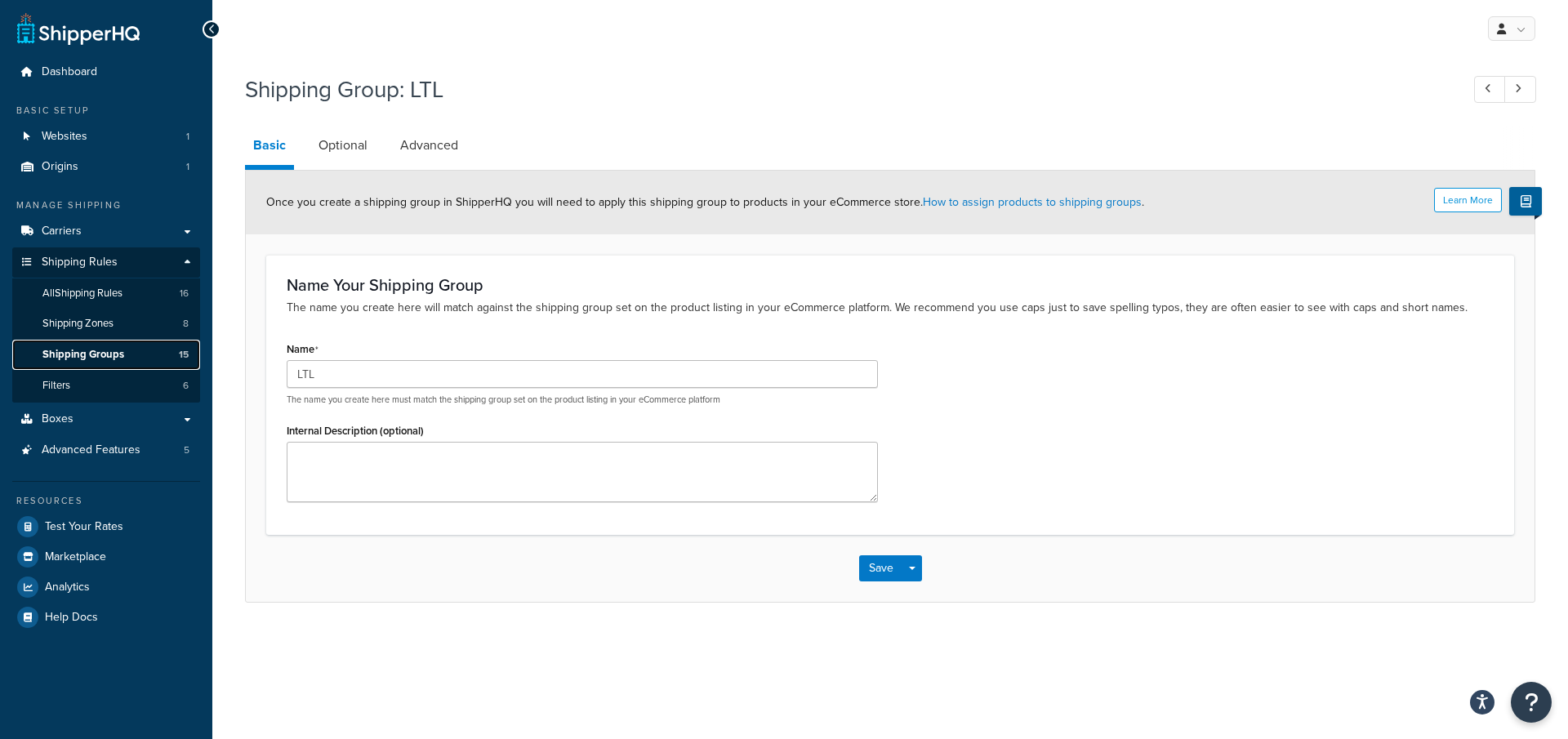
click at [152, 354] on link "Shipping Groups 15" at bounding box center [106, 355] width 188 height 31
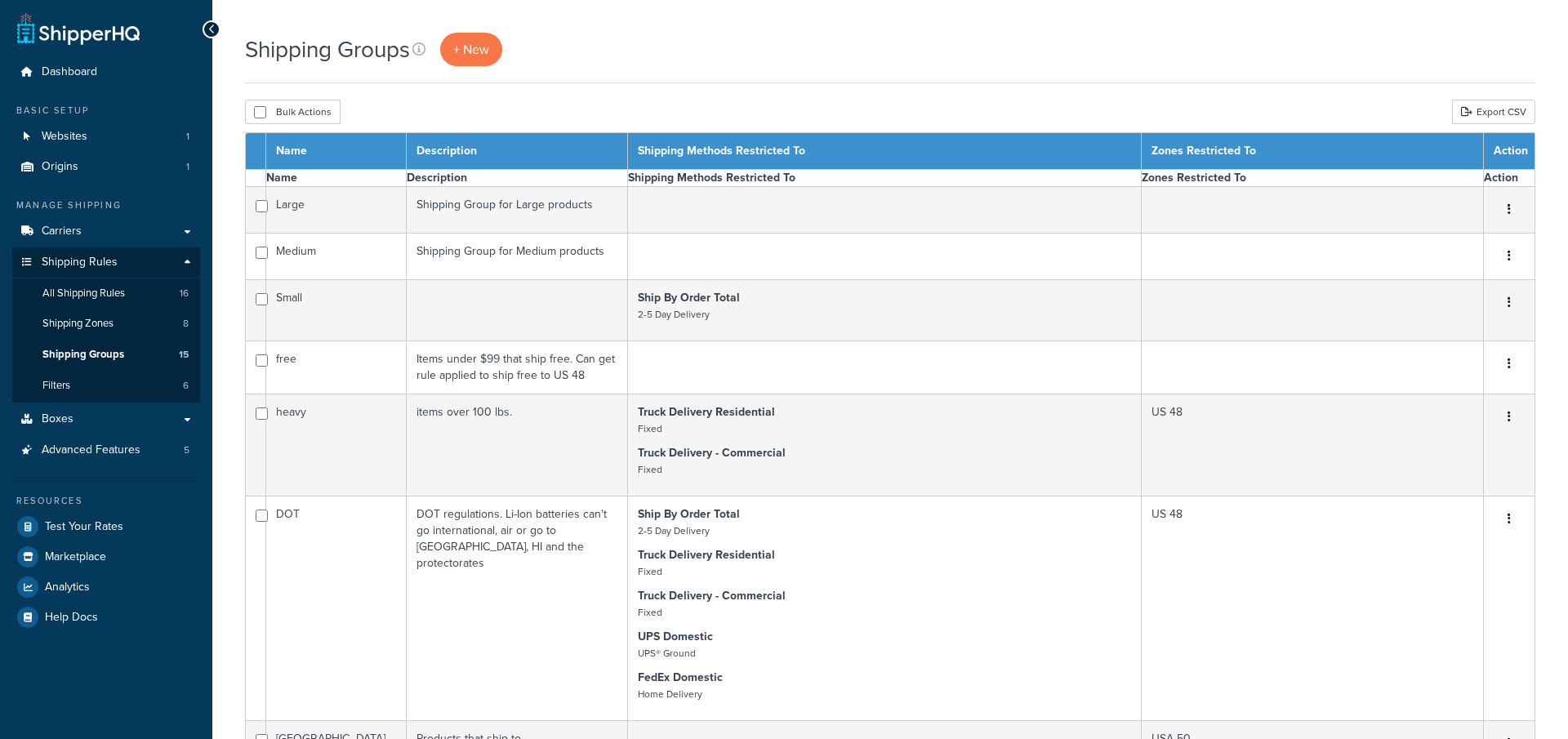
select select "15"
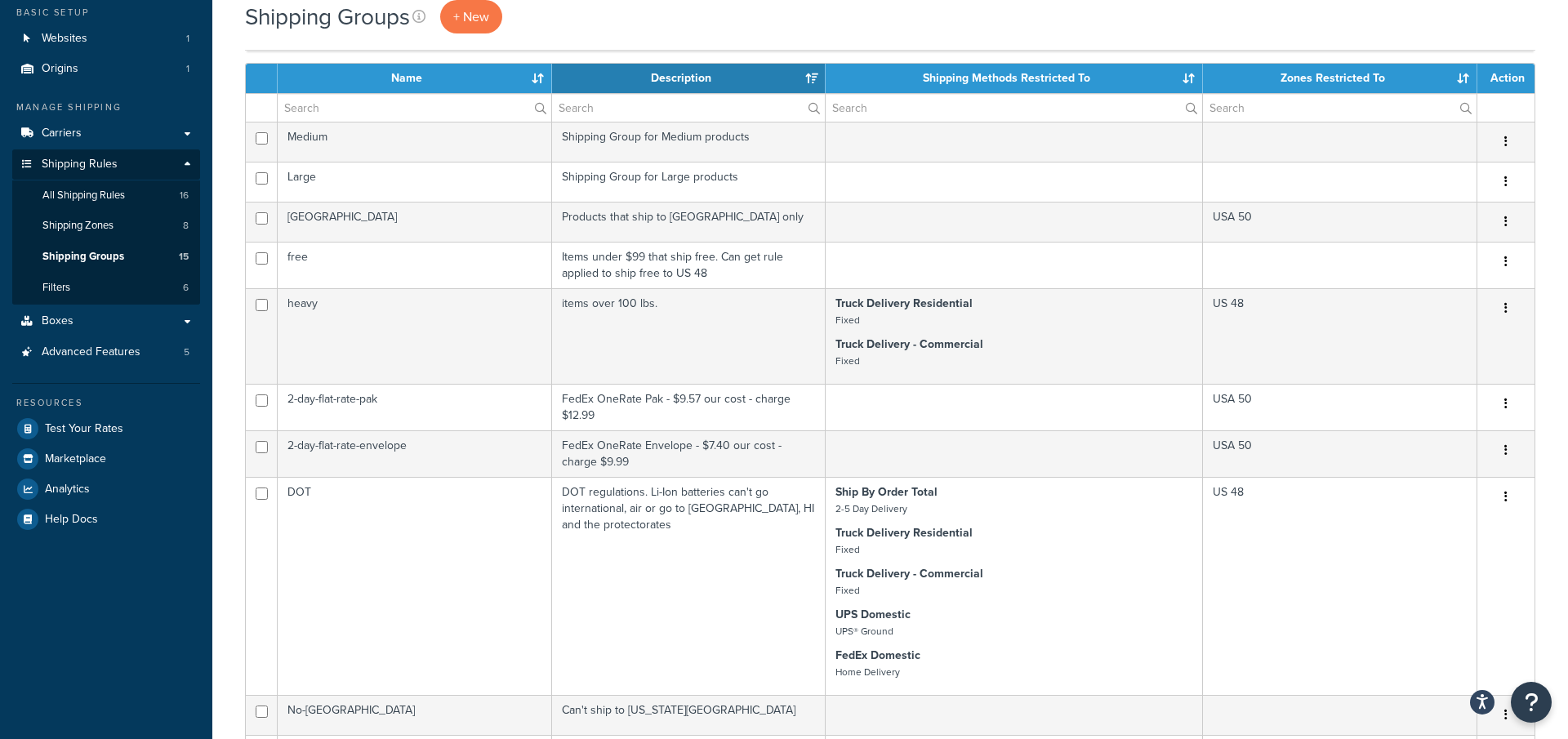
scroll to position [103, 0]
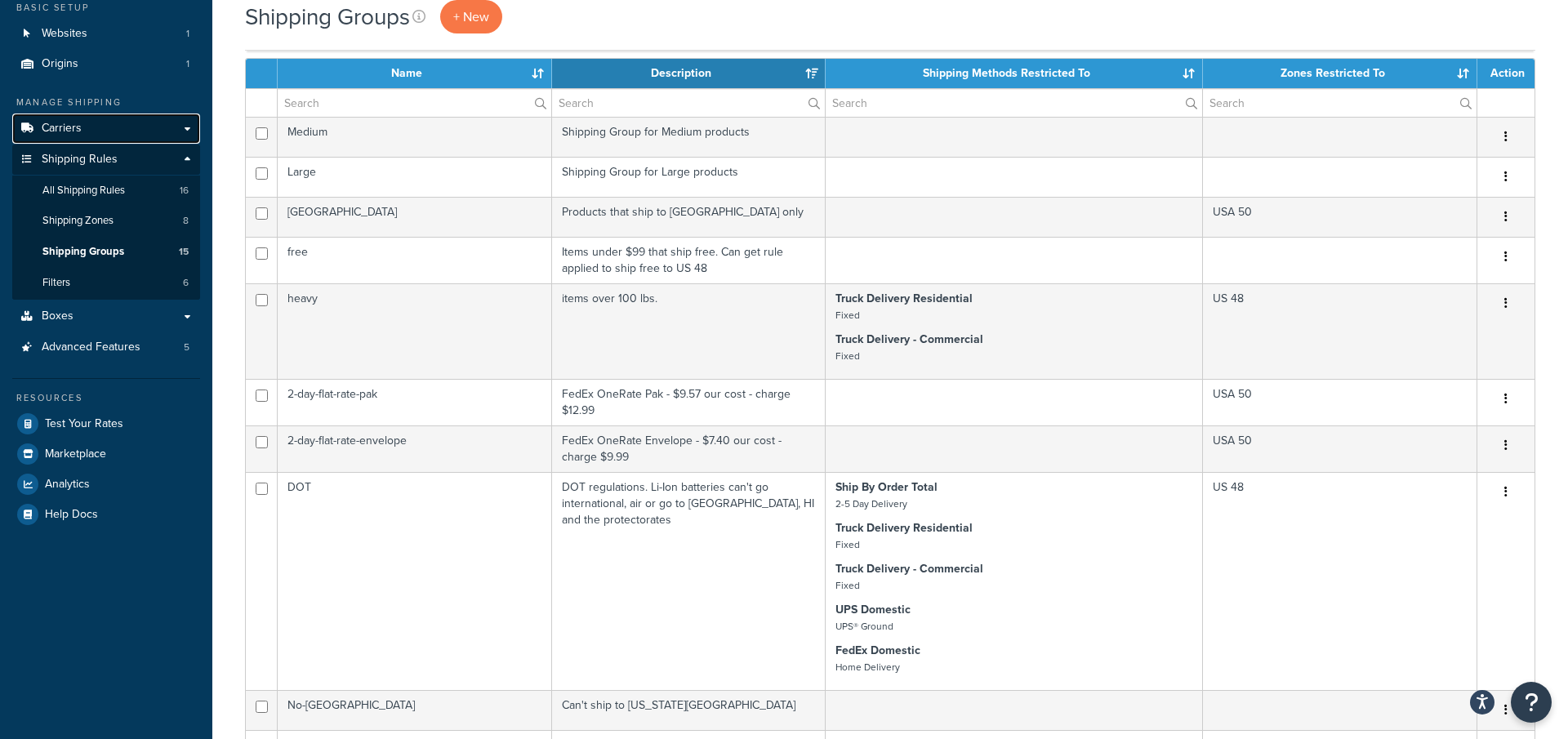
click at [162, 137] on link "Carriers" at bounding box center [106, 128] width 188 height 31
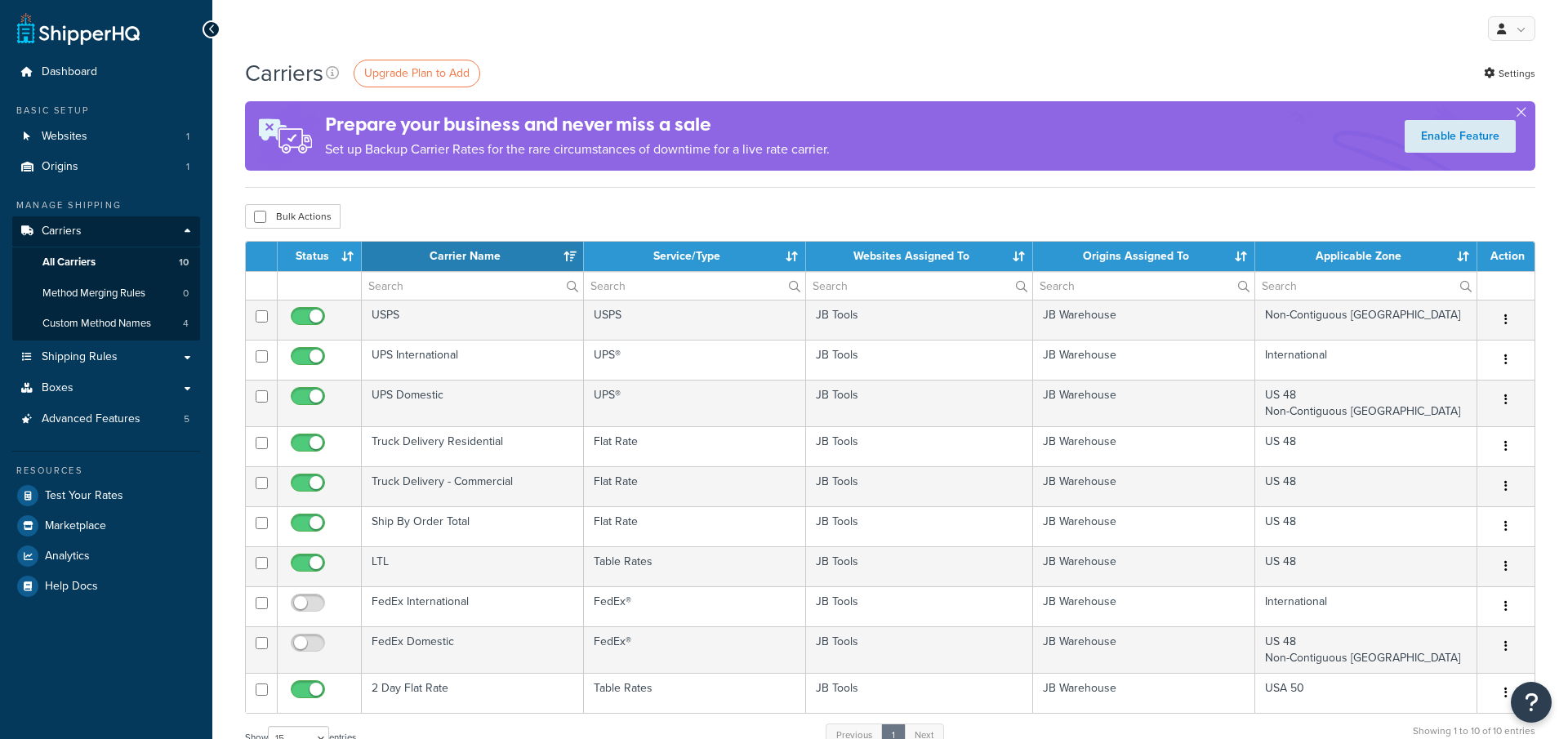
select select "15"
